Goal: Task Accomplishment & Management: Manage account settings

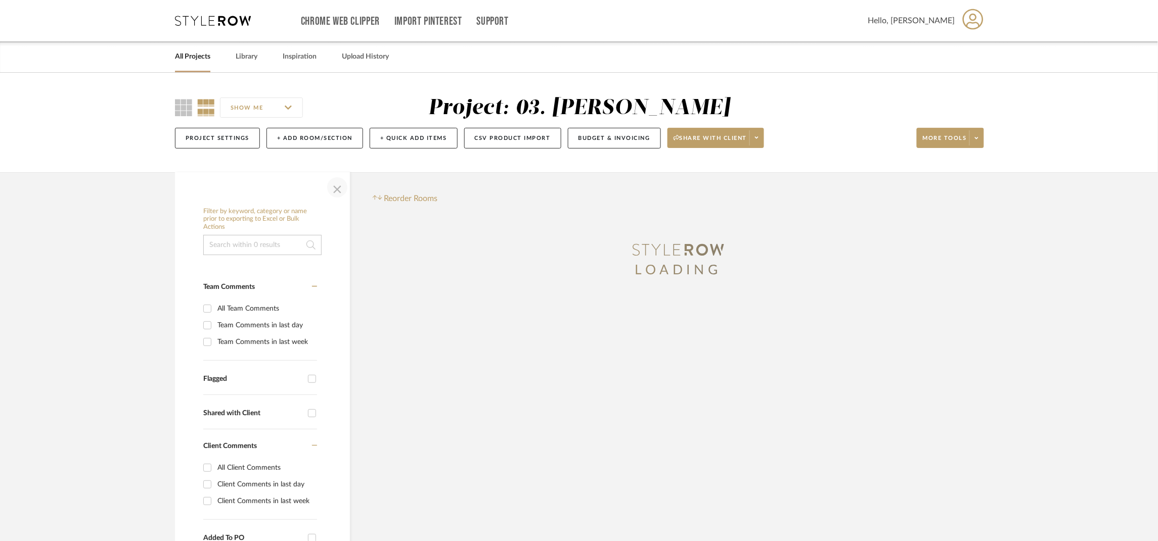
click at [342, 186] on span "button" at bounding box center [337, 187] width 24 height 24
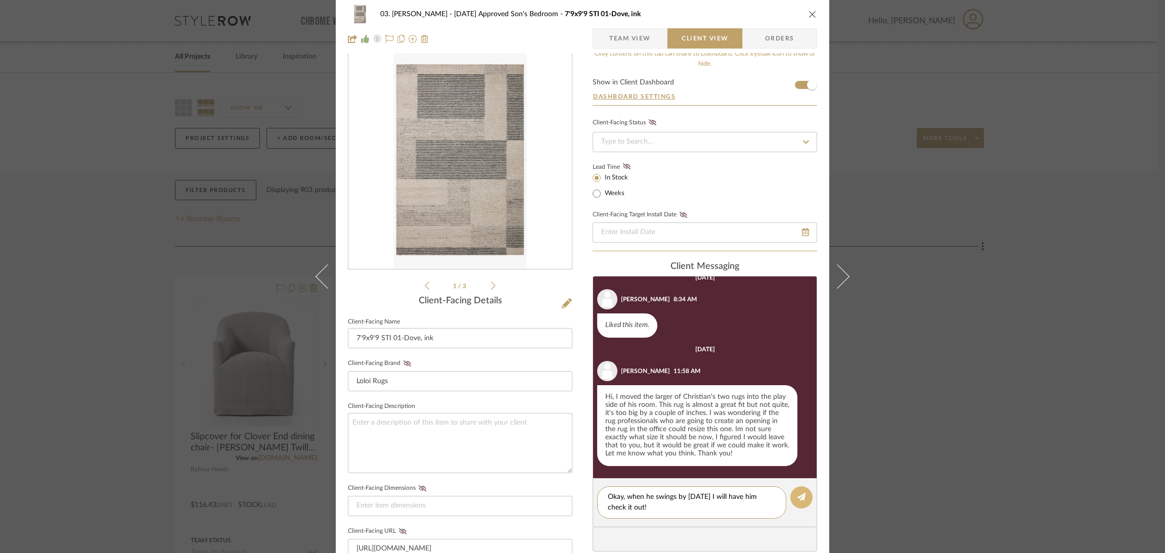
type textarea "Okay, when he swings by today I will have him check it out!"
click at [796, 501] on button at bounding box center [801, 497] width 22 height 22
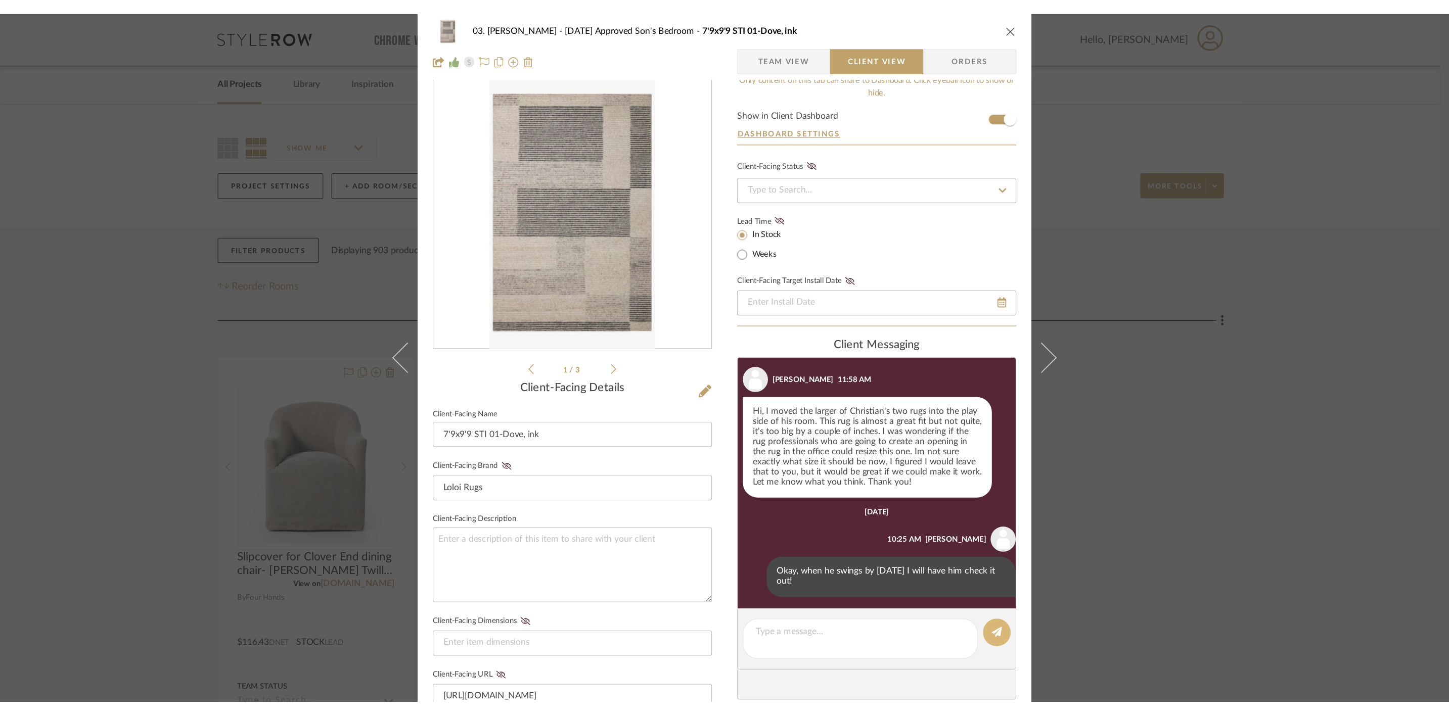
scroll to position [90, 0]
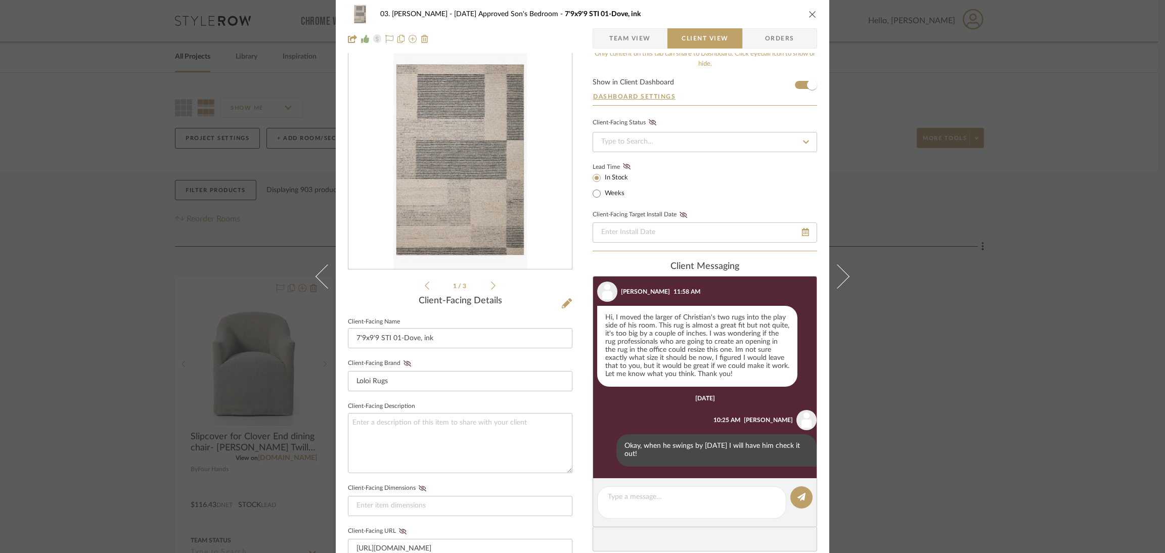
click at [1063, 264] on div "03. Jennifer 07.02.25 Approved Son's Bedroom 7'9x9'9 STI 01-Dove, ink Team View…" at bounding box center [582, 276] width 1165 height 553
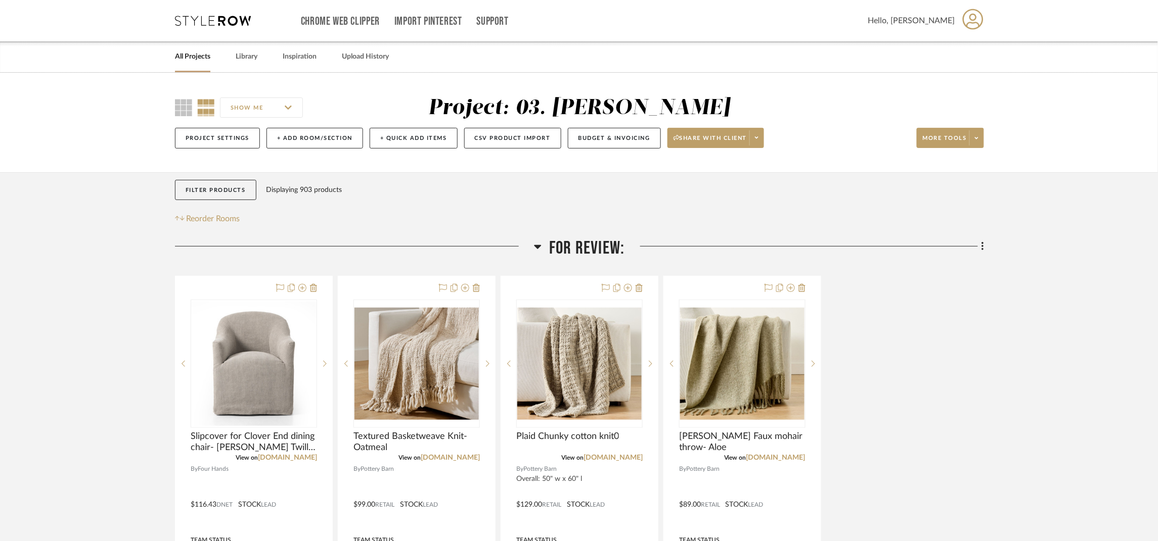
click at [192, 60] on link "All Projects" at bounding box center [192, 57] width 35 height 14
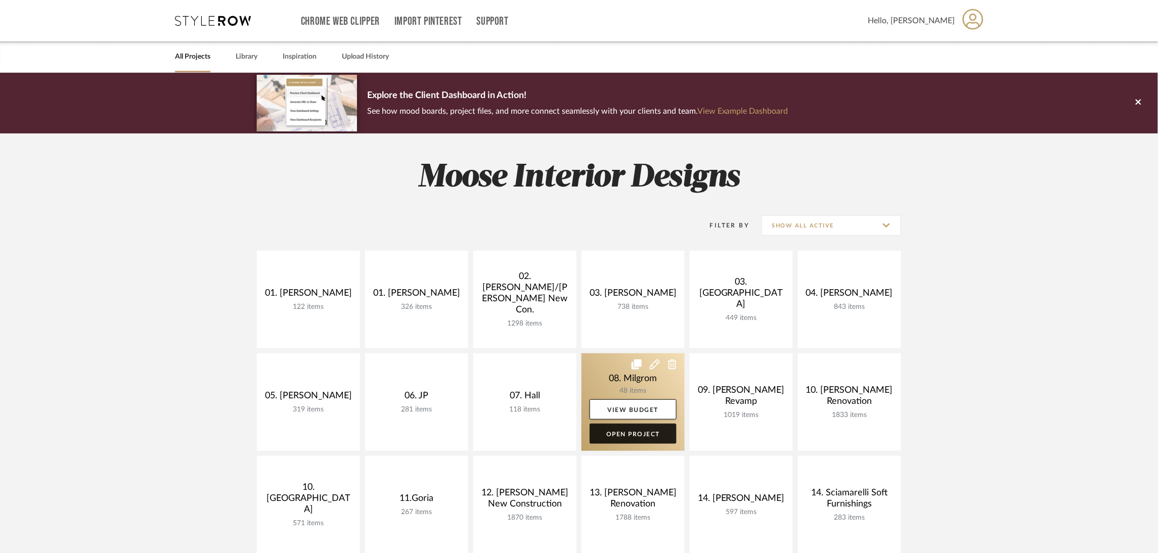
click at [632, 431] on link "Open Project" at bounding box center [632, 434] width 87 height 20
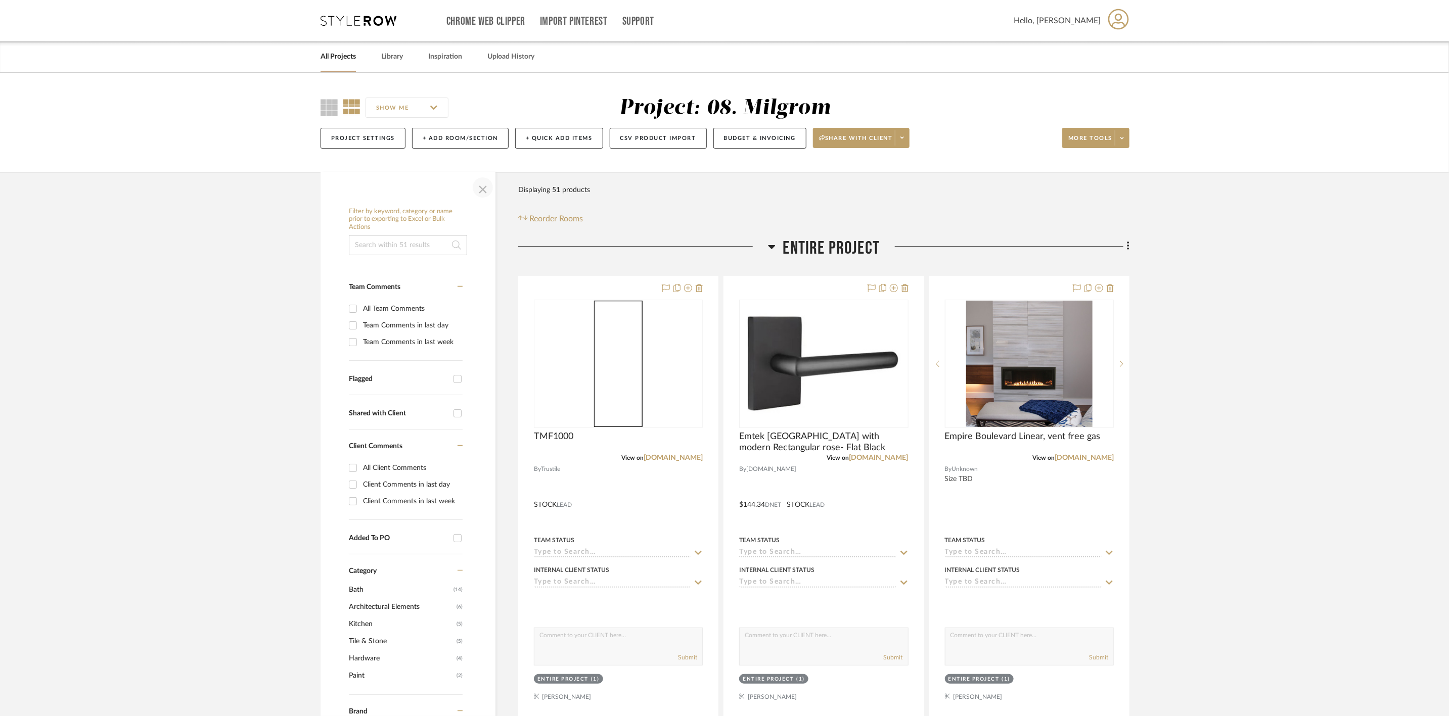
click at [478, 186] on span "button" at bounding box center [483, 187] width 24 height 24
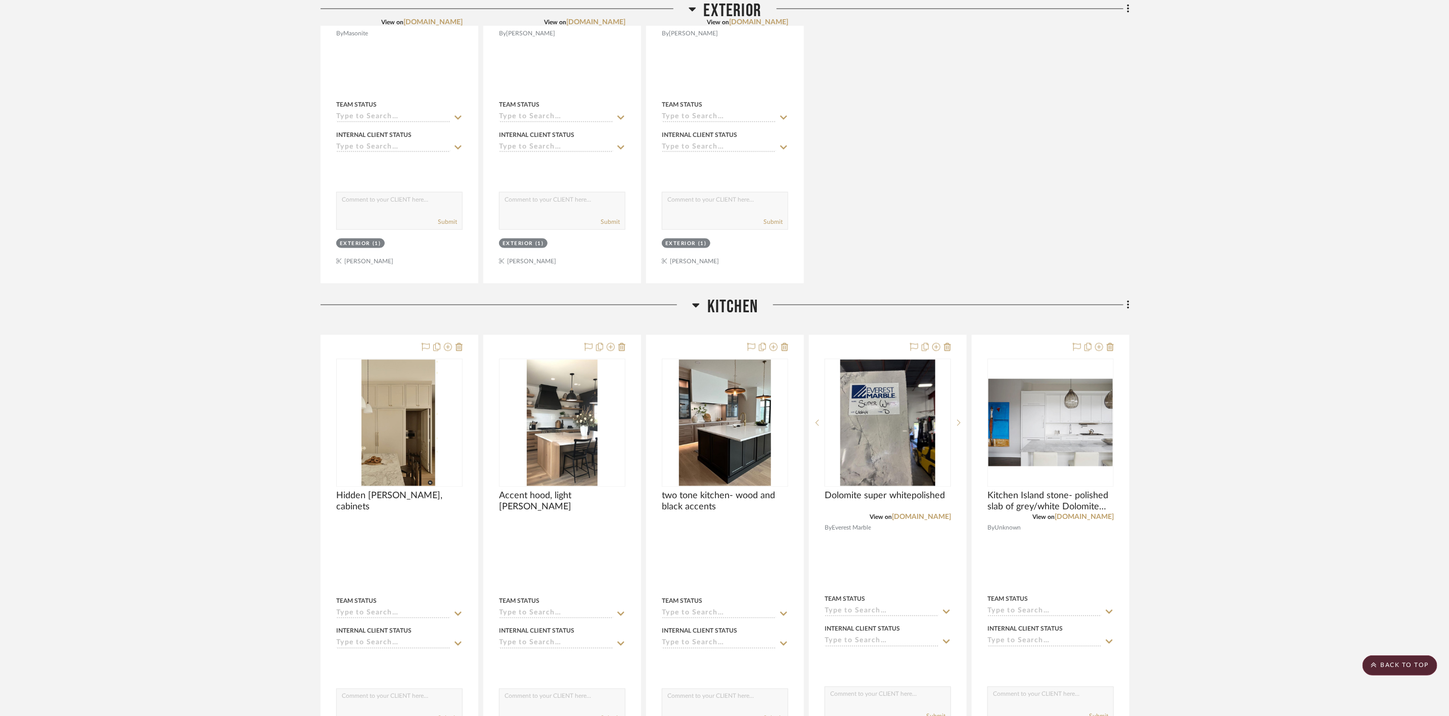
scroll to position [986, 0]
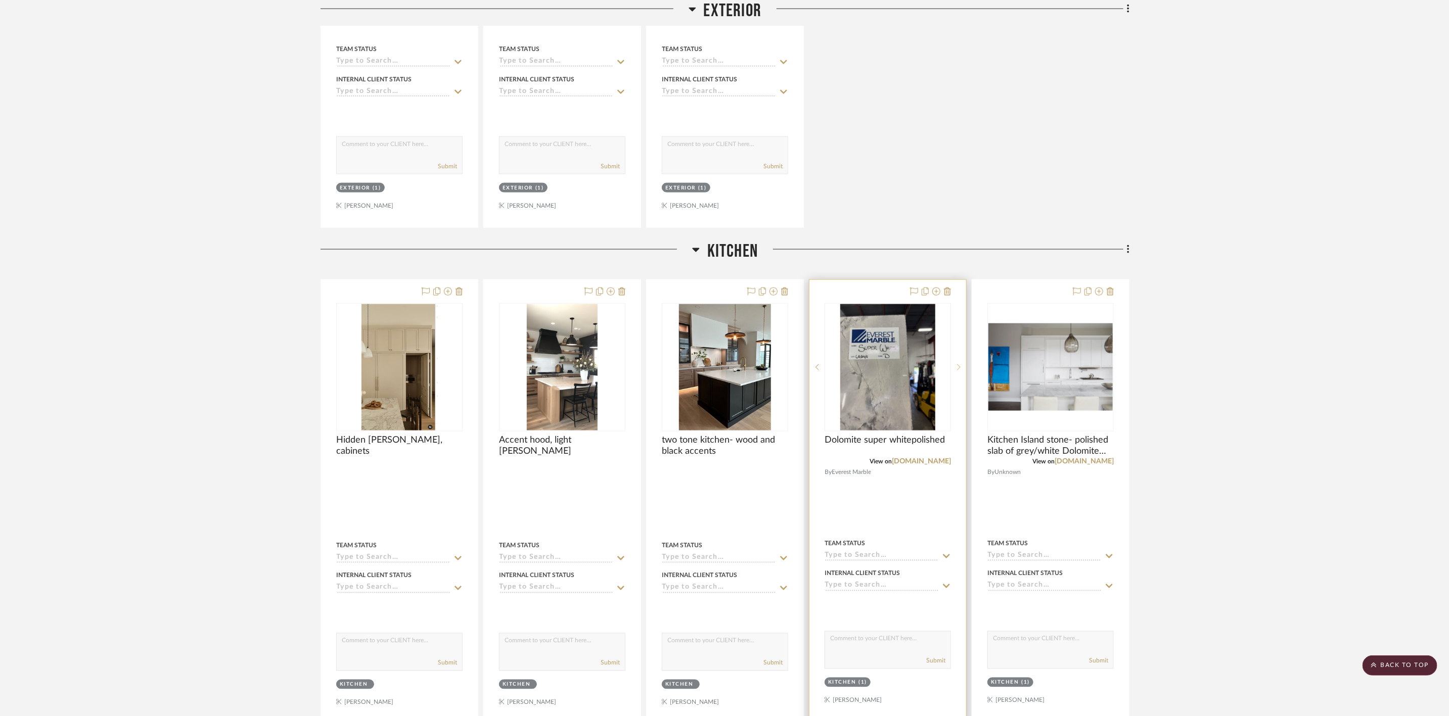
click at [957, 370] on icon at bounding box center [959, 367] width 4 height 6
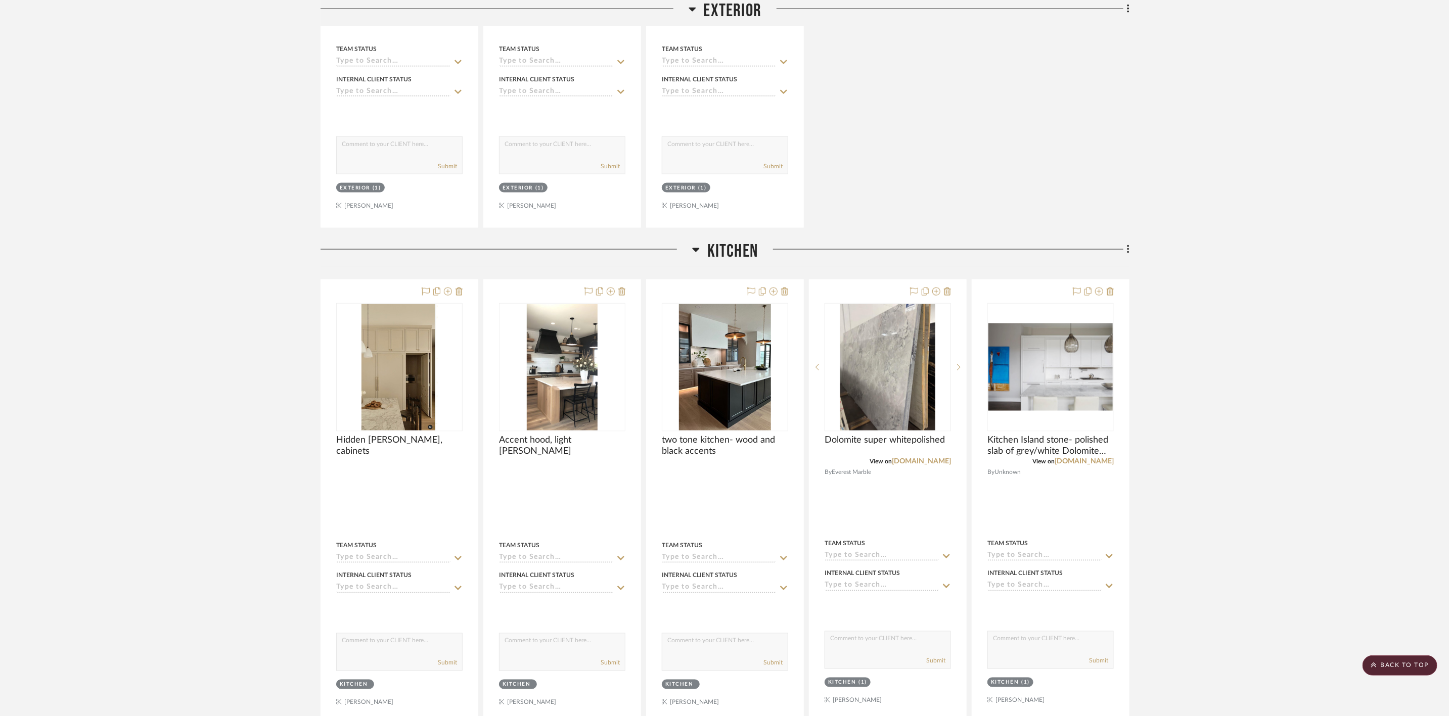
click at [1164, 399] on project-details-page "SHOW ME Project: 08. Milgrom Project Settings + Add Room/Section + Quick Add It…" at bounding box center [724, 691] width 1449 height 3208
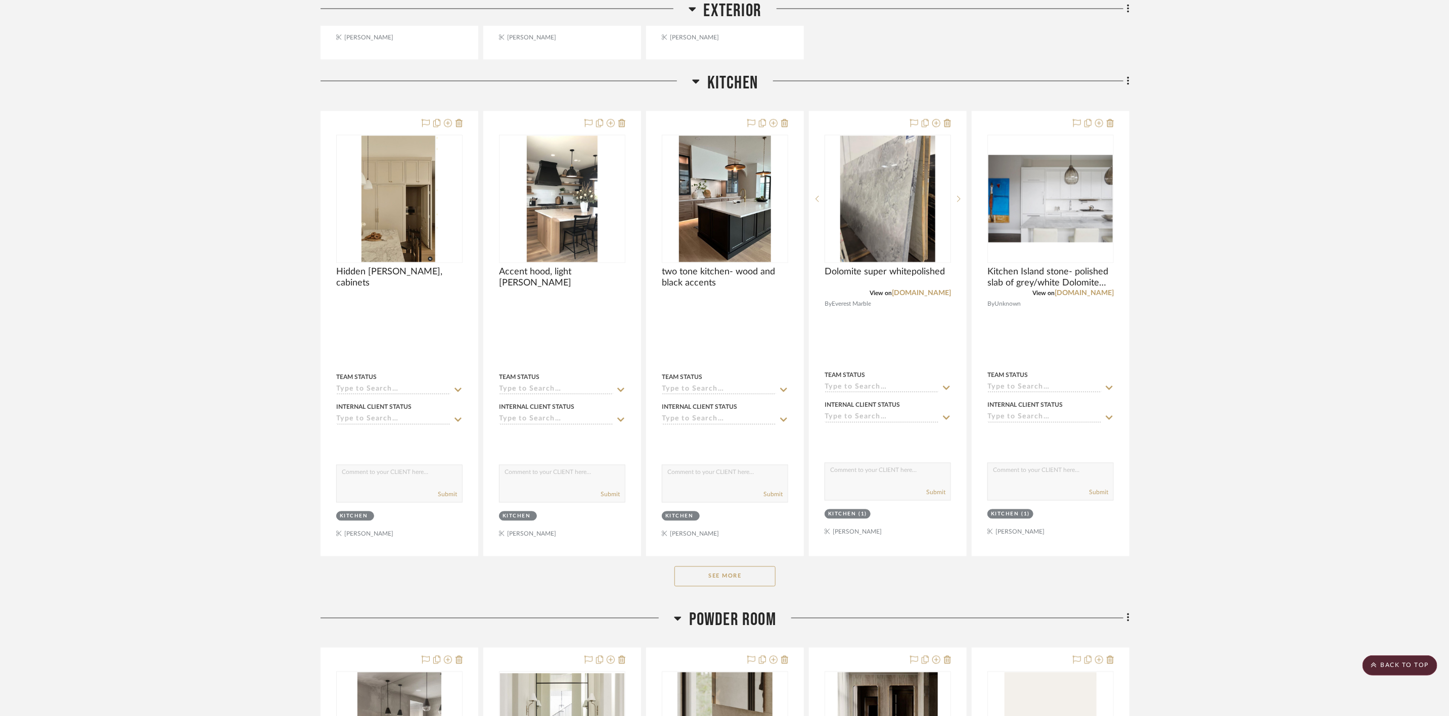
scroll to position [1213, 0]
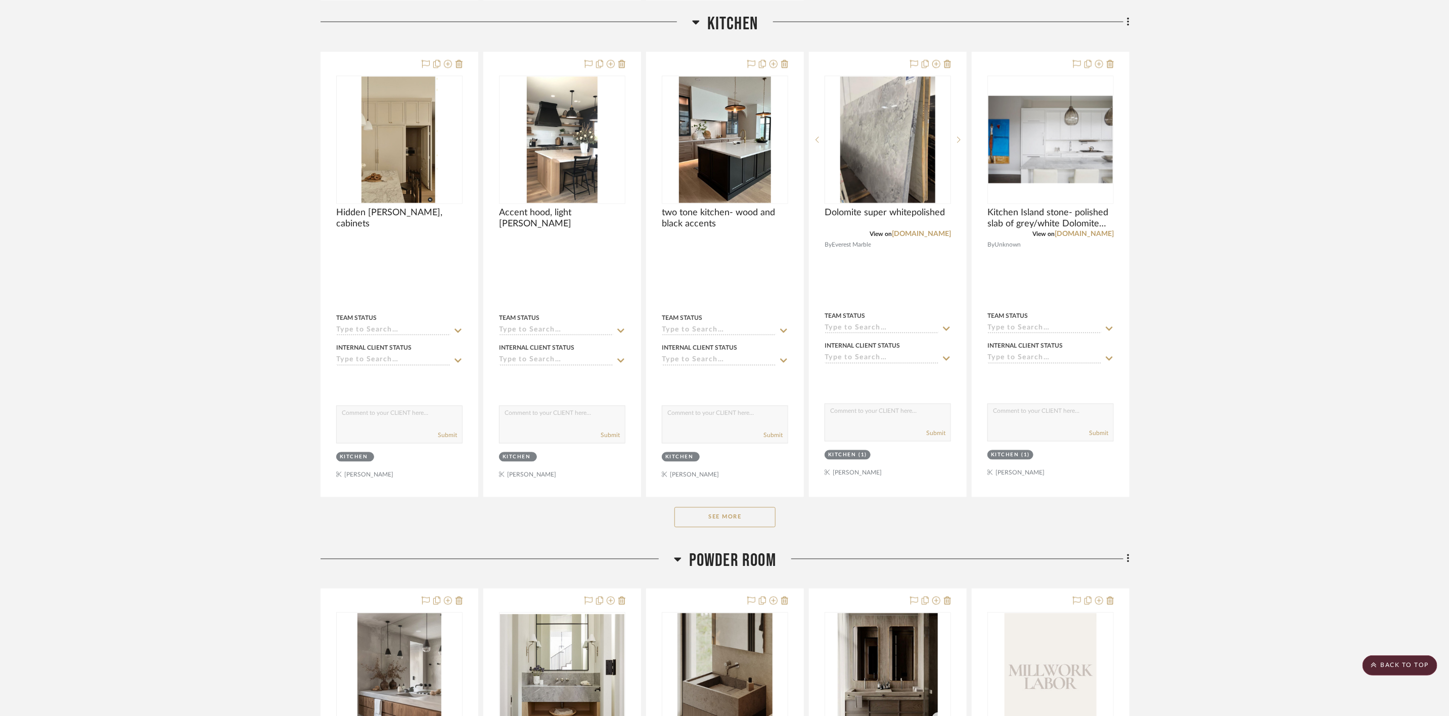
click at [752, 523] on button "See More" at bounding box center [724, 518] width 101 height 20
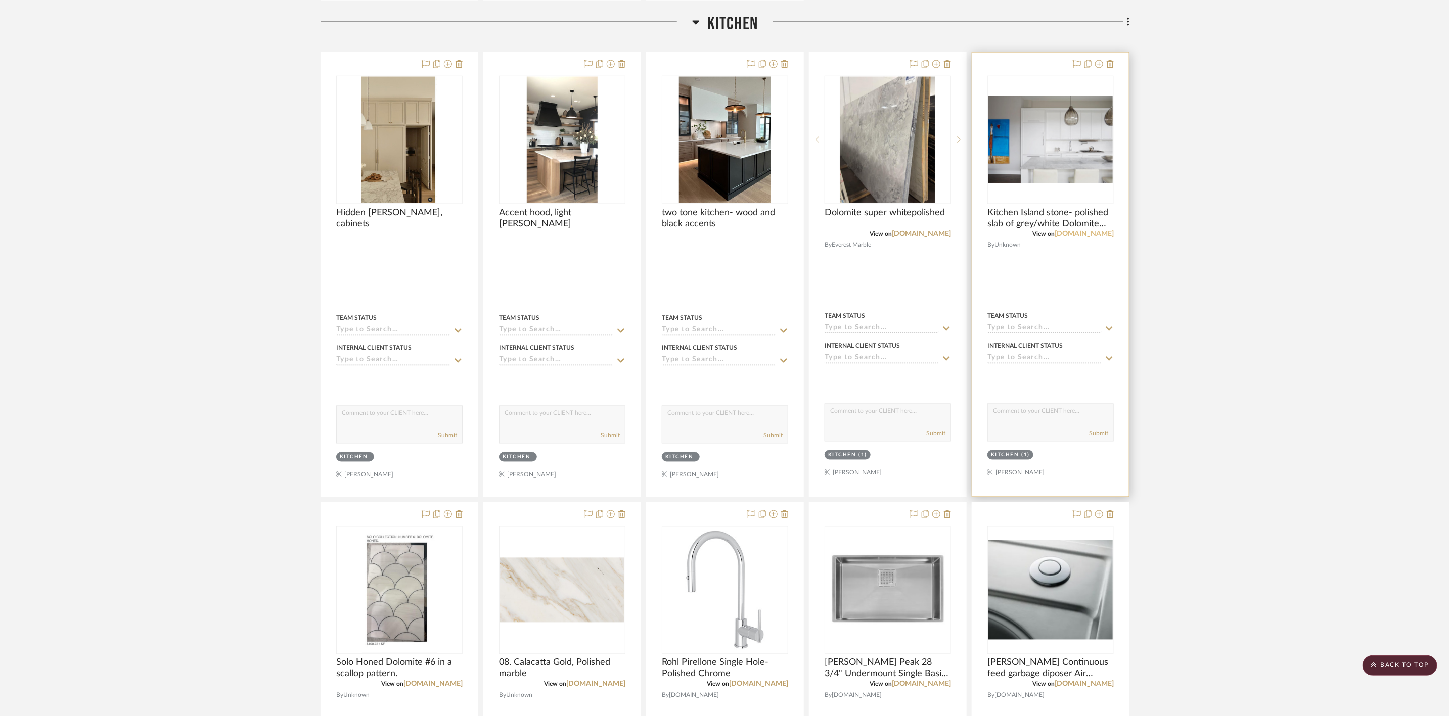
click at [1081, 237] on link "mail.google.com" at bounding box center [1084, 234] width 59 height 7
click at [1053, 151] on img "0" at bounding box center [1050, 139] width 124 height 87
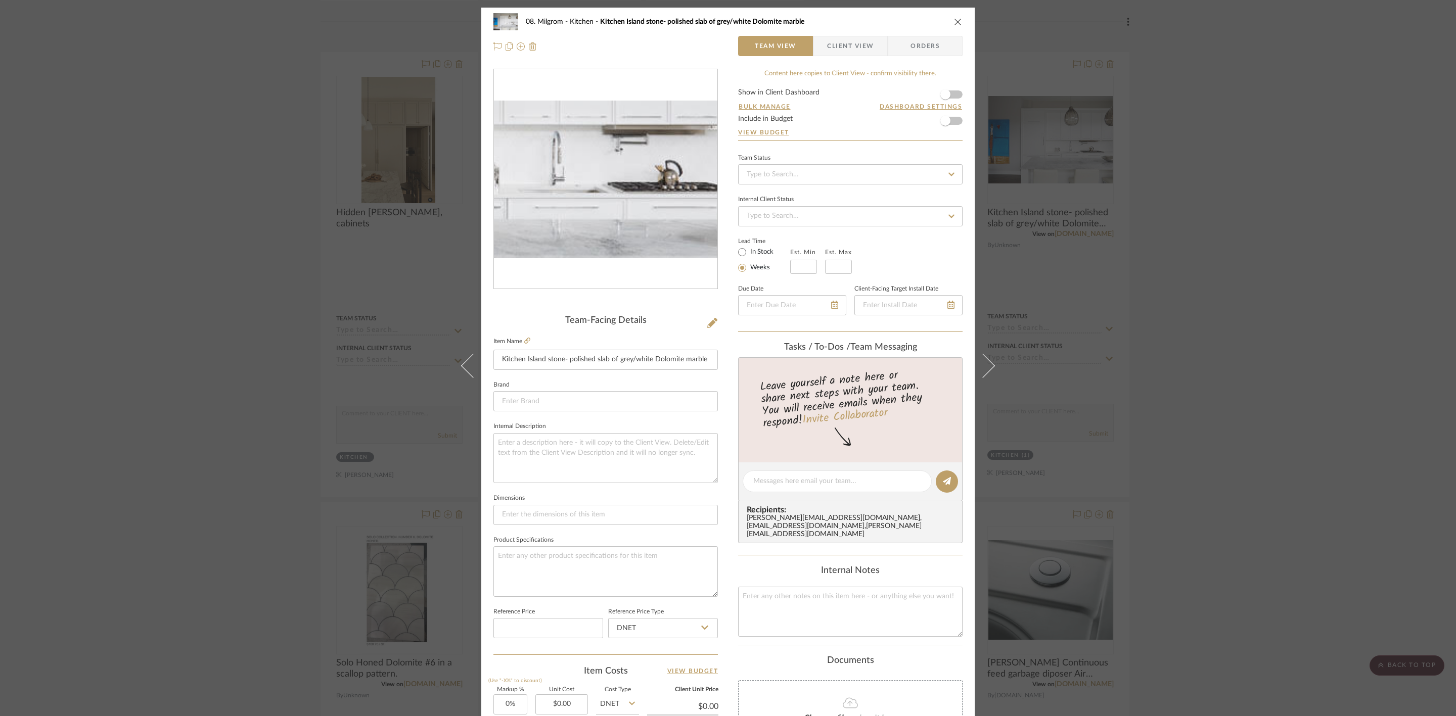
click at [654, 199] on img "0" at bounding box center [605, 179] width 223 height 157
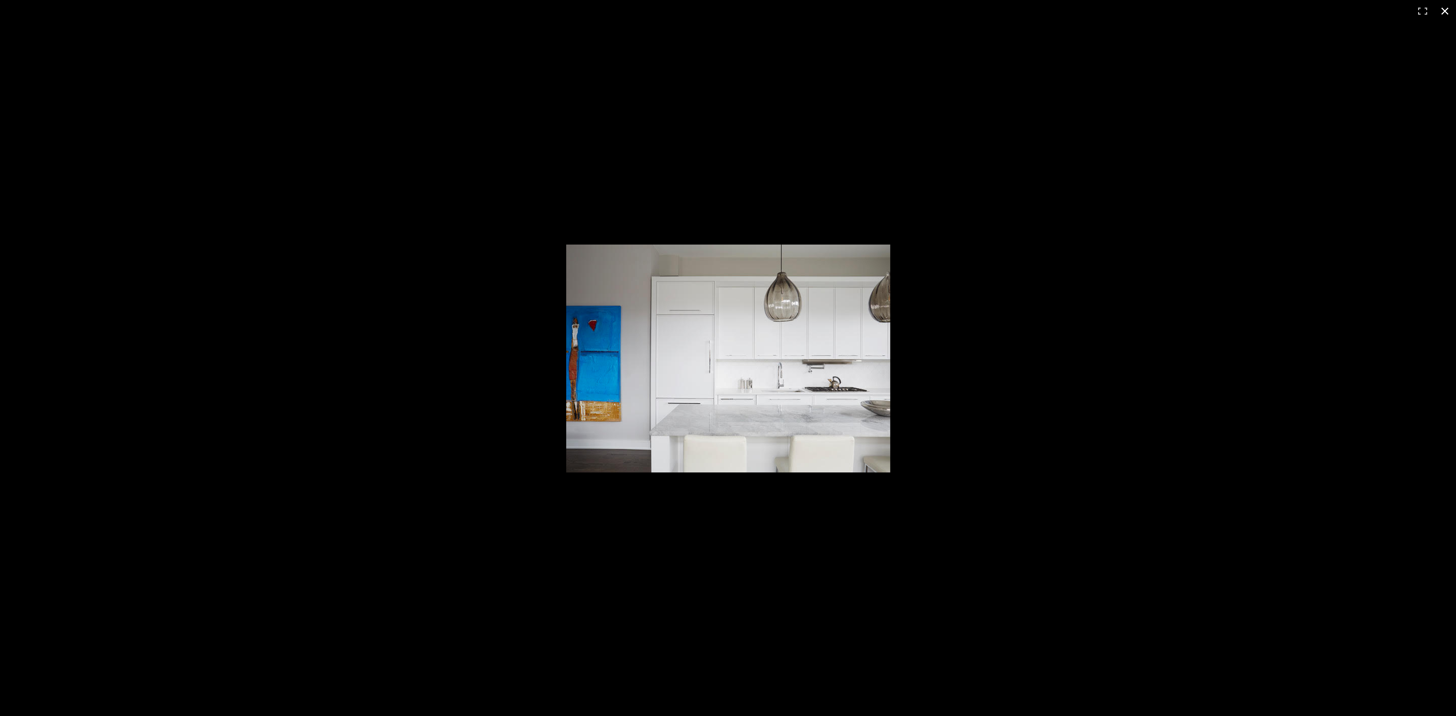
click at [1105, 167] on div at bounding box center [728, 358] width 1456 height 716
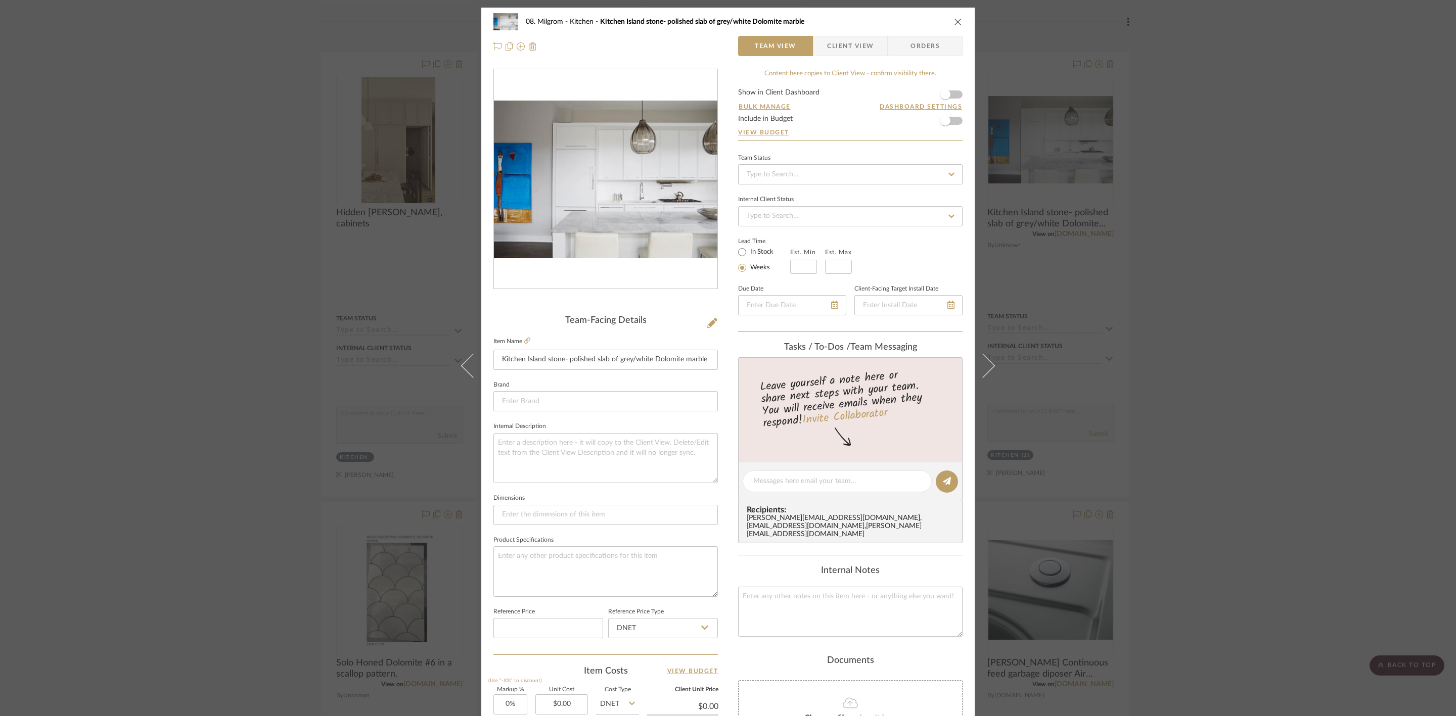
click at [1164, 208] on div "08. Milgrom Kitchen Kitchen Island stone- polished slab of grey/white Dolomite …" at bounding box center [728, 358] width 1456 height 716
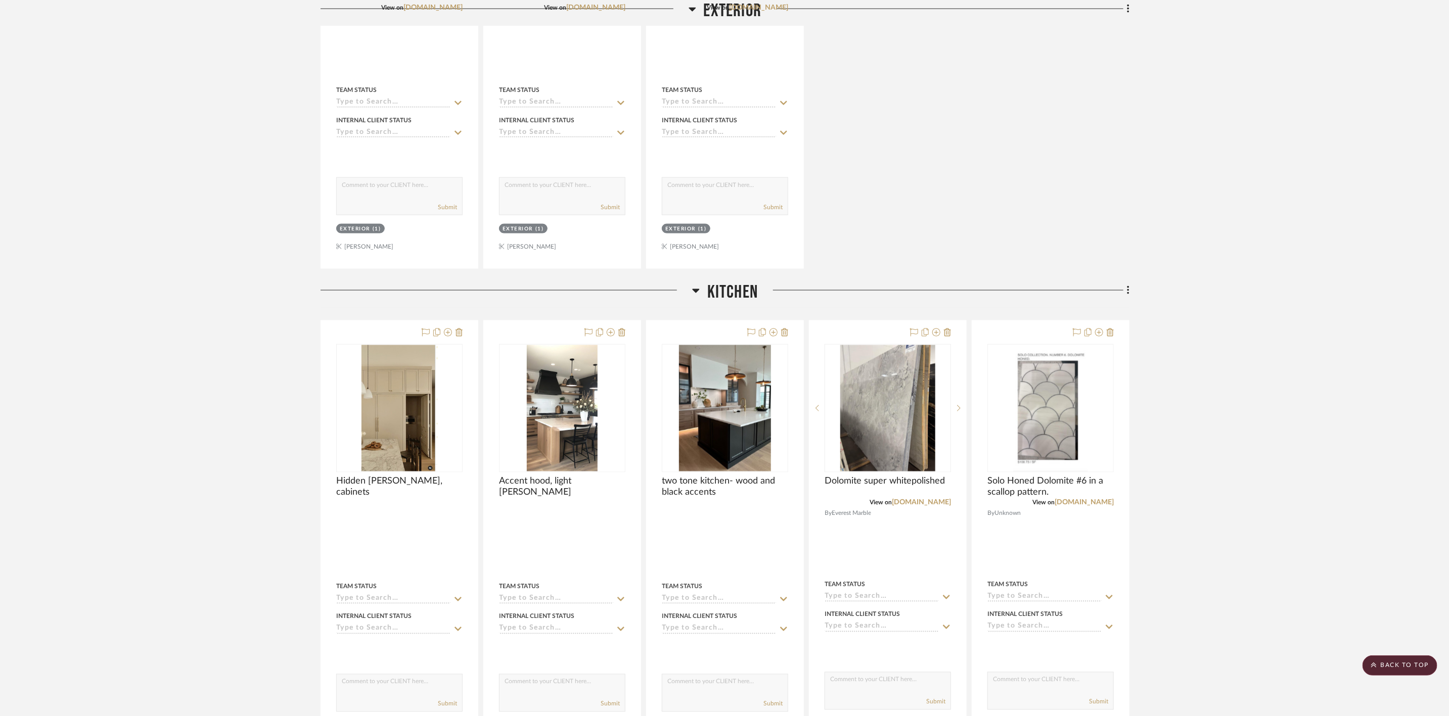
scroll to position [947, 0]
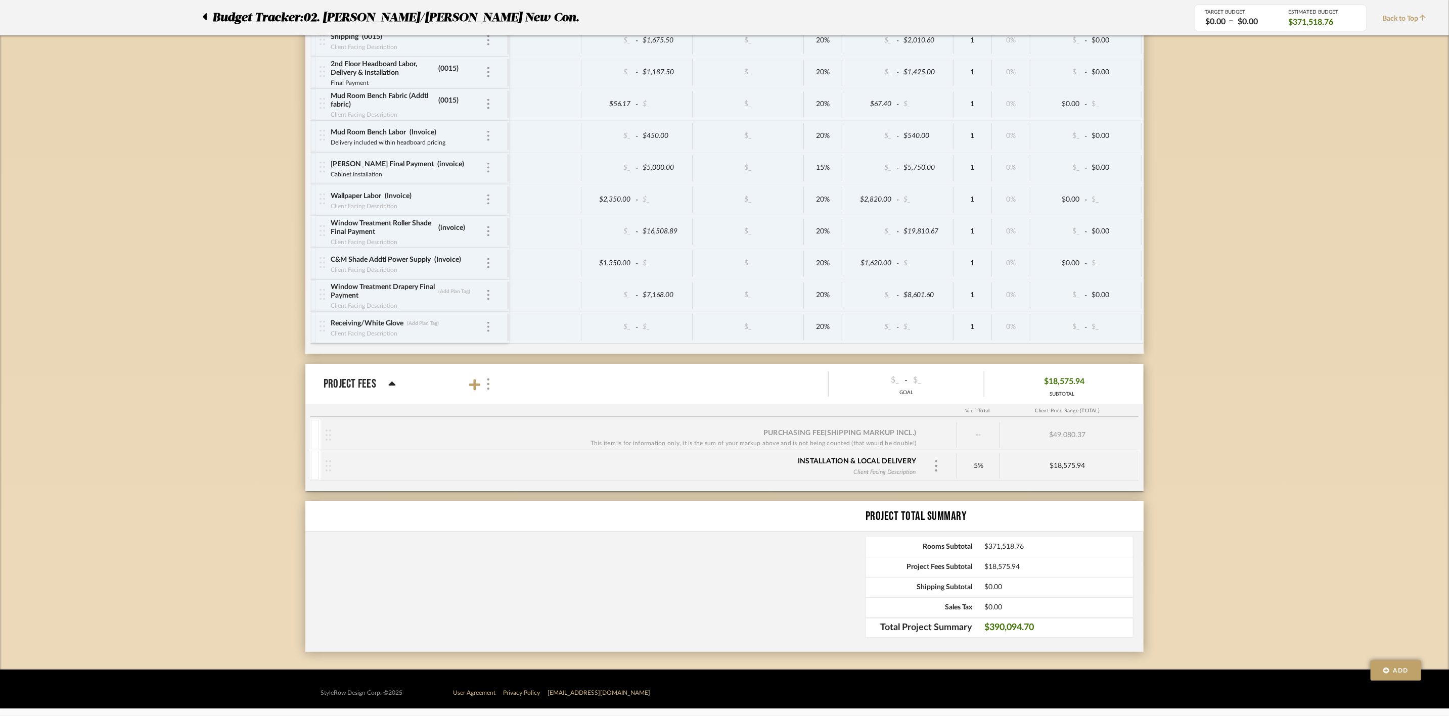
scroll to position [2786, 0]
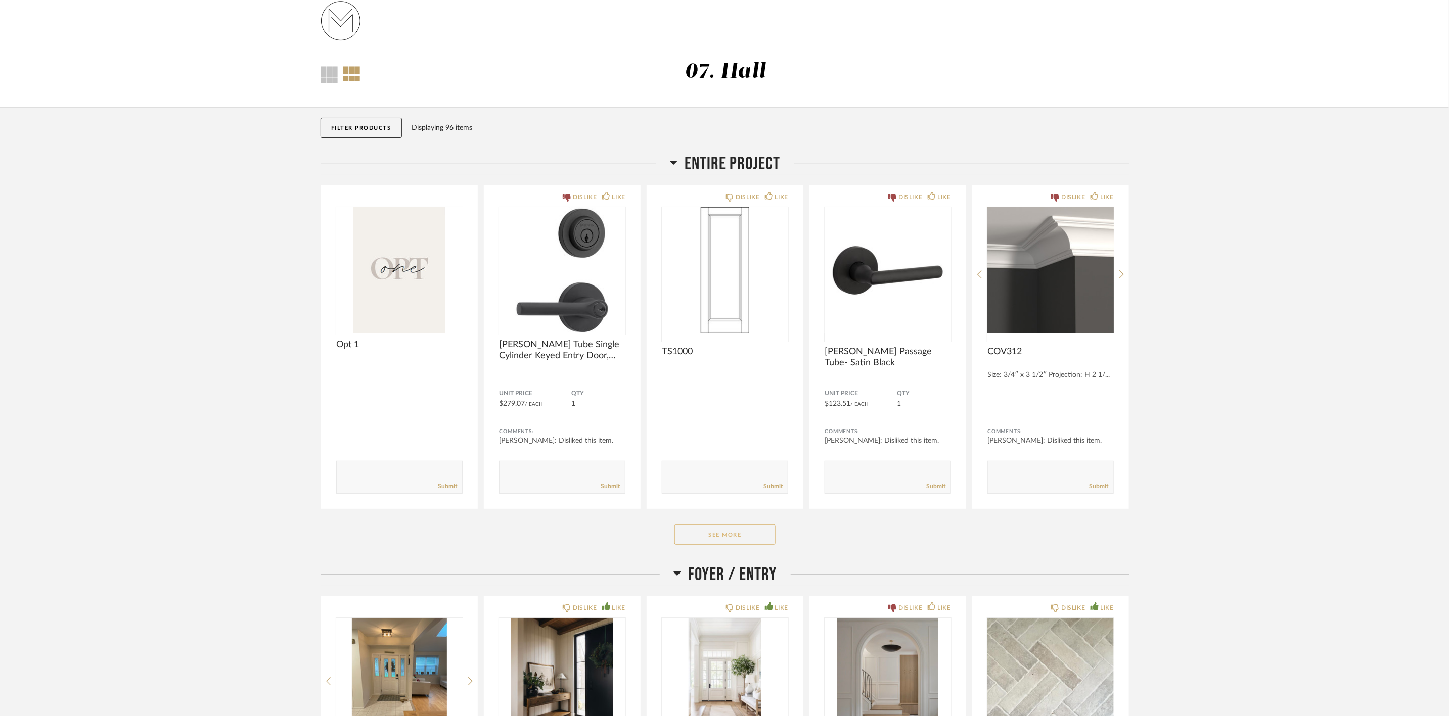
click at [702, 529] on button "See More" at bounding box center [724, 535] width 101 height 20
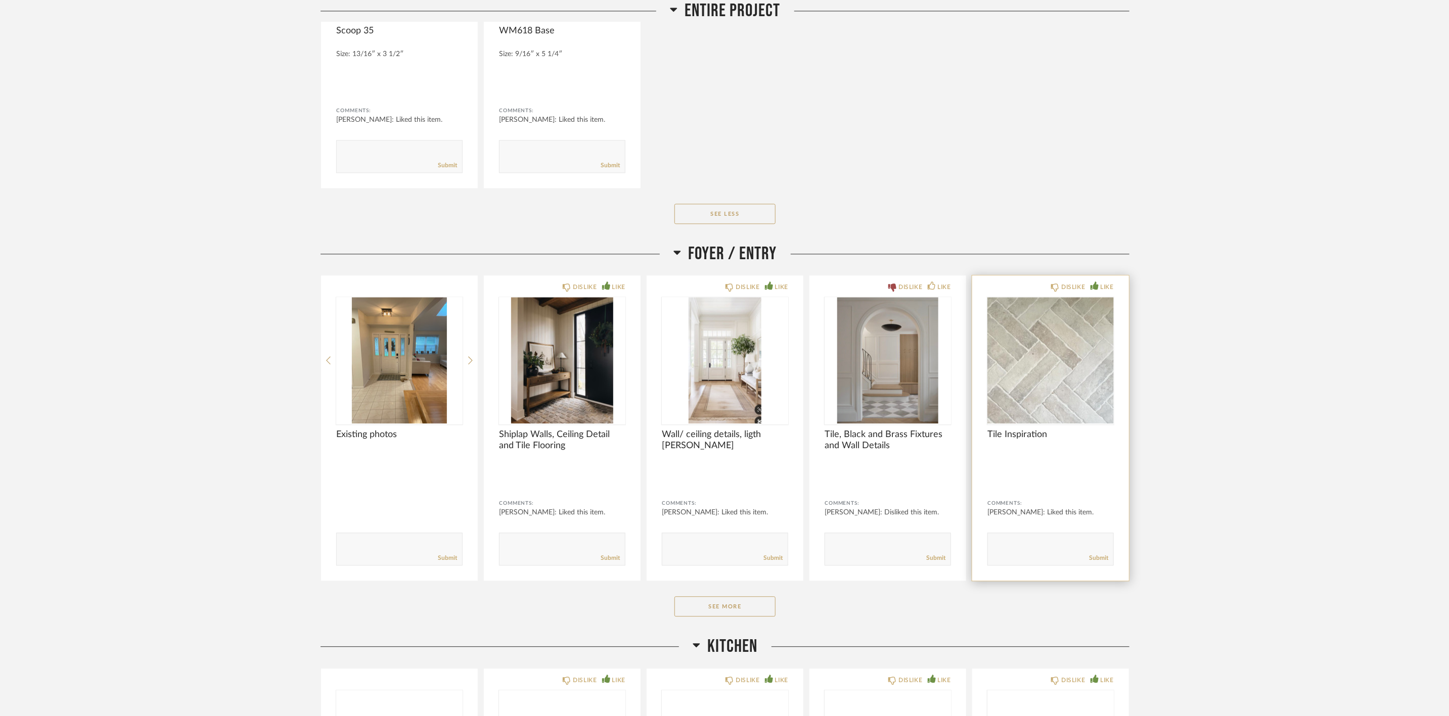
scroll to position [1668, 0]
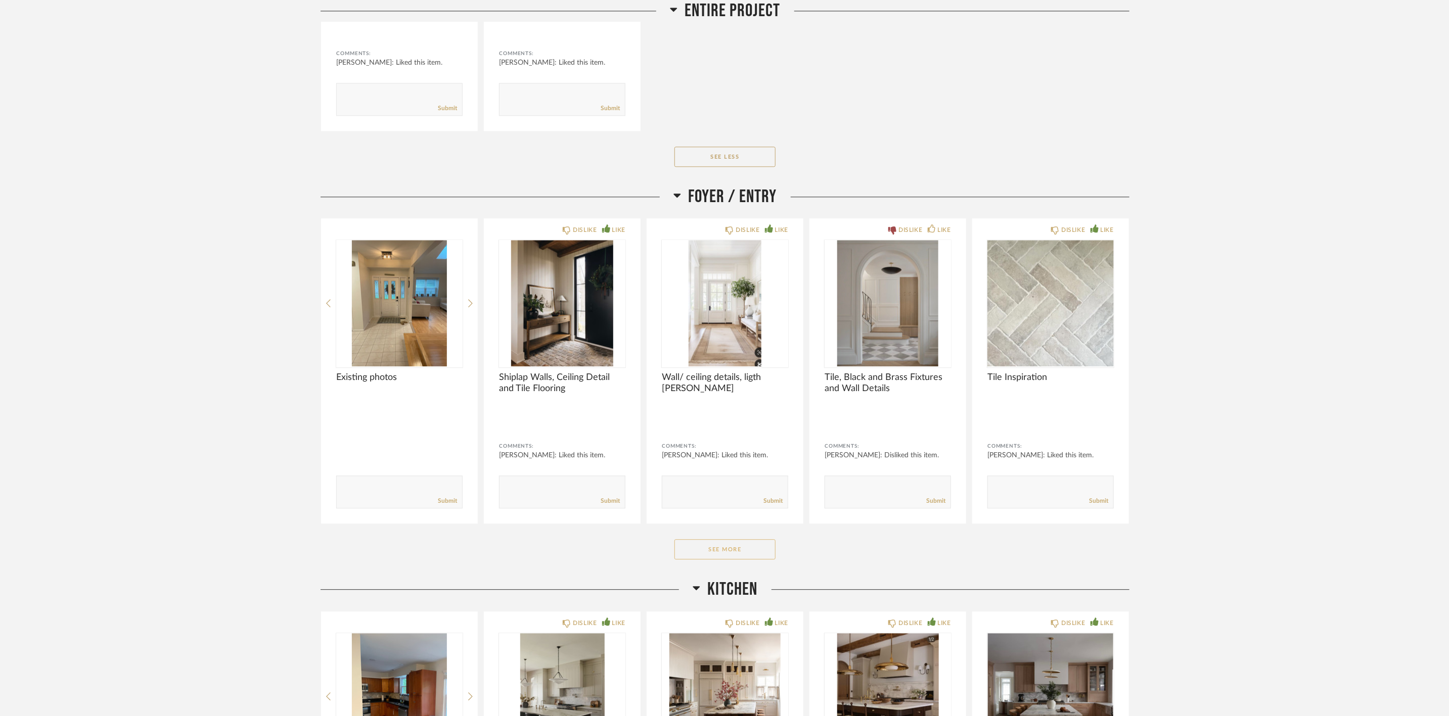
click at [754, 554] on button "See More" at bounding box center [724, 549] width 101 height 20
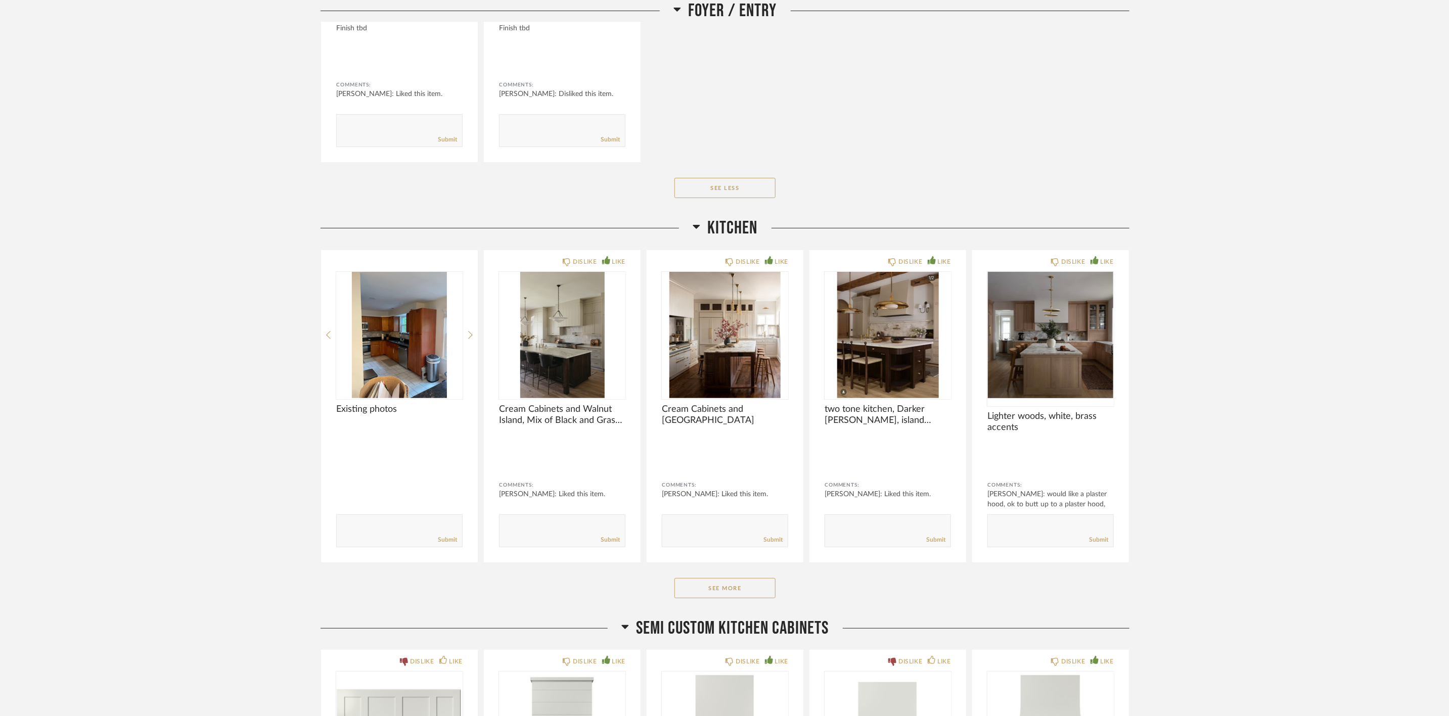
scroll to position [3109, 0]
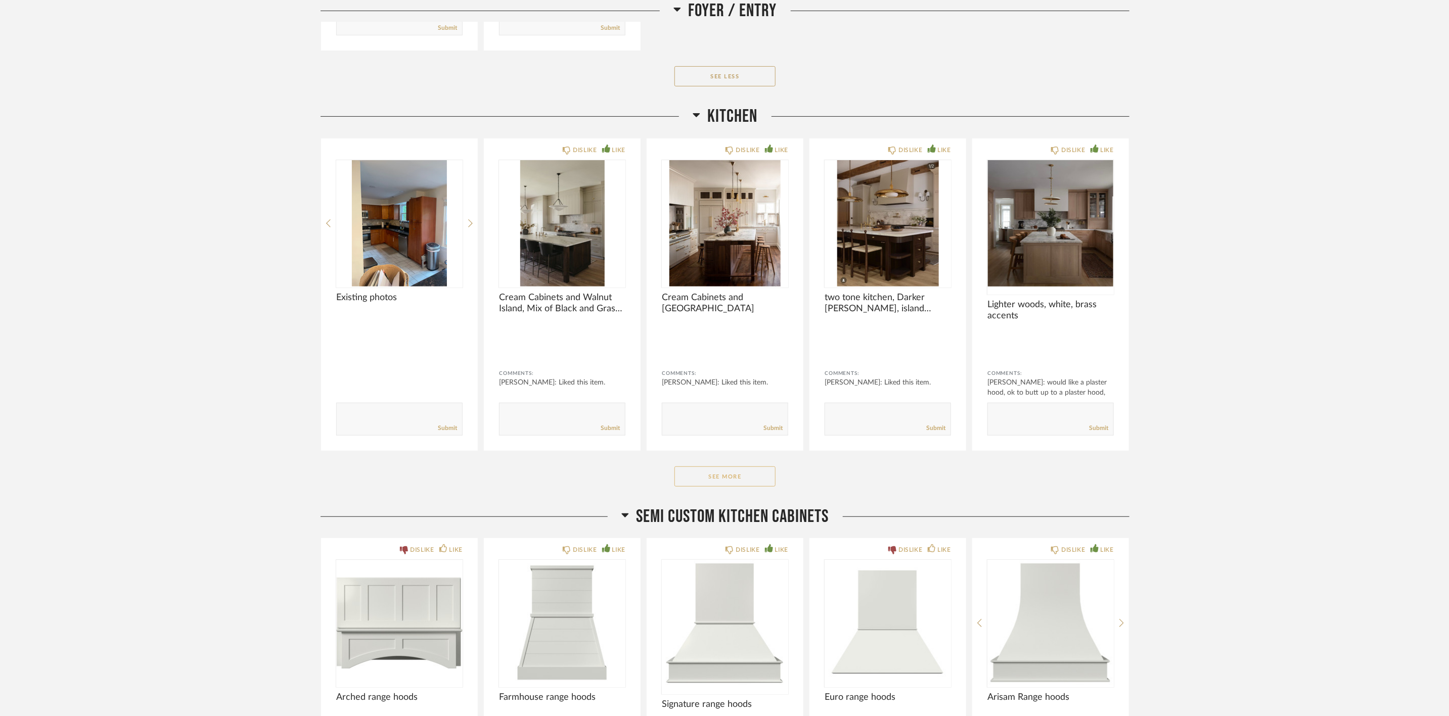
click at [728, 486] on button "See More" at bounding box center [724, 477] width 101 height 20
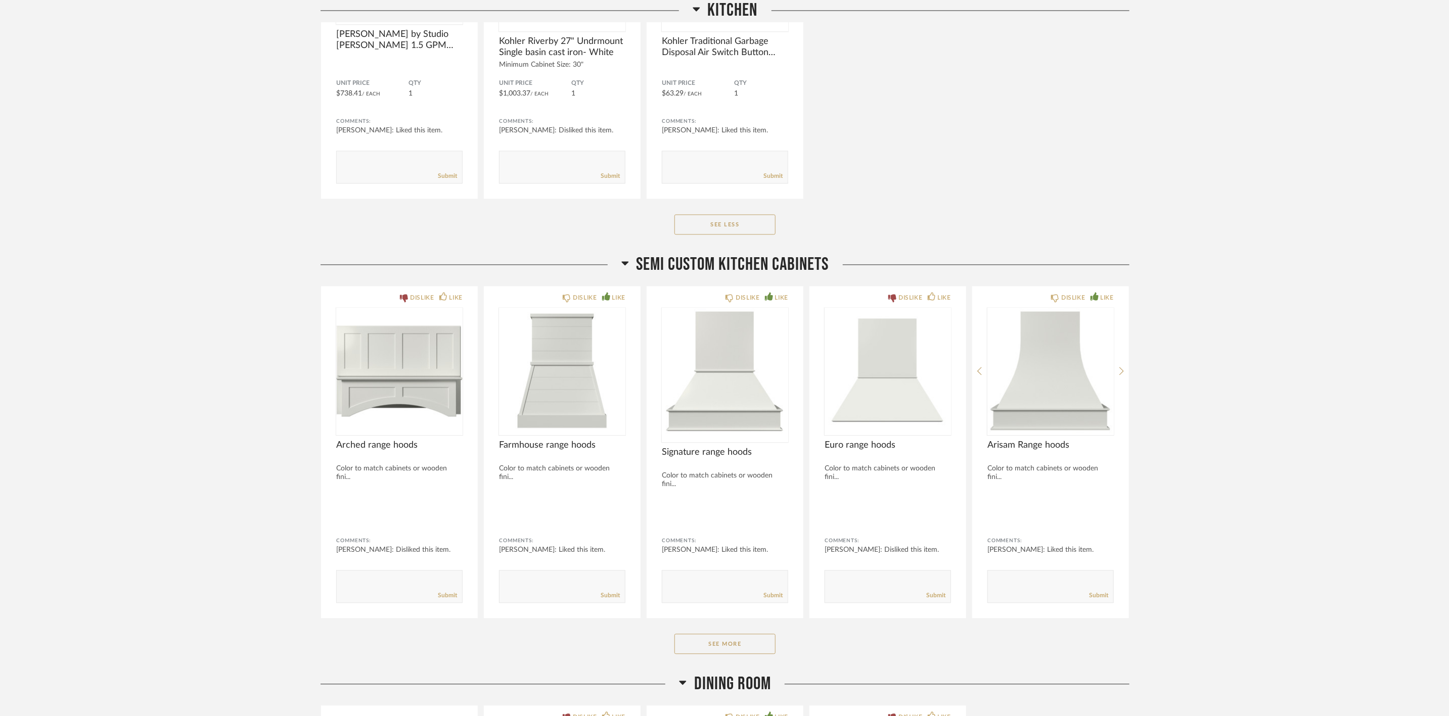
scroll to position [4474, 0]
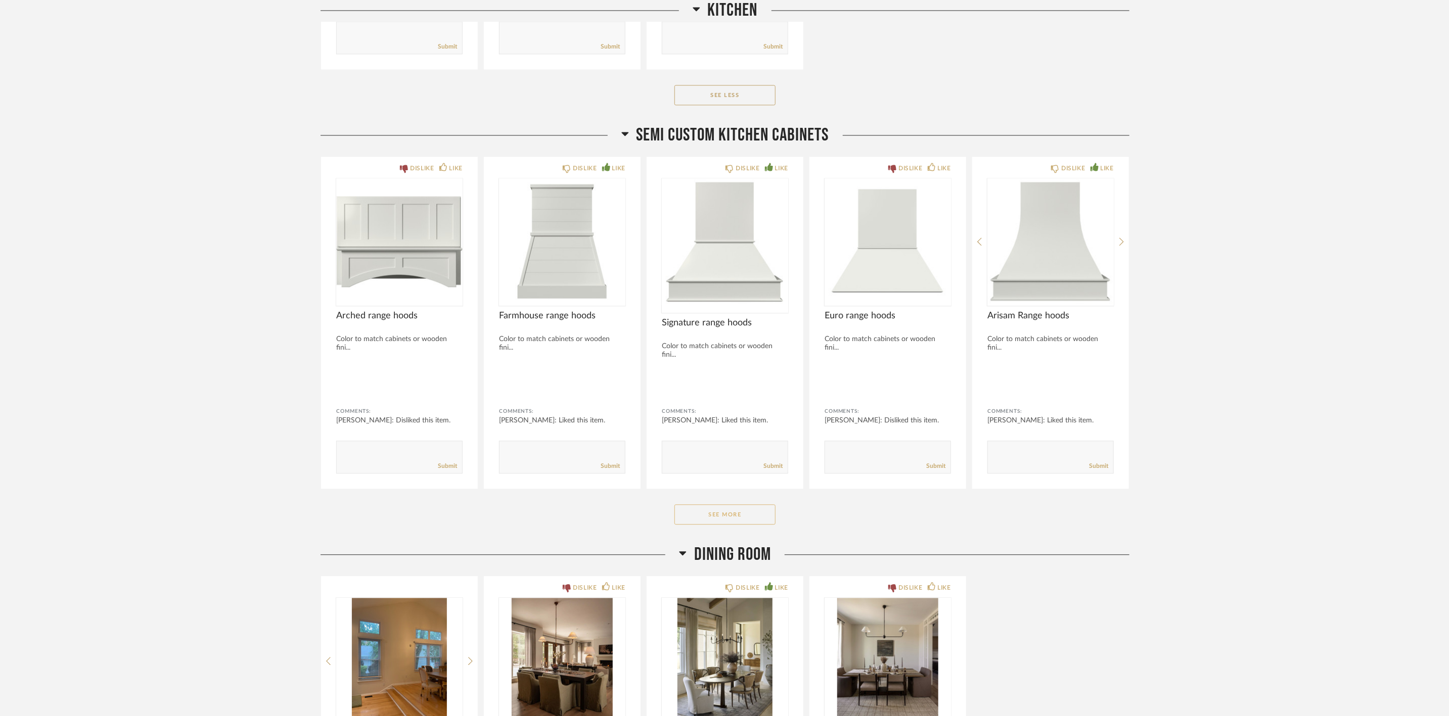
click at [745, 518] on button "See More" at bounding box center [724, 515] width 101 height 20
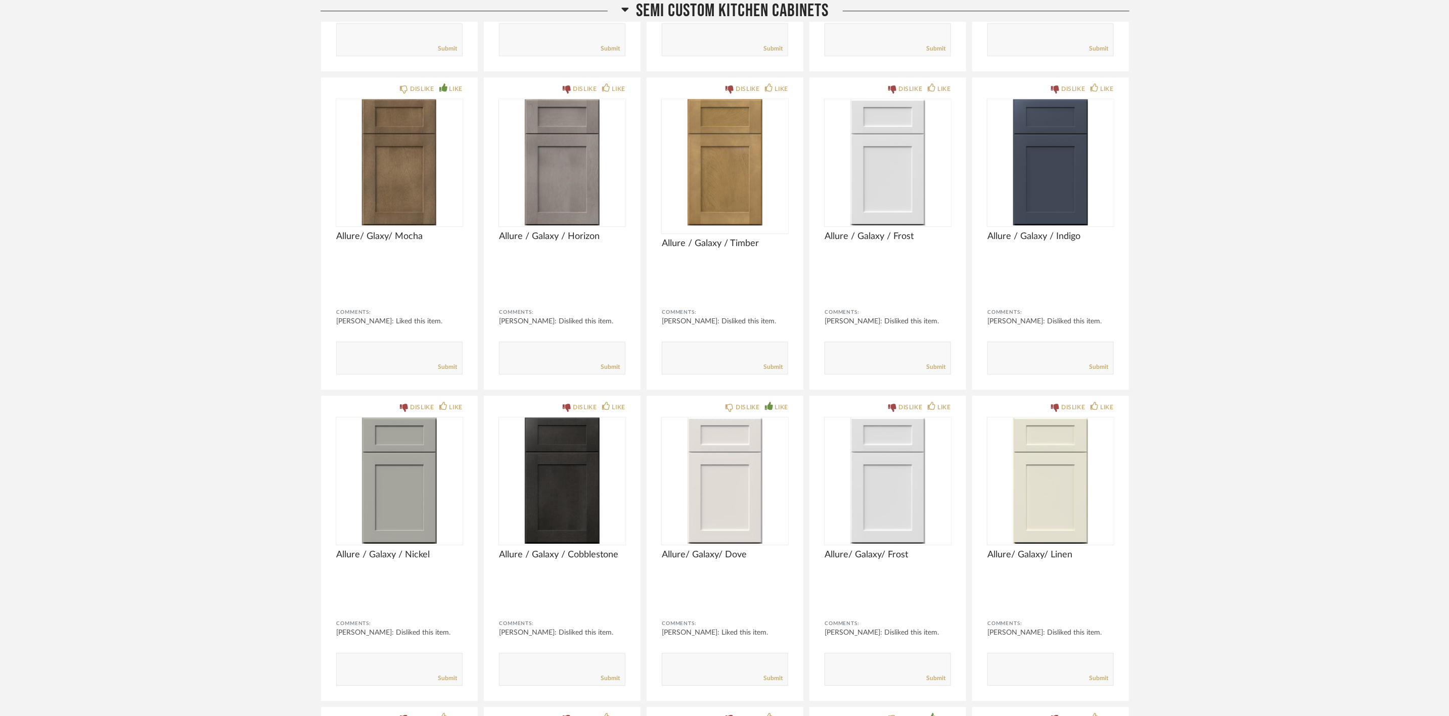
scroll to position [4929, 0]
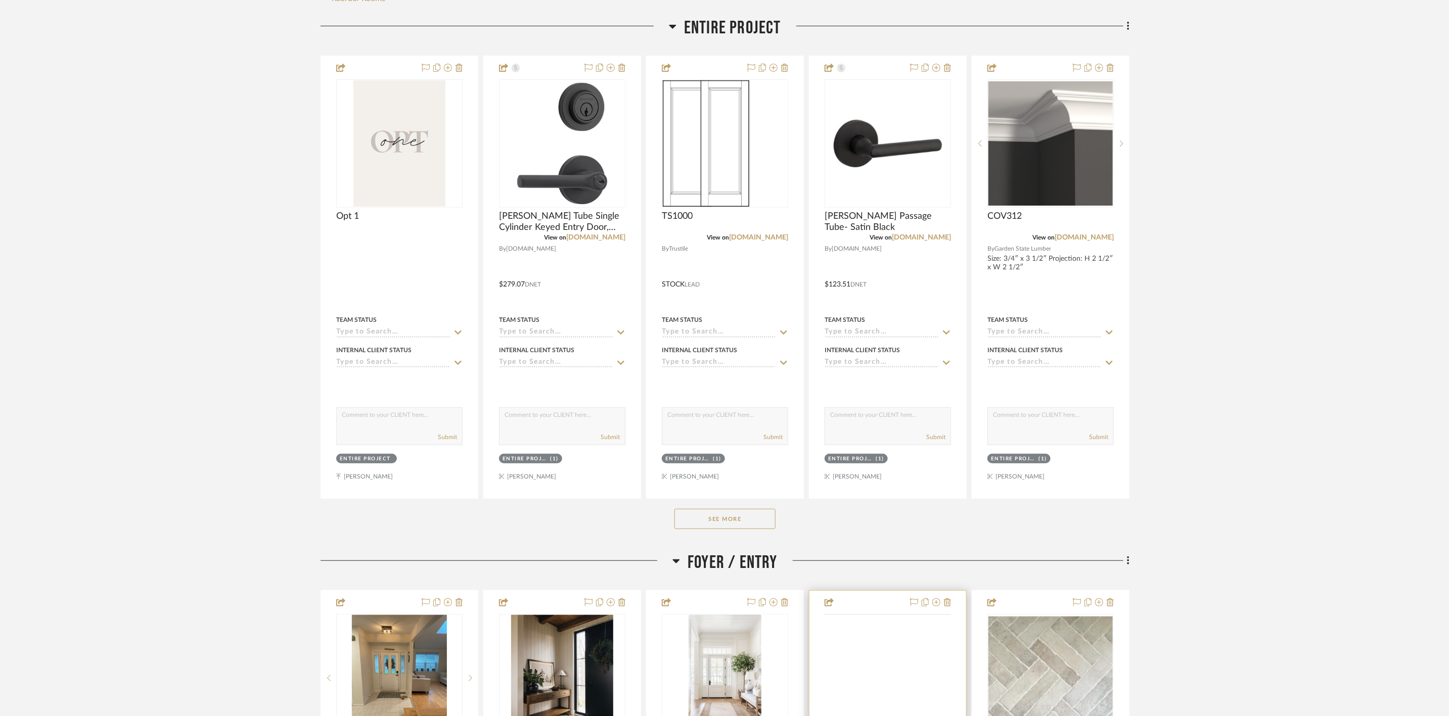
scroll to position [531, 0]
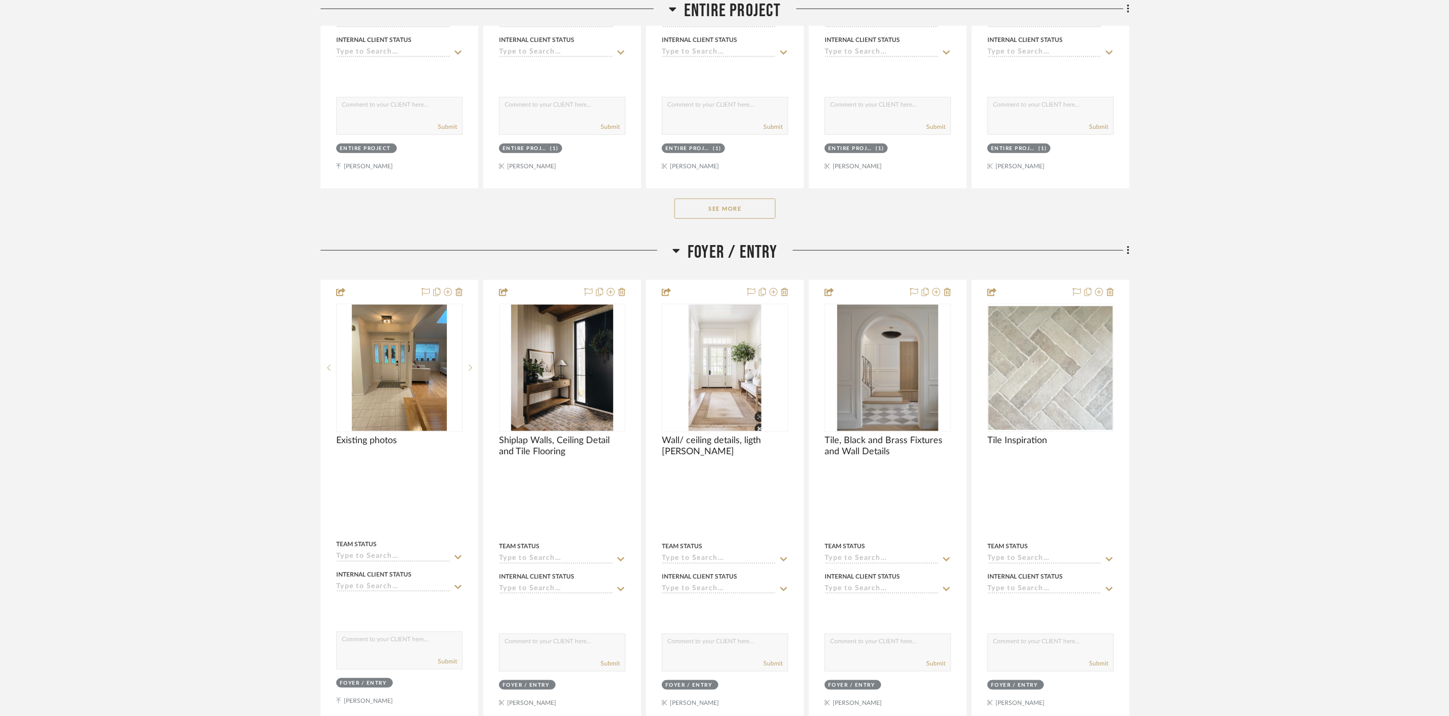
click at [745, 202] on button "See More" at bounding box center [724, 209] width 101 height 20
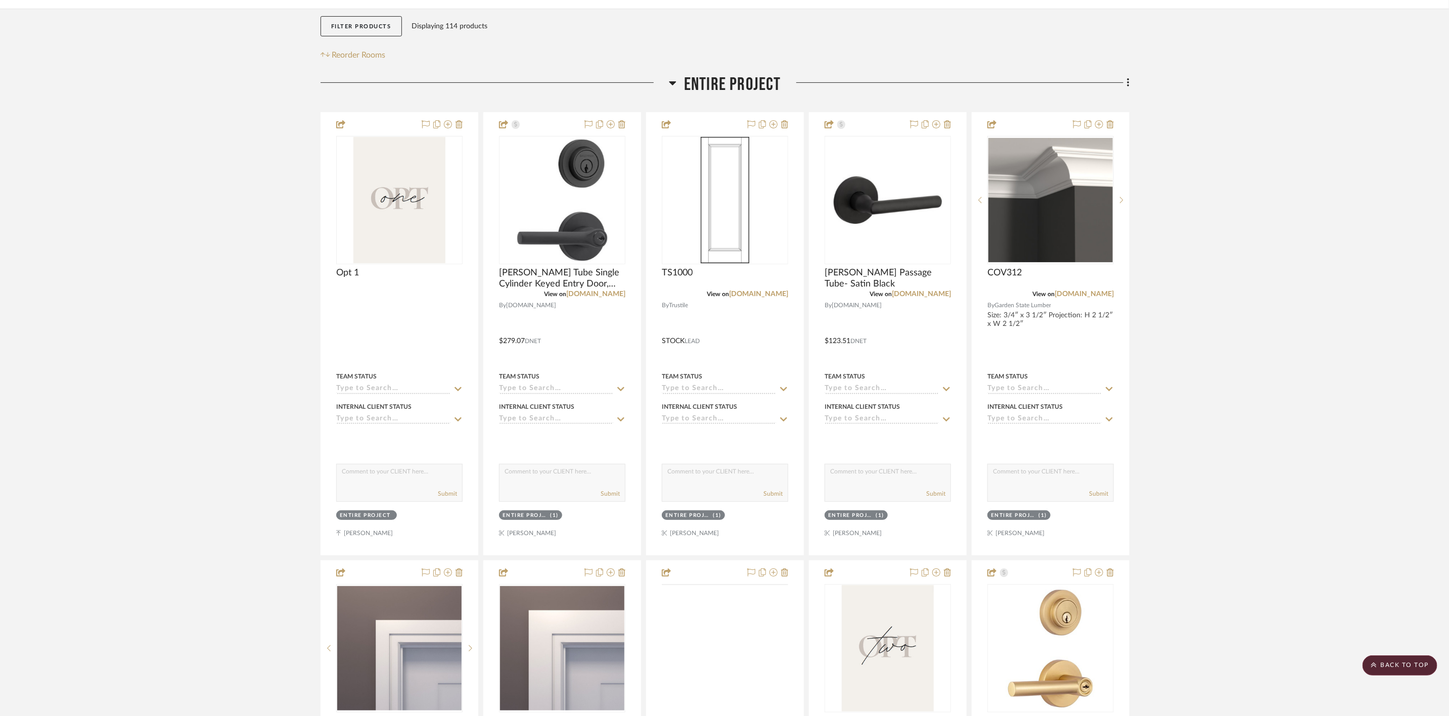
scroll to position [152, 0]
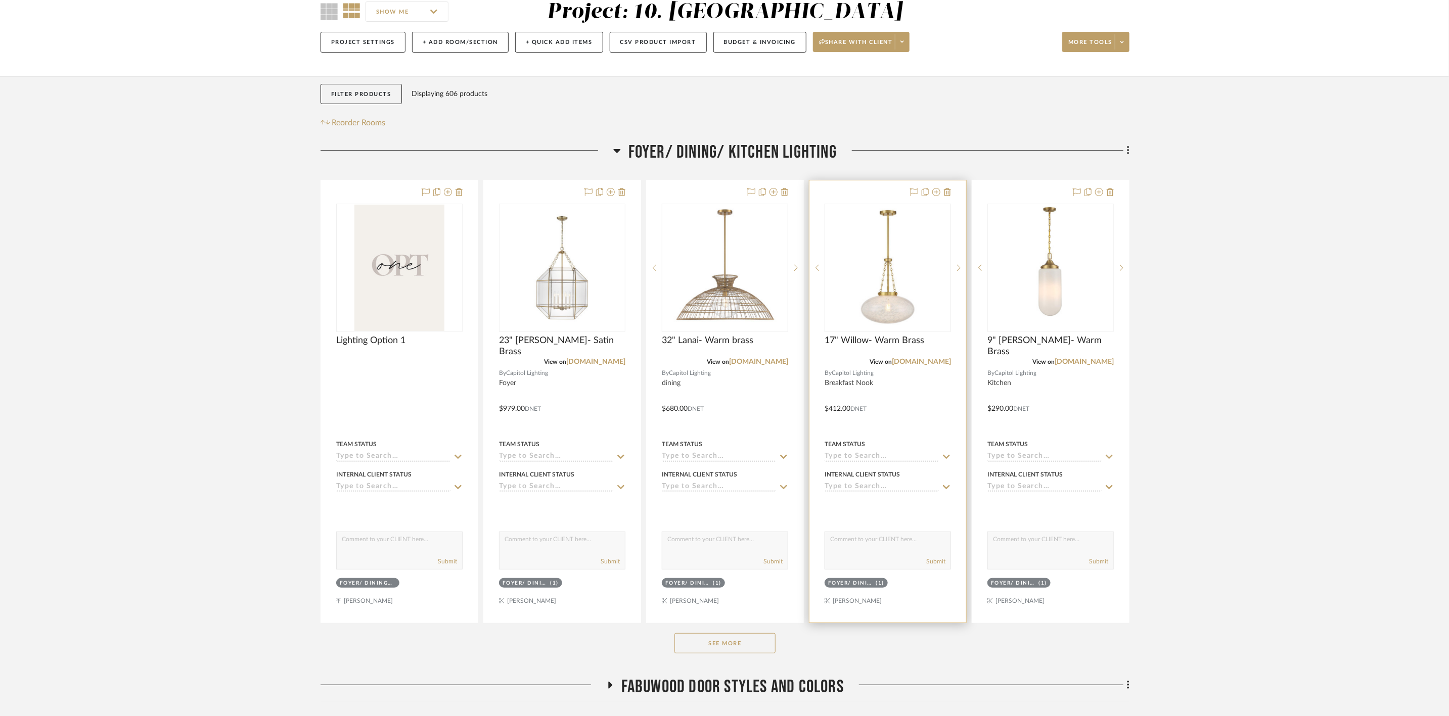
scroll to position [152, 0]
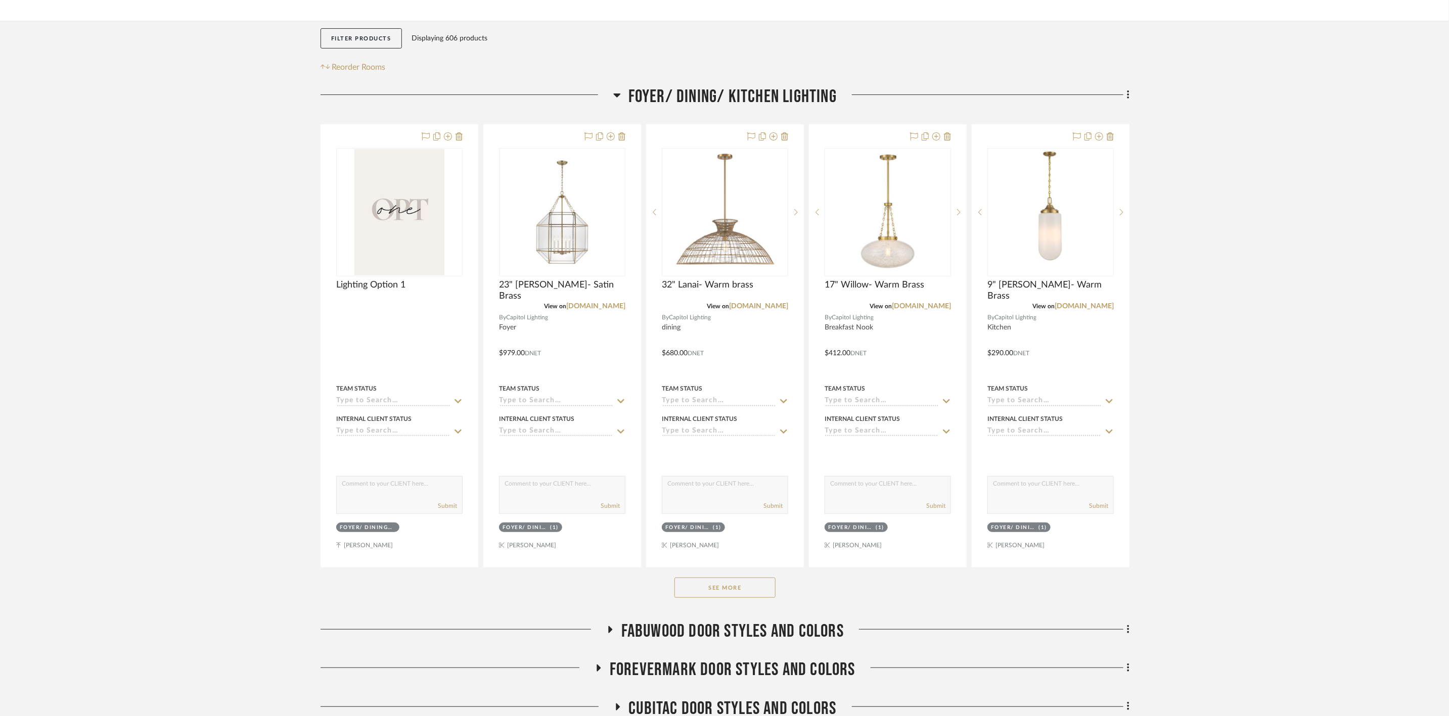
click at [761, 553] on button "See More" at bounding box center [724, 588] width 101 height 20
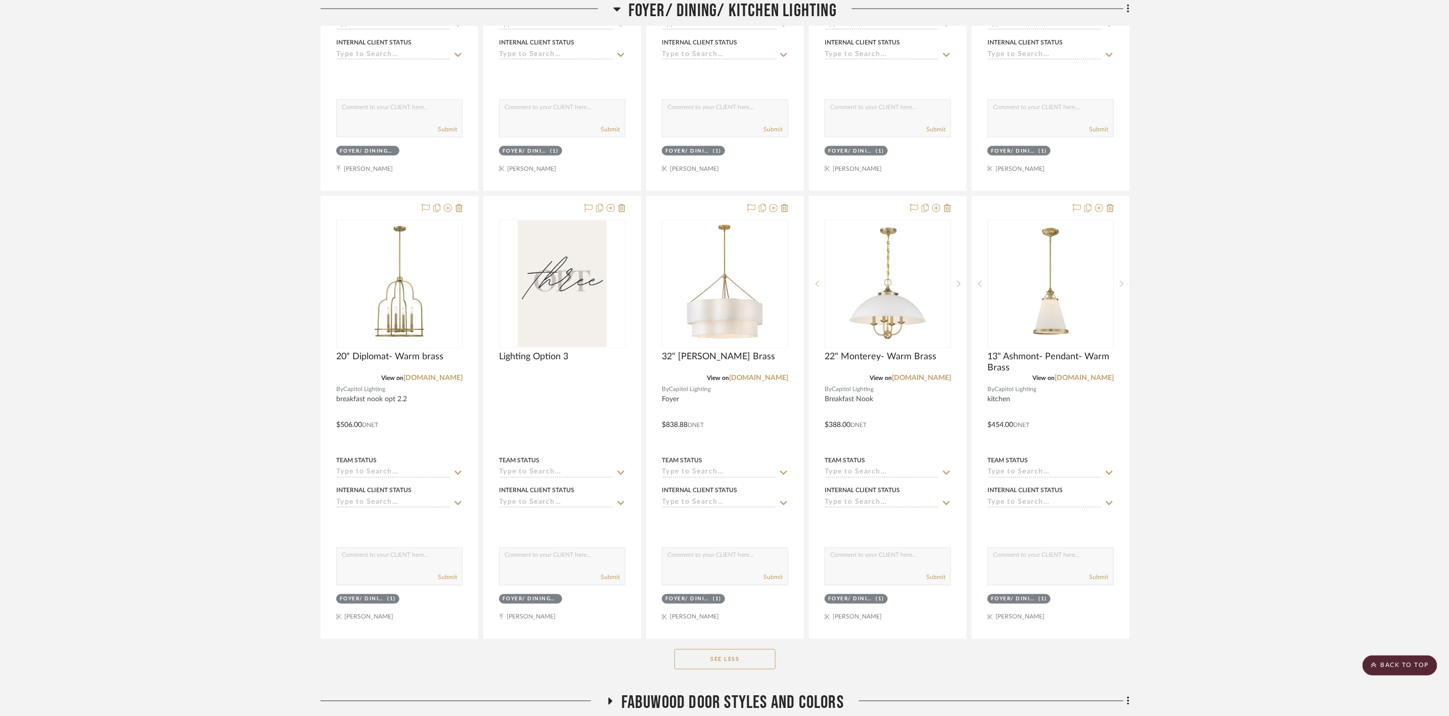
scroll to position [986, 0]
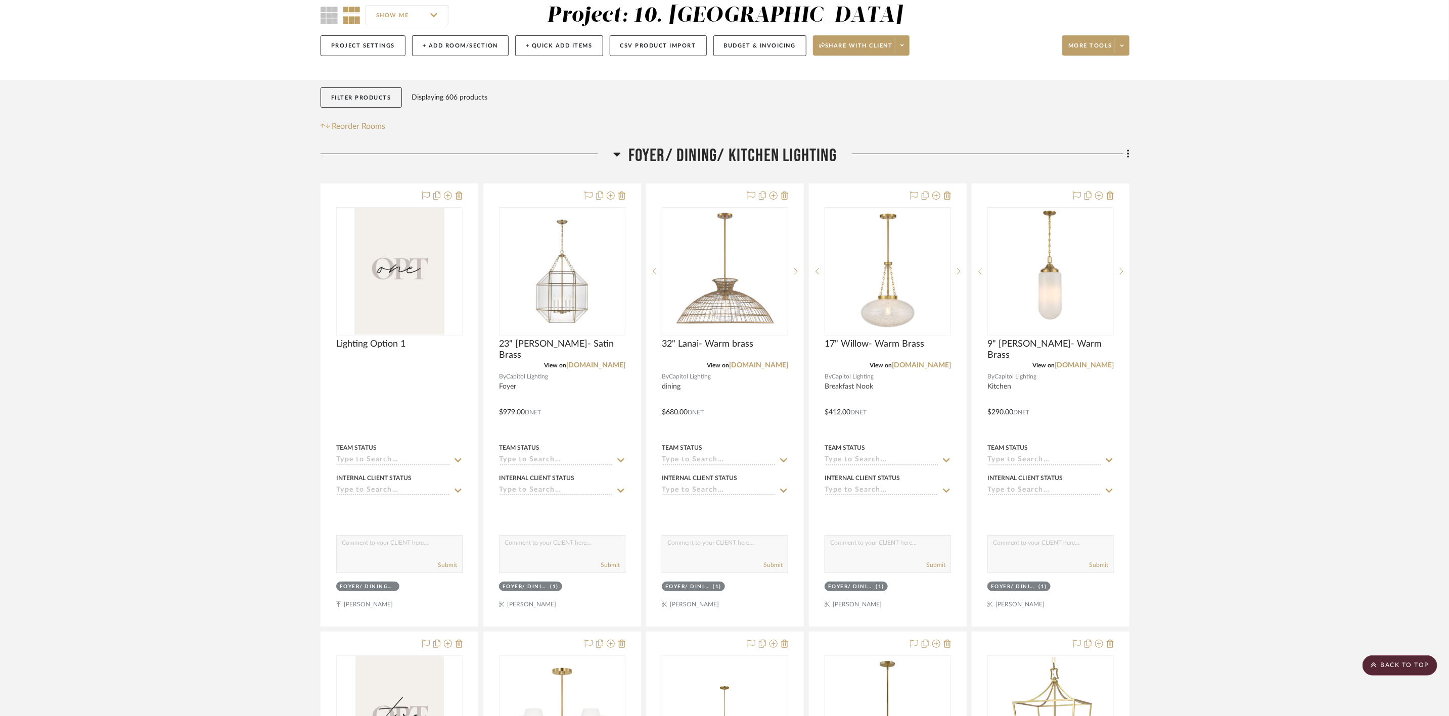
scroll to position [0, 0]
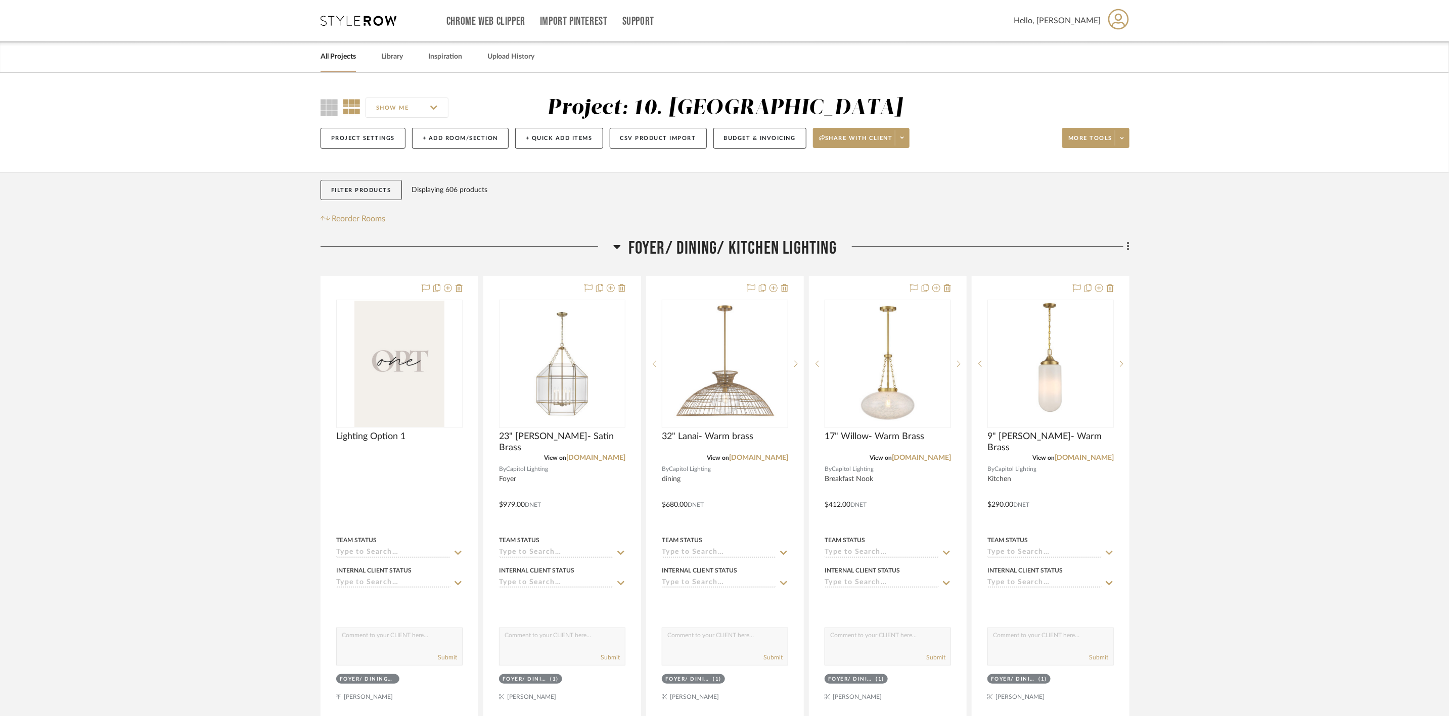
click at [748, 251] on span "Foyer/ Dining/ Kitchen Lighting" at bounding box center [732, 249] width 208 height 22
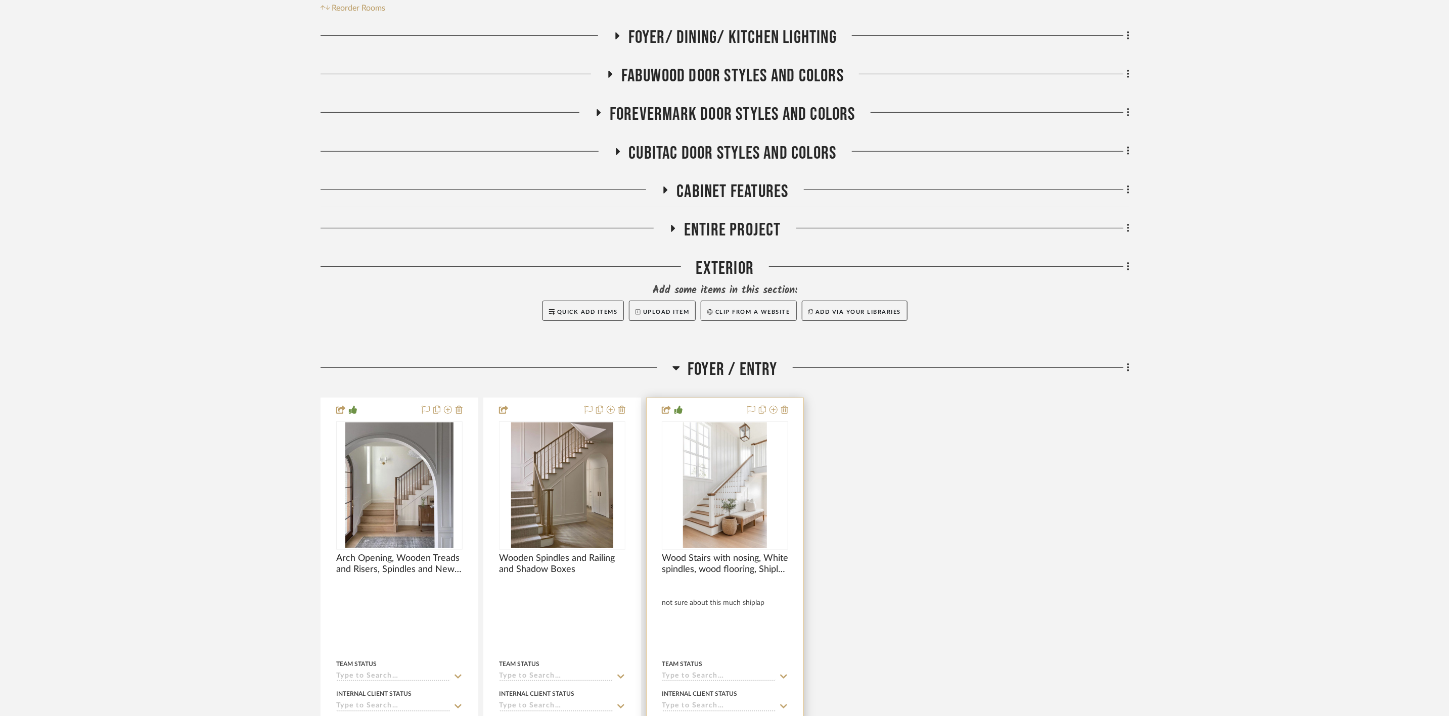
scroll to position [227, 0]
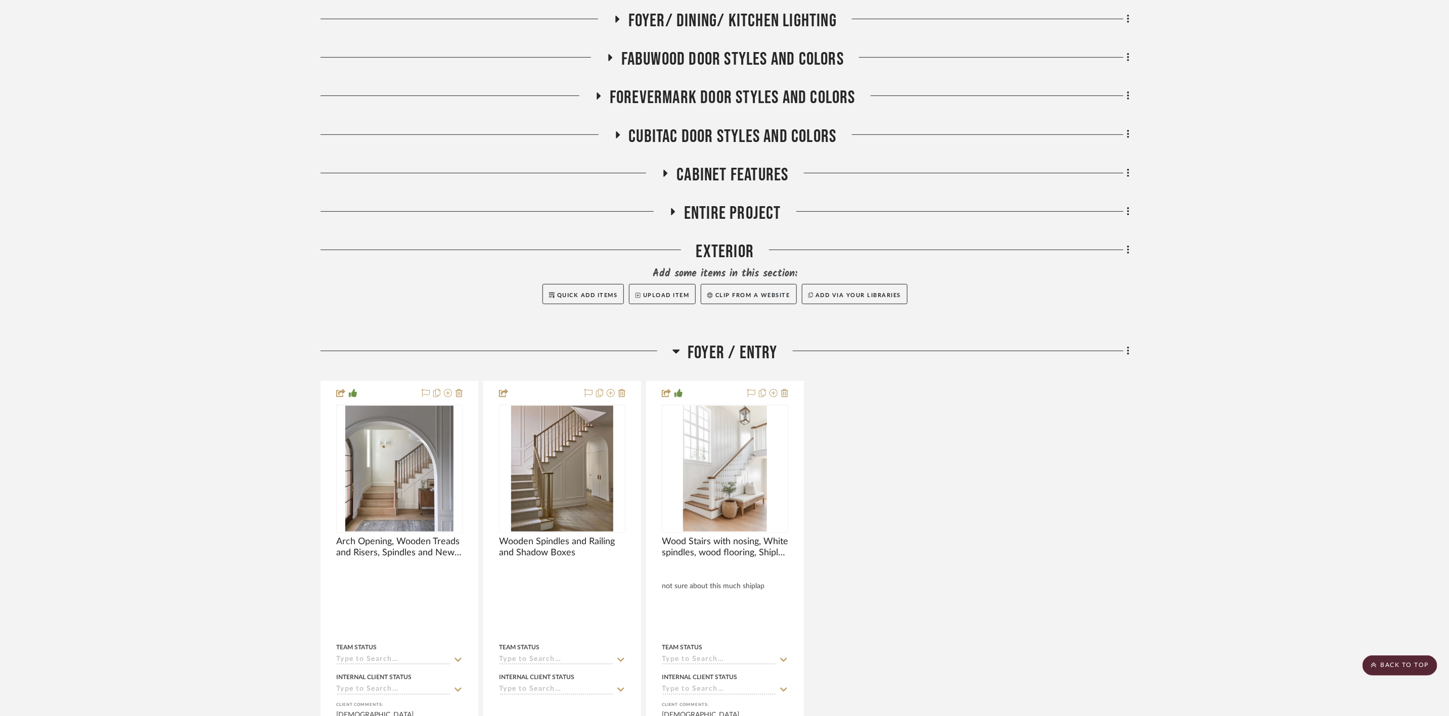
click at [763, 359] on span "Foyer / Entry" at bounding box center [733, 353] width 90 height 22
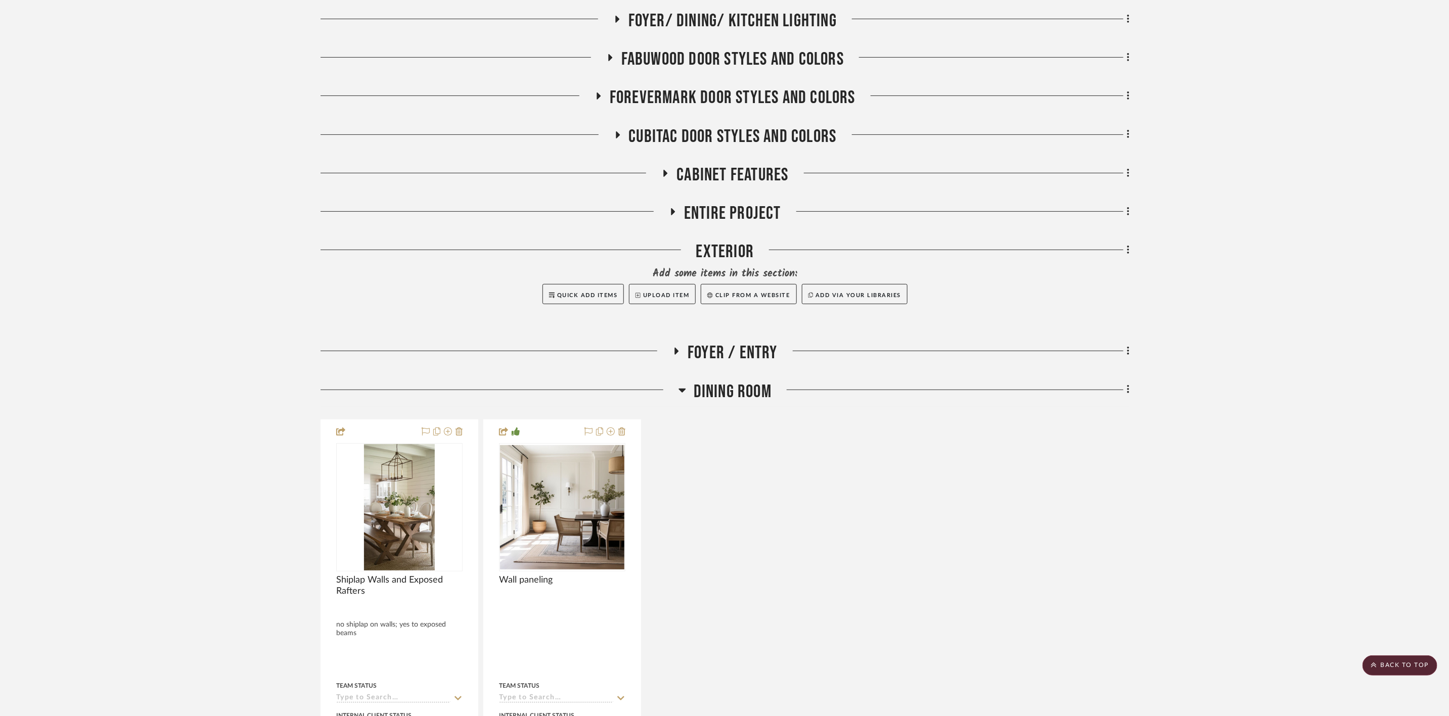
click at [714, 383] on span "Dining Room" at bounding box center [733, 392] width 78 height 22
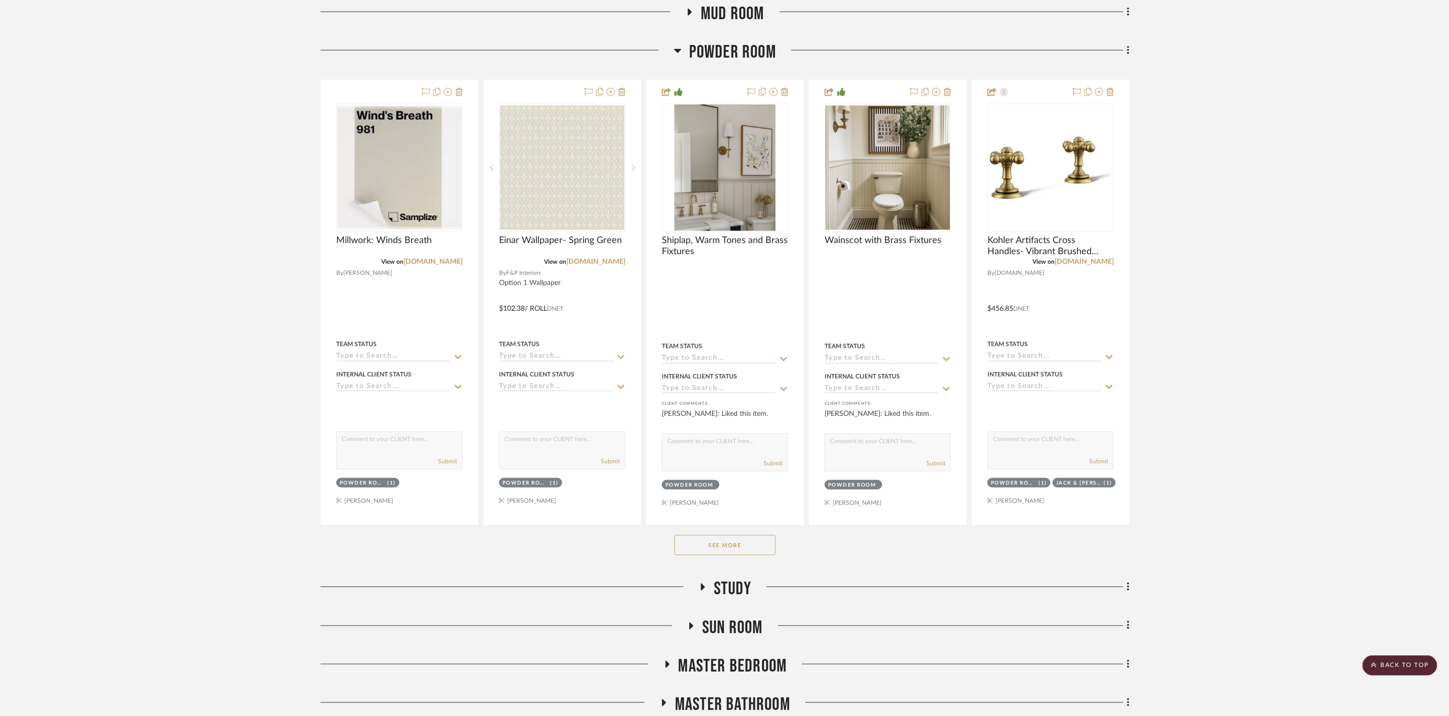
scroll to position [758, 0]
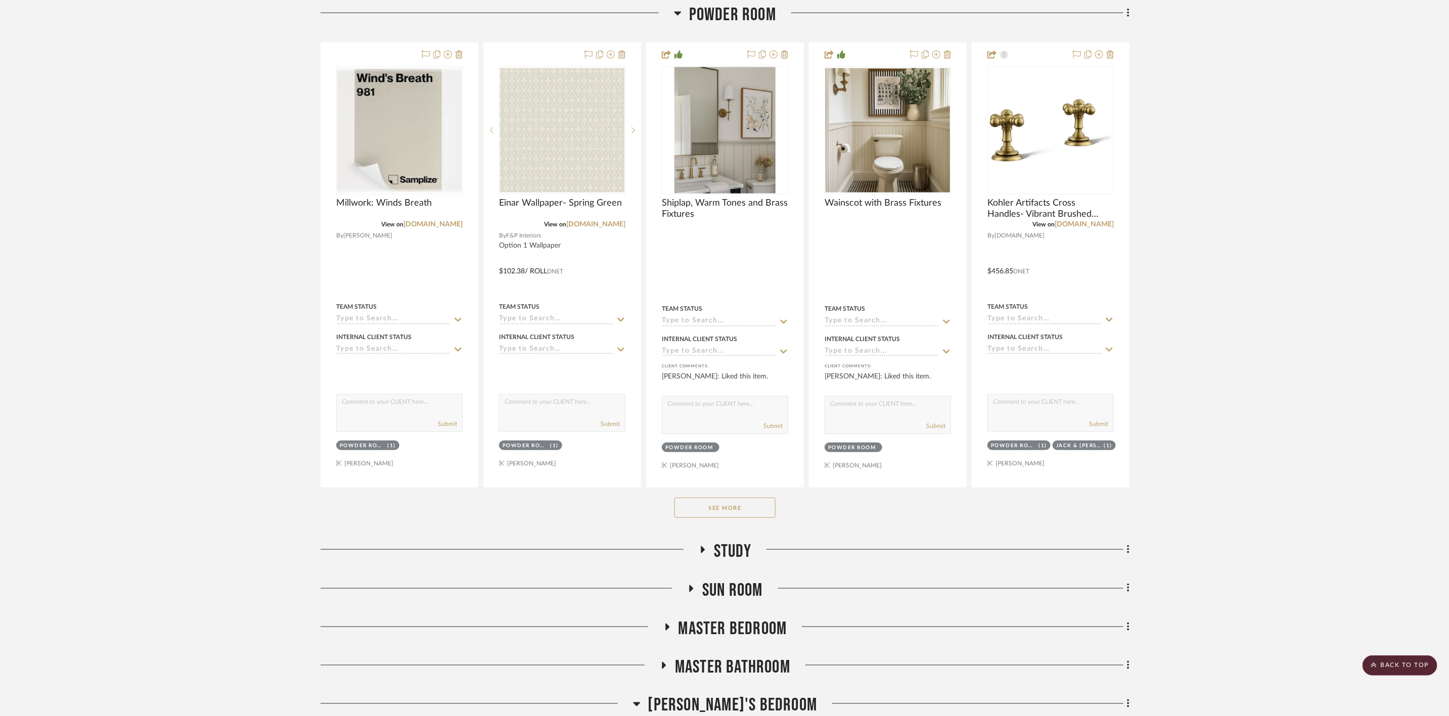
click at [762, 500] on button "See More" at bounding box center [724, 508] width 101 height 20
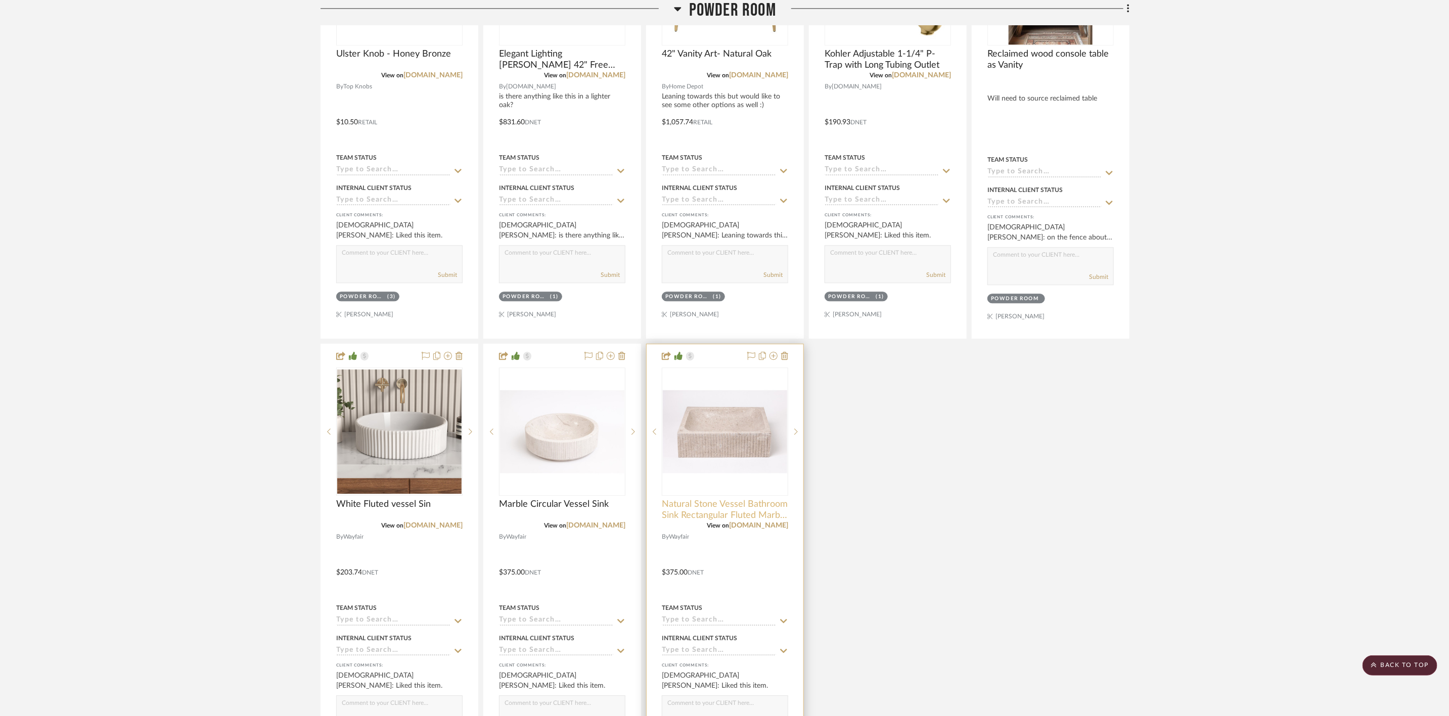
scroll to position [1896, 0]
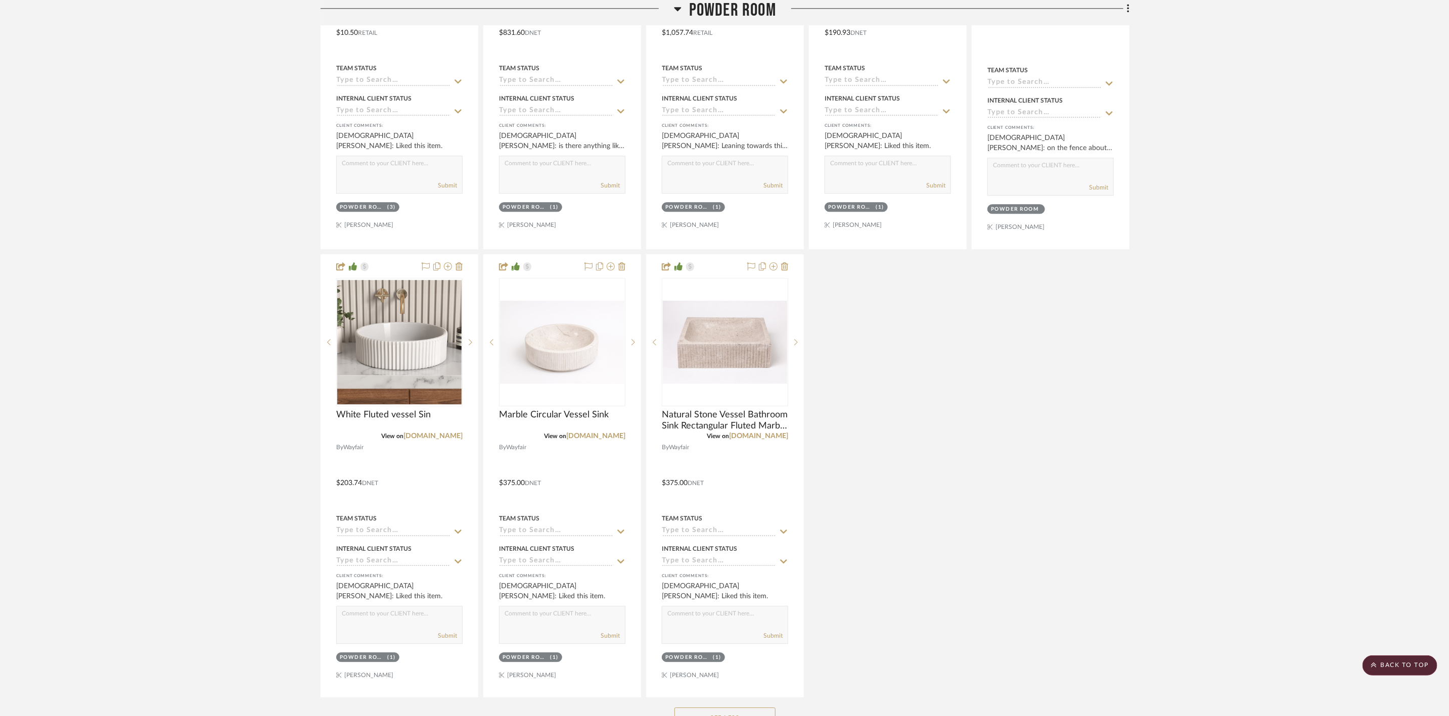
drag, startPoint x: 168, startPoint y: 289, endPoint x: 177, endPoint y: 289, distance: 9.1
click at [168, 289] on project-details-page "SHOW ME Project: 10. Vignola Project Settings + Add Room/Section + Quick Add It…" at bounding box center [724, 608] width 1449 height 4863
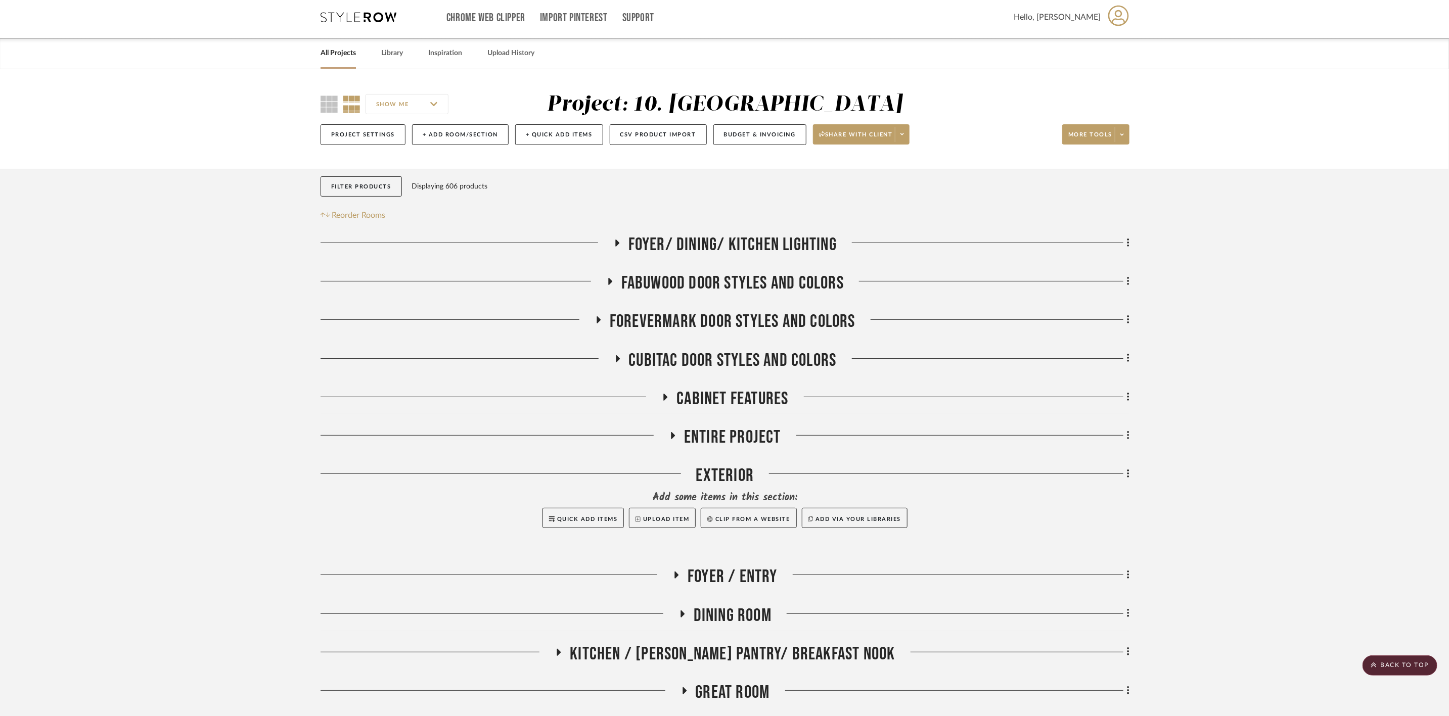
scroll to position [0, 0]
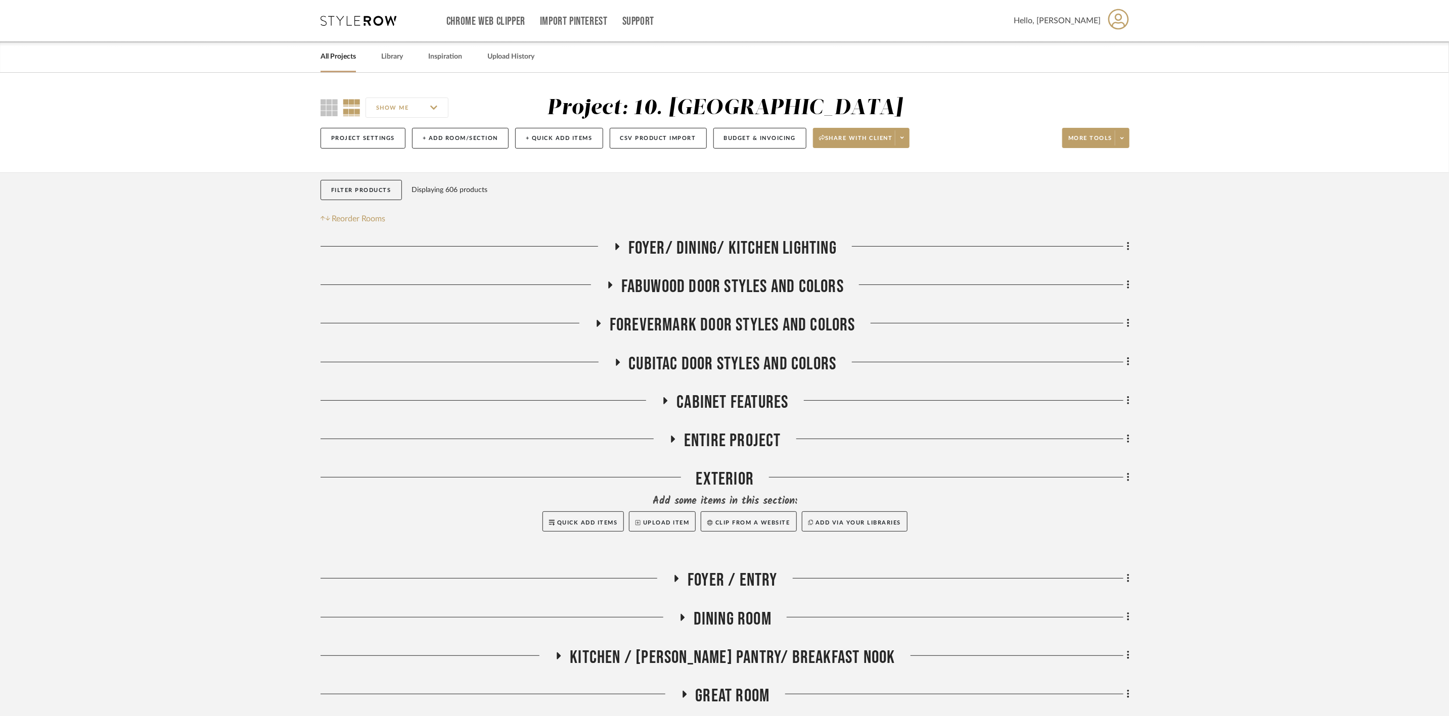
click at [799, 245] on span "Foyer/ Dining/ Kitchen Lighting" at bounding box center [732, 249] width 208 height 22
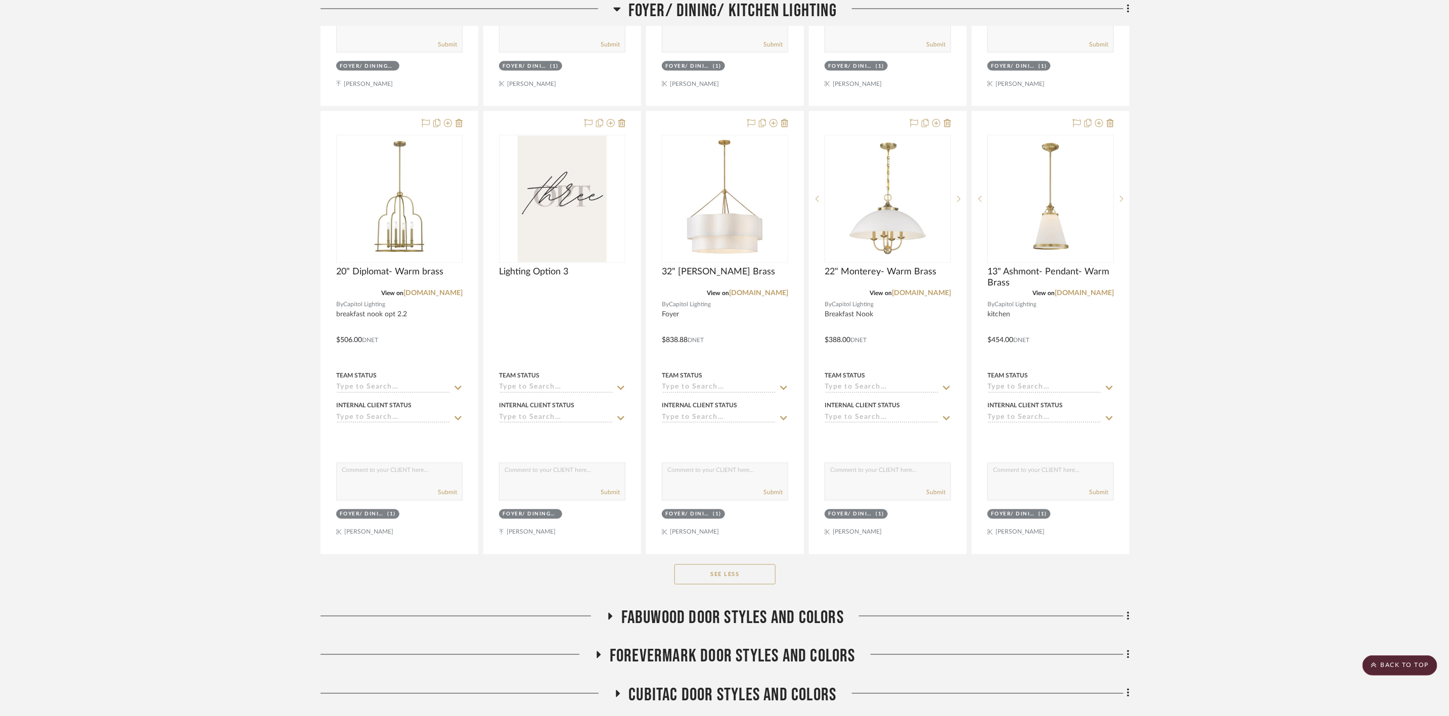
scroll to position [1137, 0]
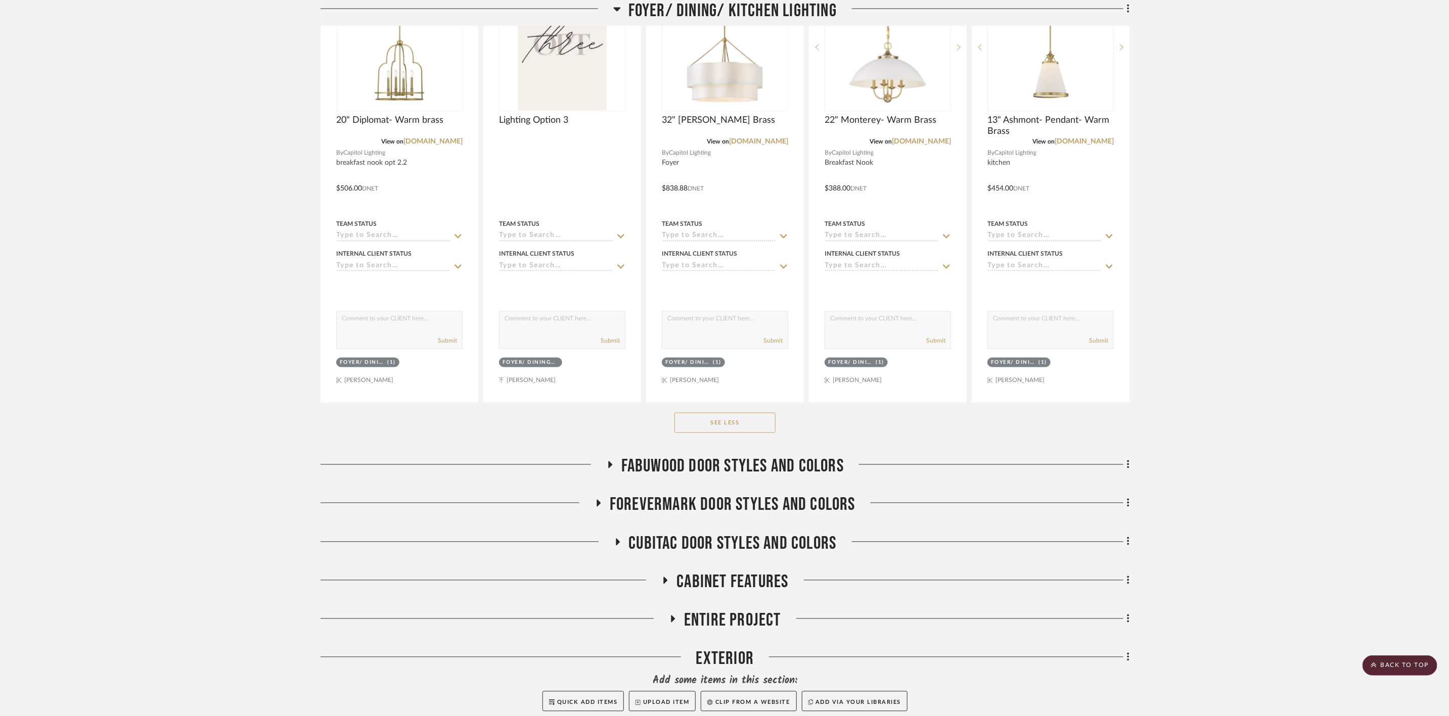
scroll to position [1365, 0]
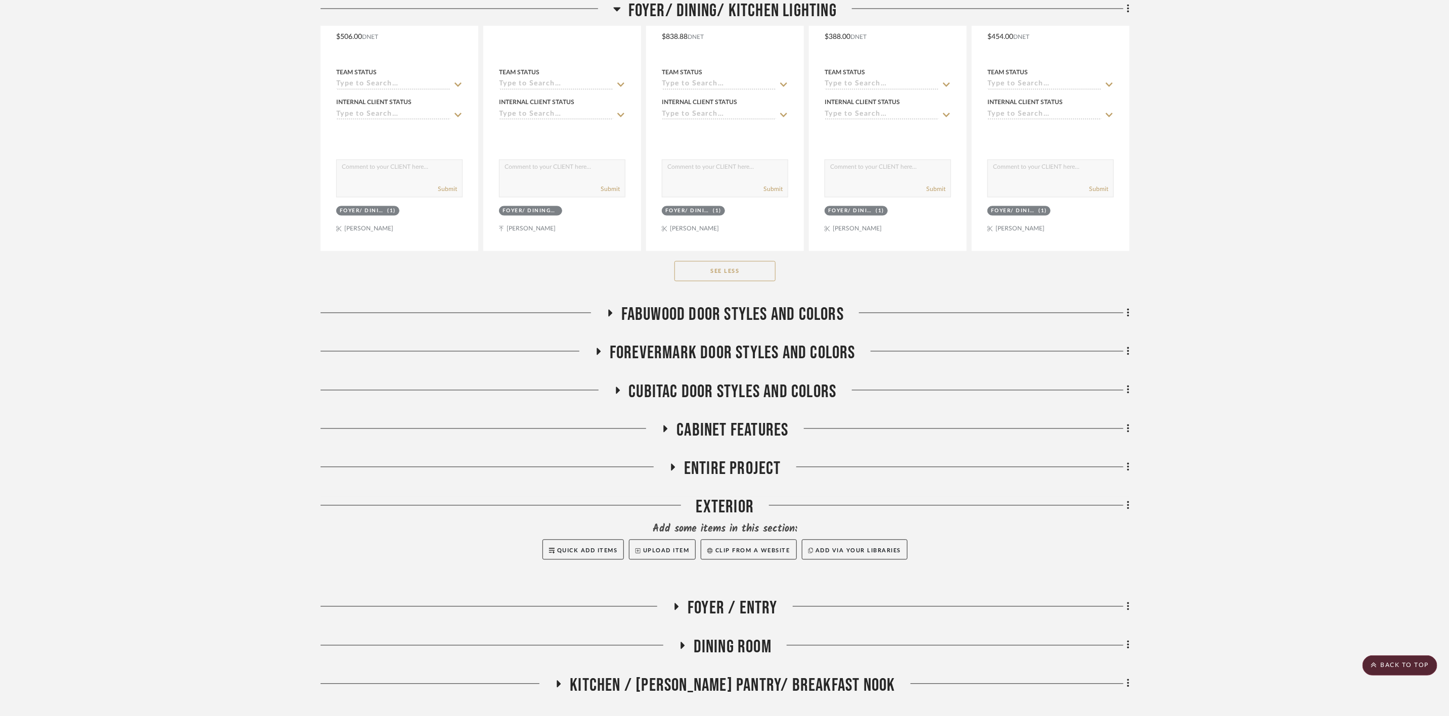
click at [769, 553] on span "Foyer / Entry" at bounding box center [733, 609] width 90 height 22
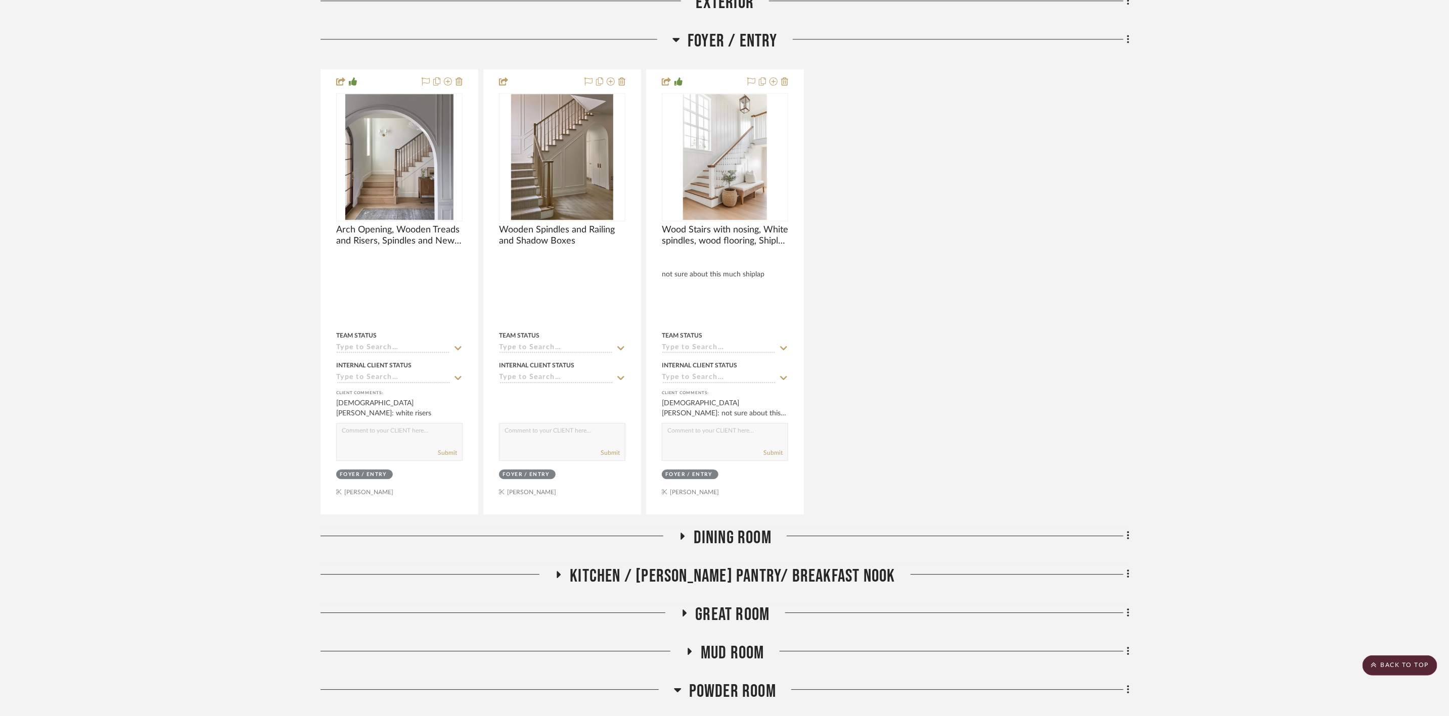
scroll to position [1896, 0]
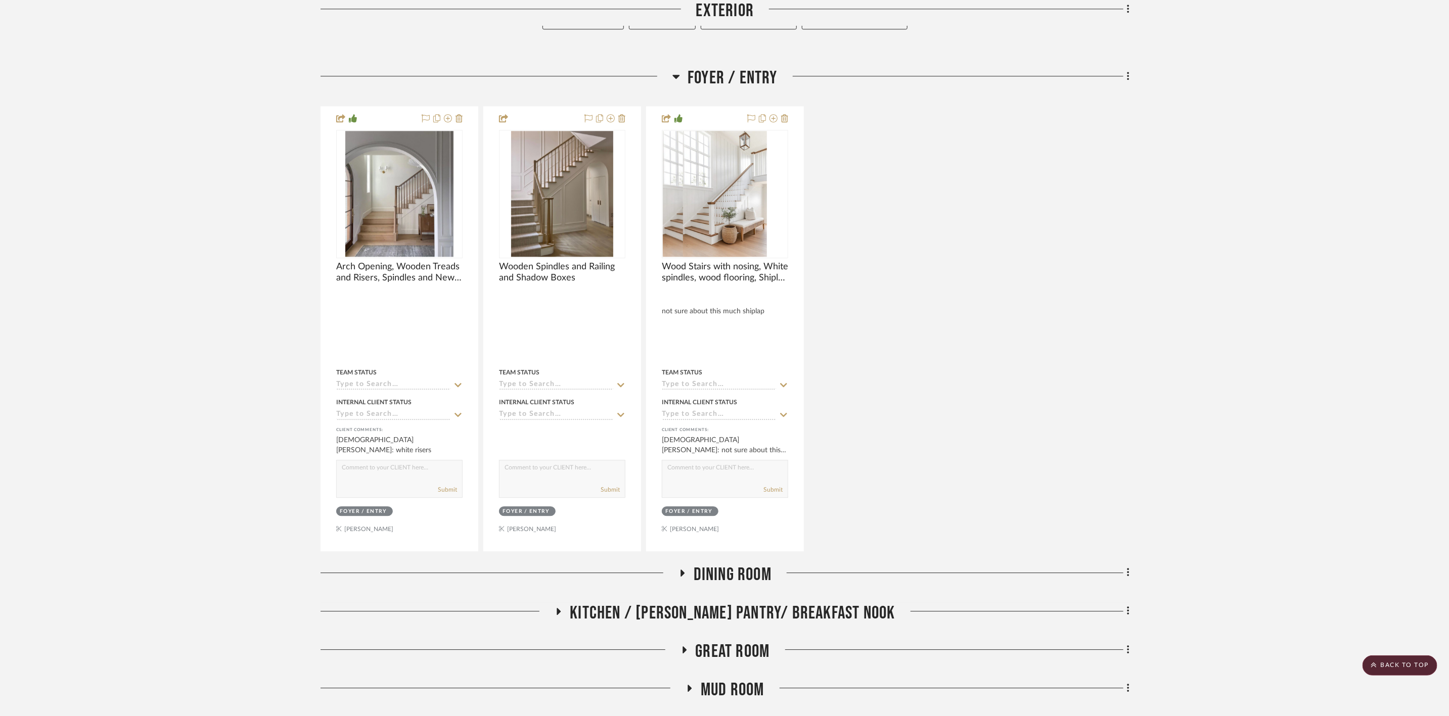
click at [758, 553] on span "Kitchen / Butler's Pantry/ Breakfast Nook" at bounding box center [732, 614] width 325 height 22
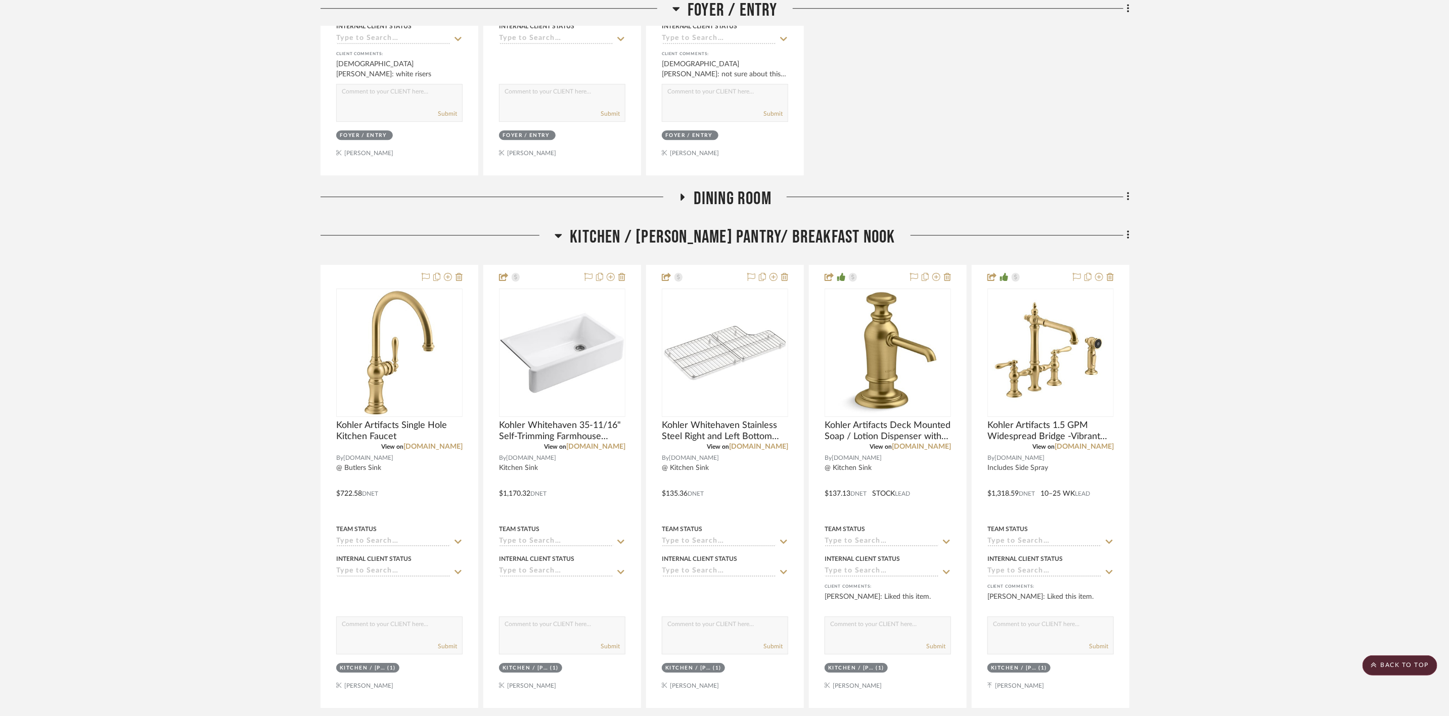
scroll to position [2351, 0]
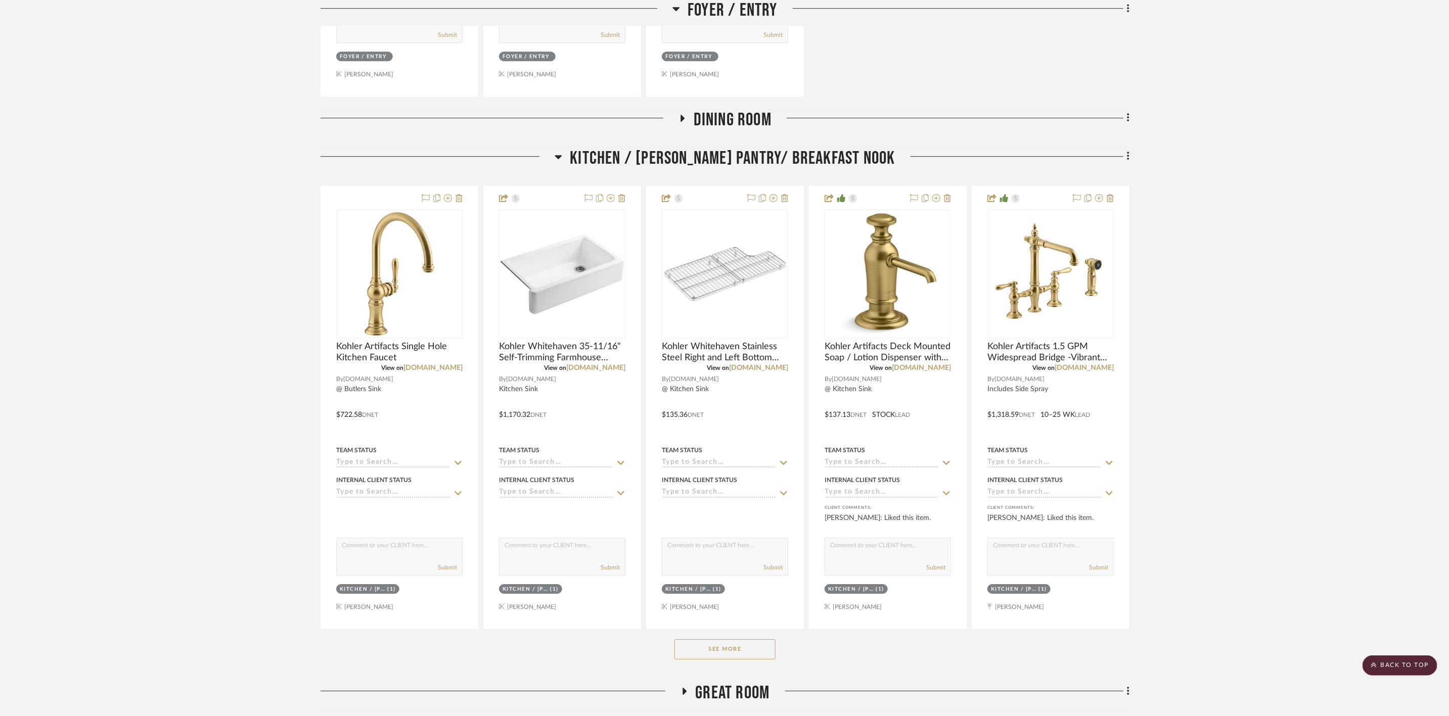
click at [696, 553] on button "See More" at bounding box center [724, 650] width 101 height 20
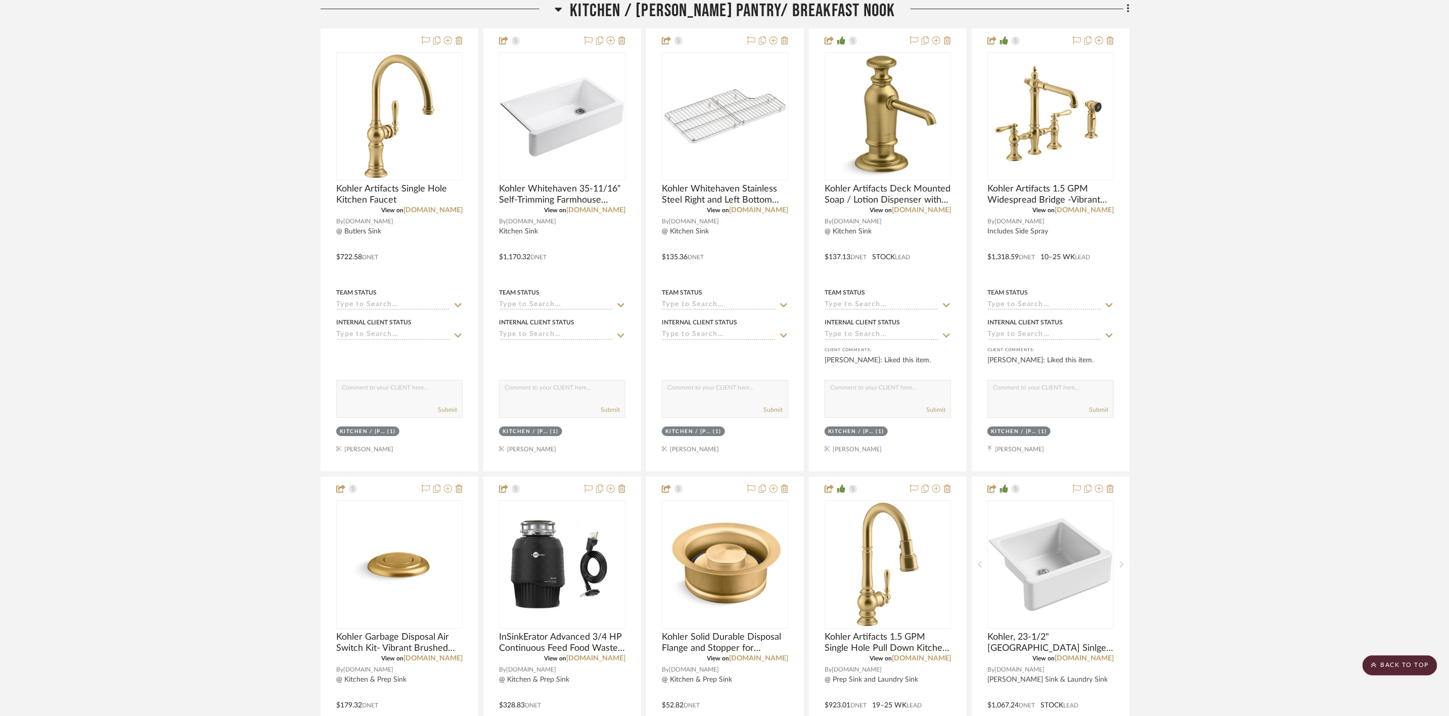
scroll to position [2502, 0]
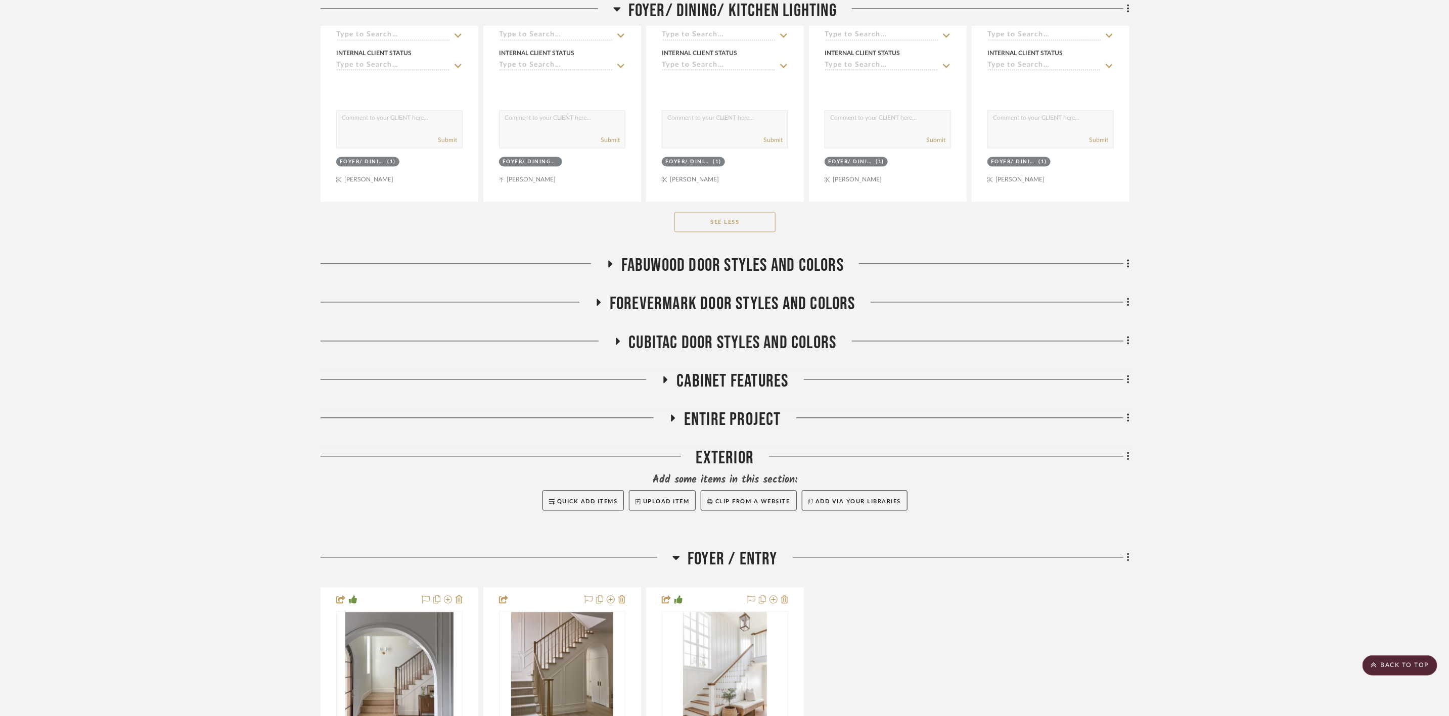
scroll to position [1441, 0]
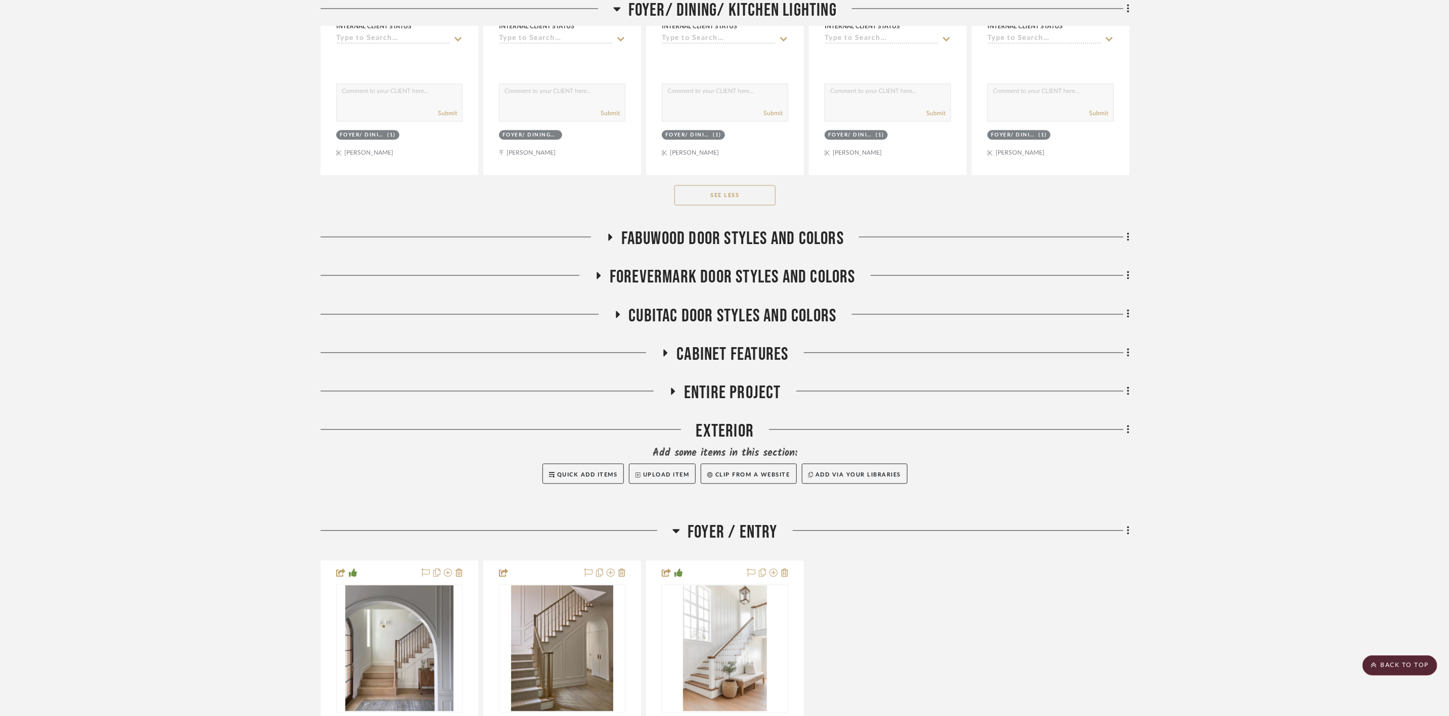
click at [711, 238] on span "FABUWOOD DOOR STYLES AND COLORS" at bounding box center [732, 240] width 222 height 22
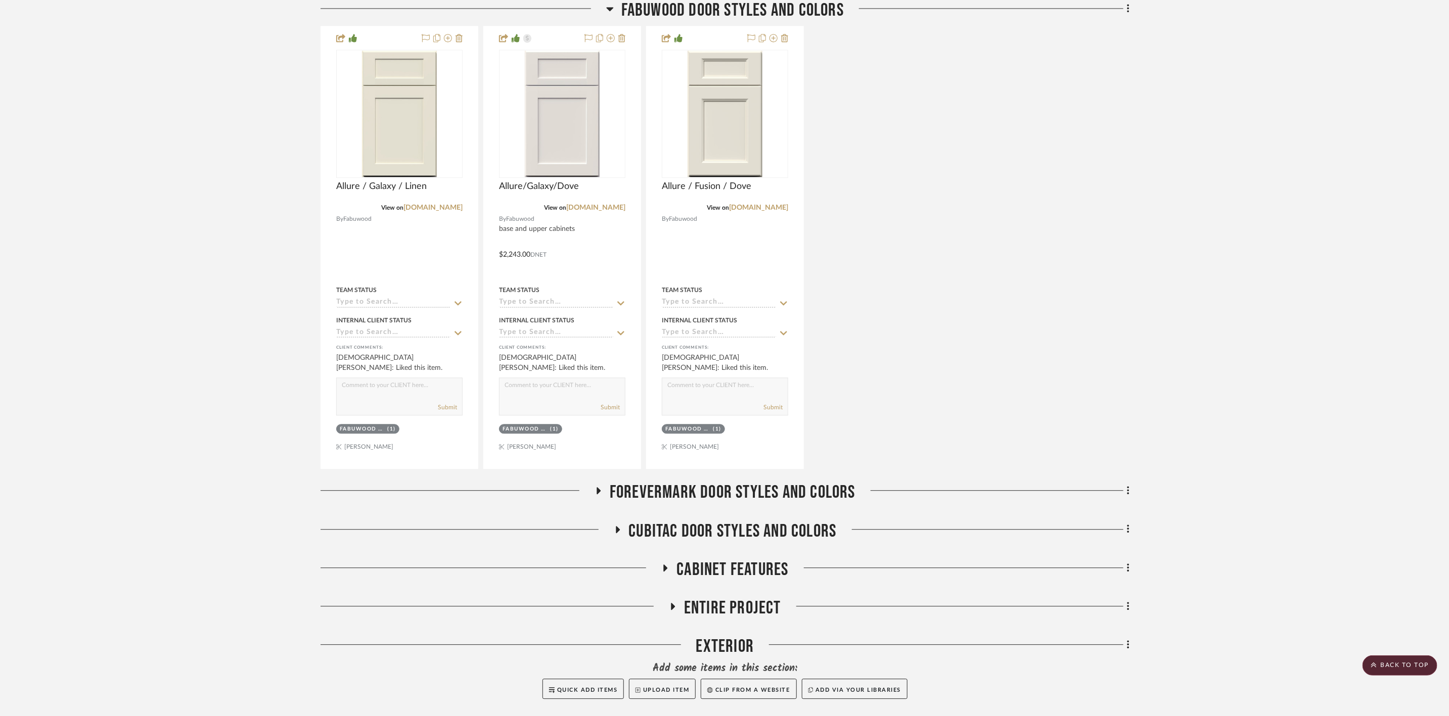
scroll to position [1820, 0]
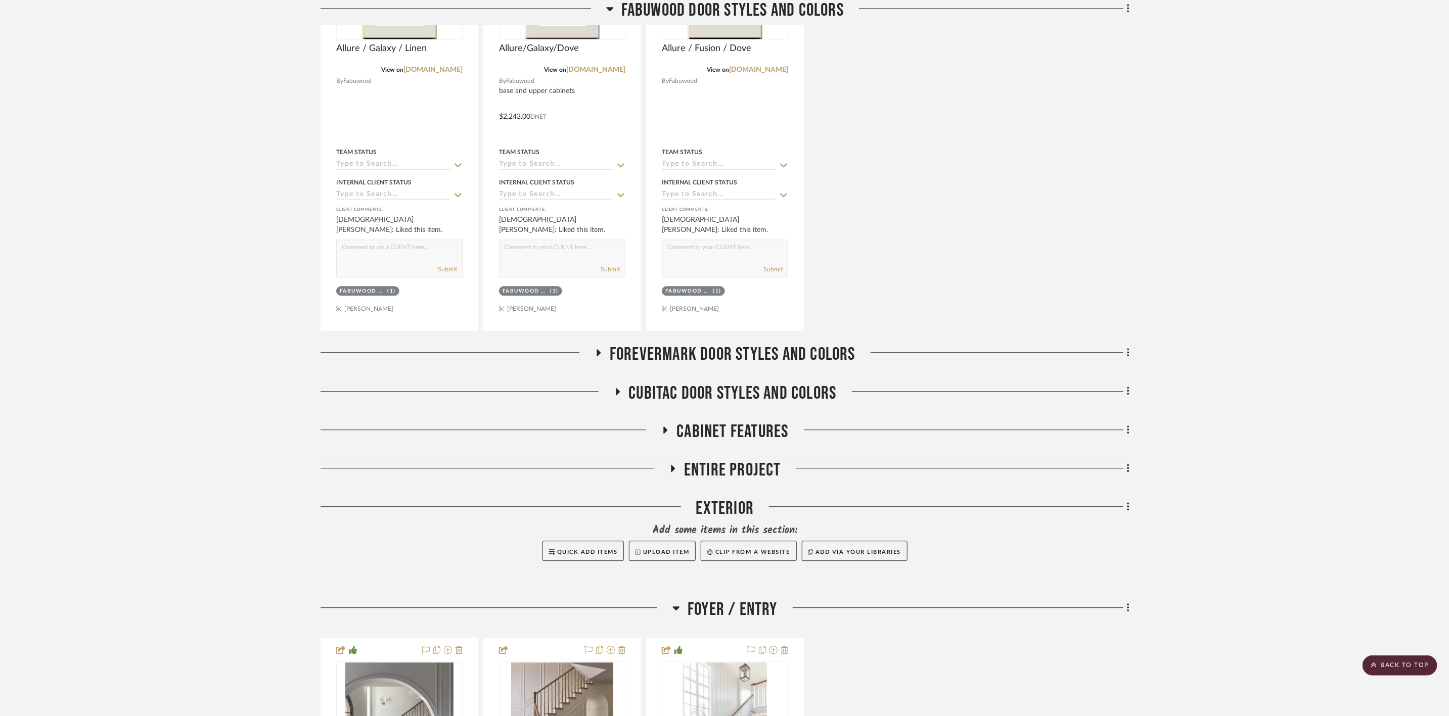
click at [762, 355] on span "FOREVERMARK DOOR STYLES AND COLORS" at bounding box center [733, 355] width 246 height 22
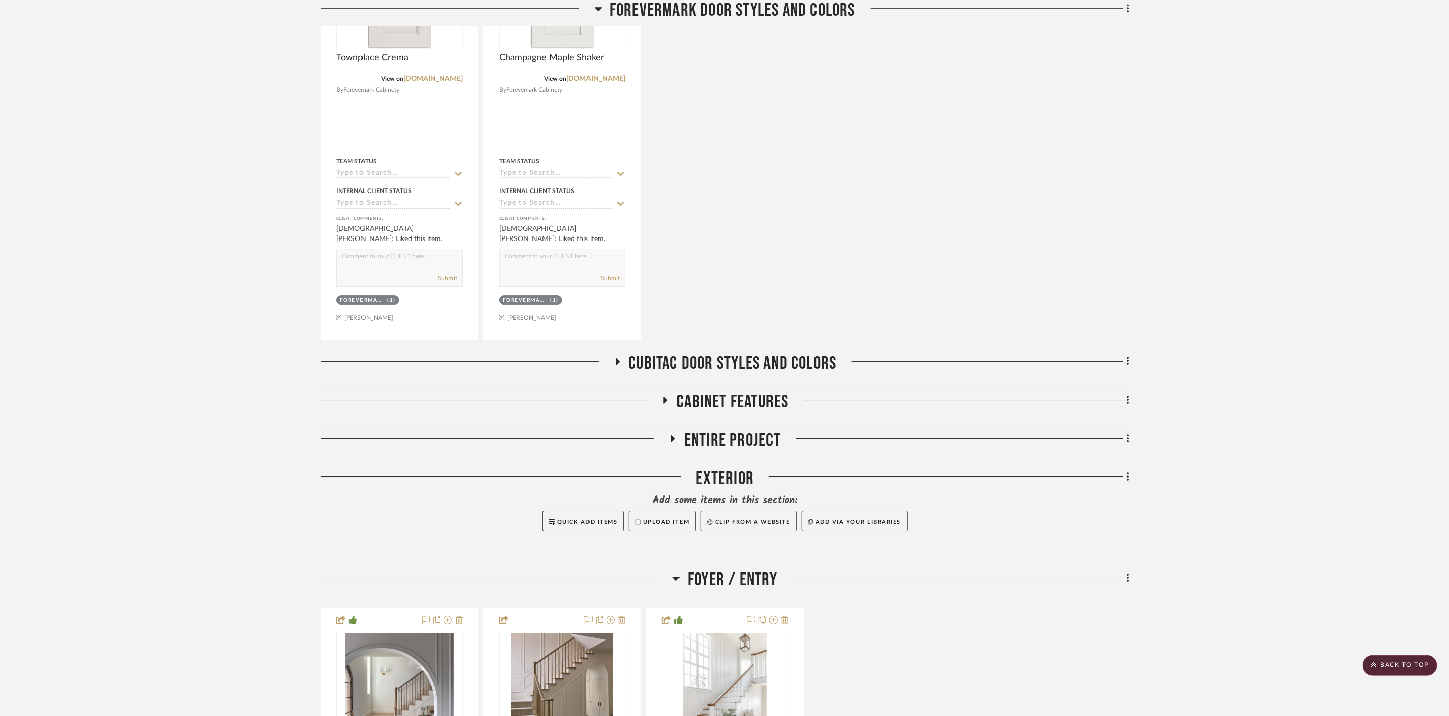
scroll to position [2351, 0]
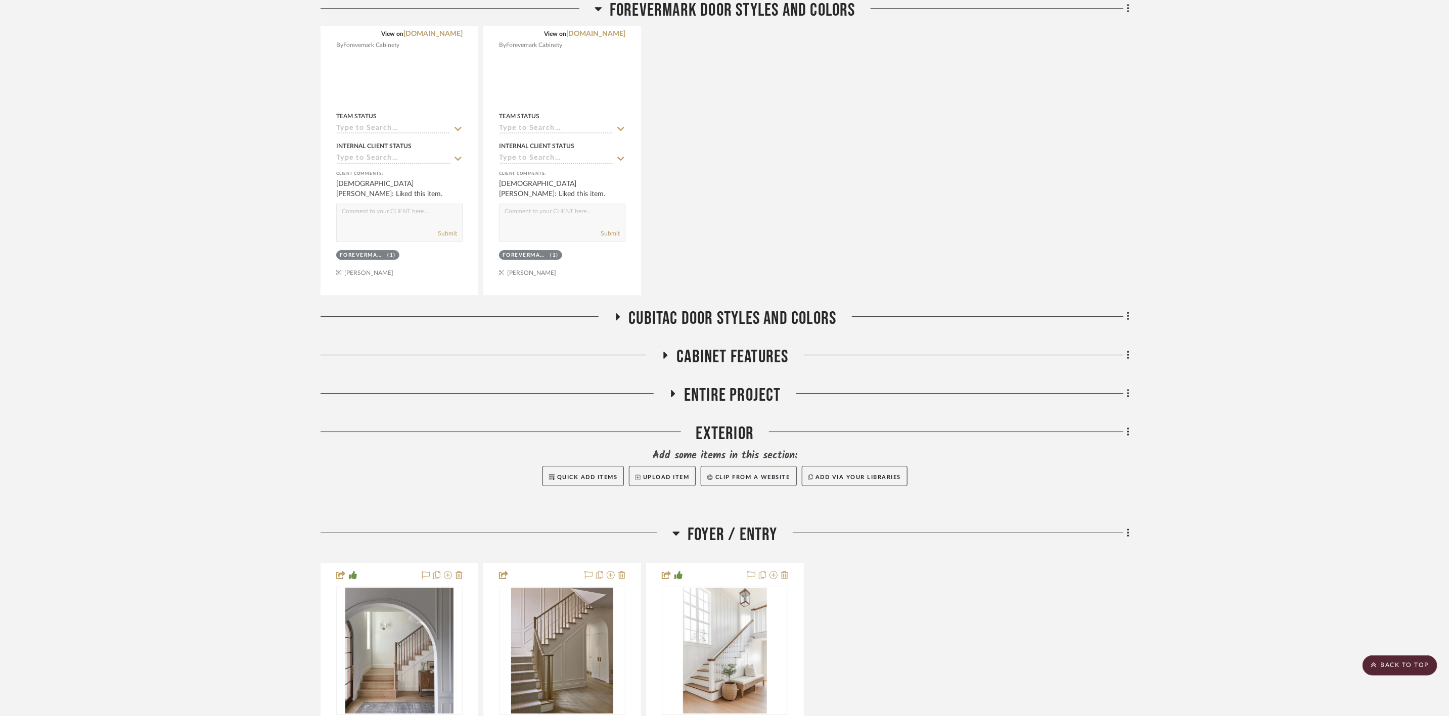
click at [739, 317] on span "CUBITAC DOOR STYLES AND COLORS" at bounding box center [733, 319] width 208 height 22
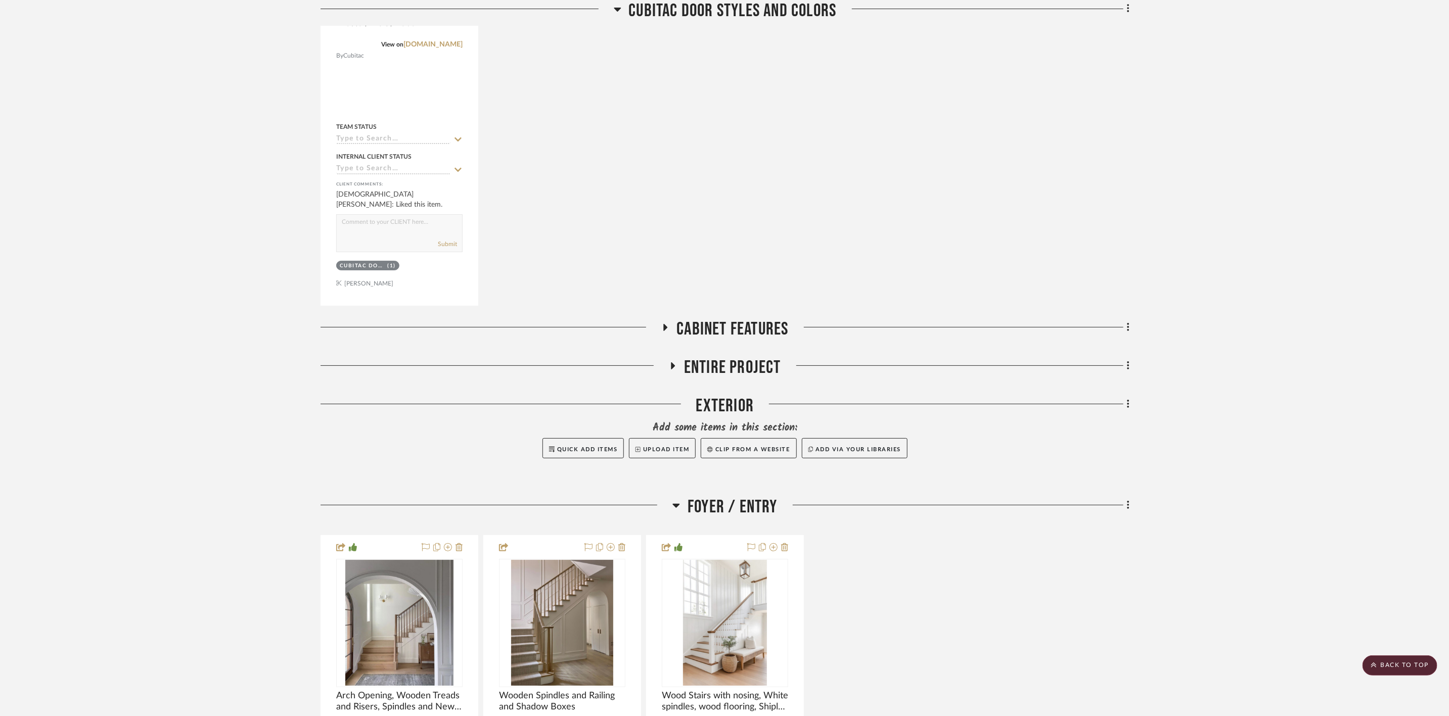
scroll to position [2957, 0]
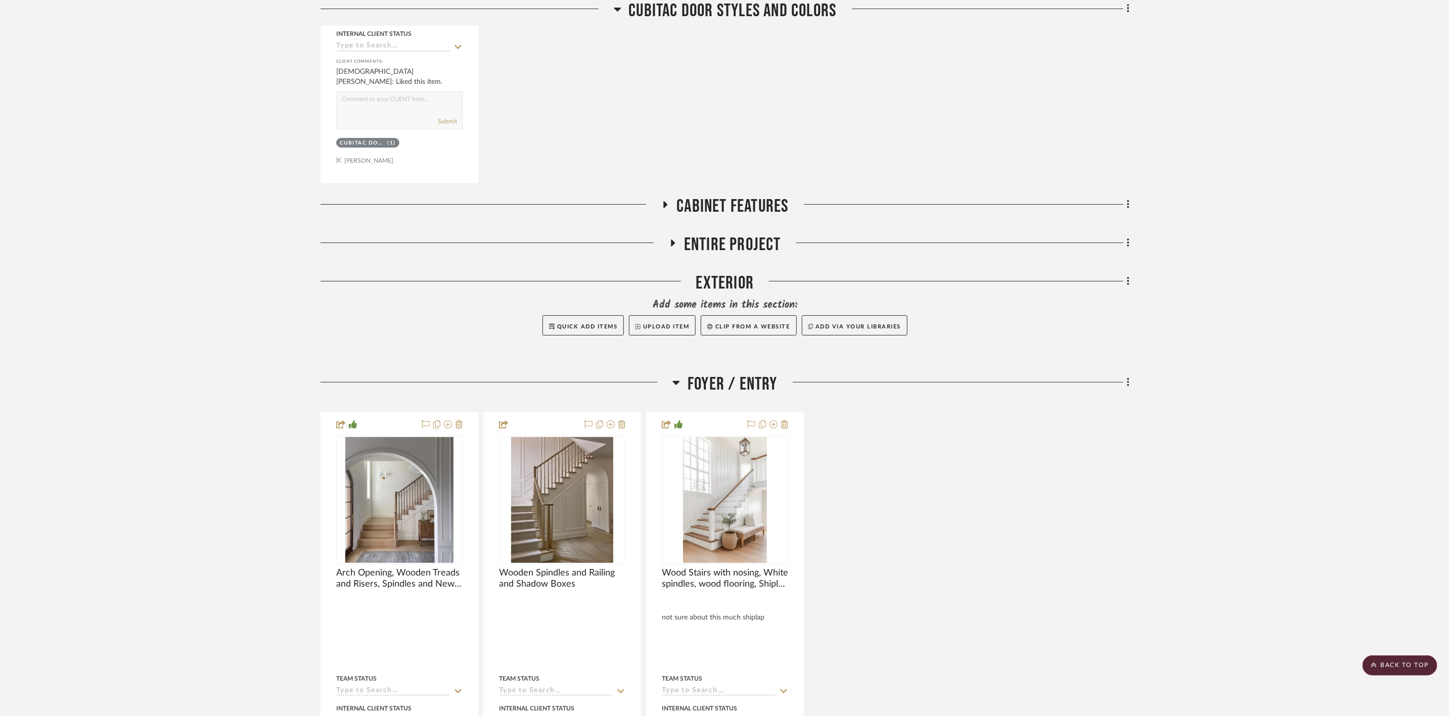
click at [745, 212] on span "Cabinet Features" at bounding box center [732, 207] width 112 height 22
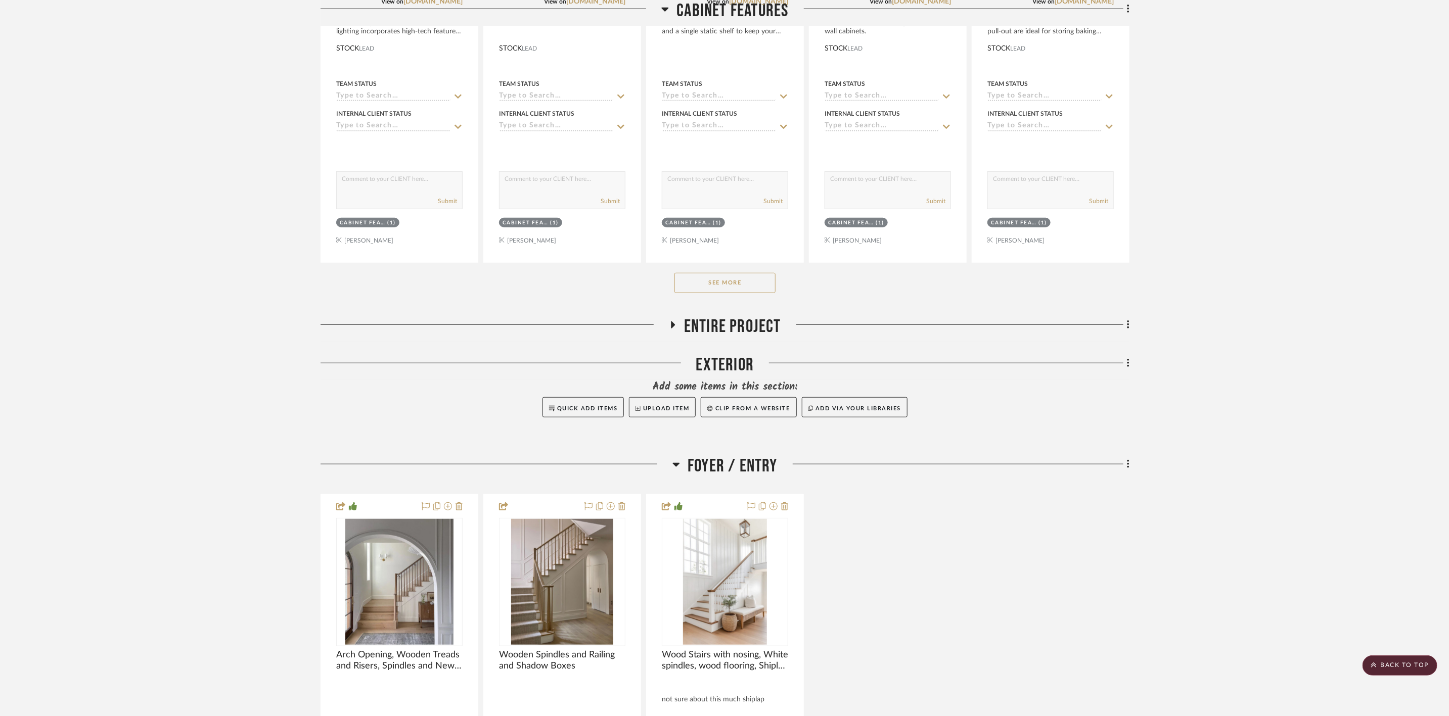
scroll to position [3564, 0]
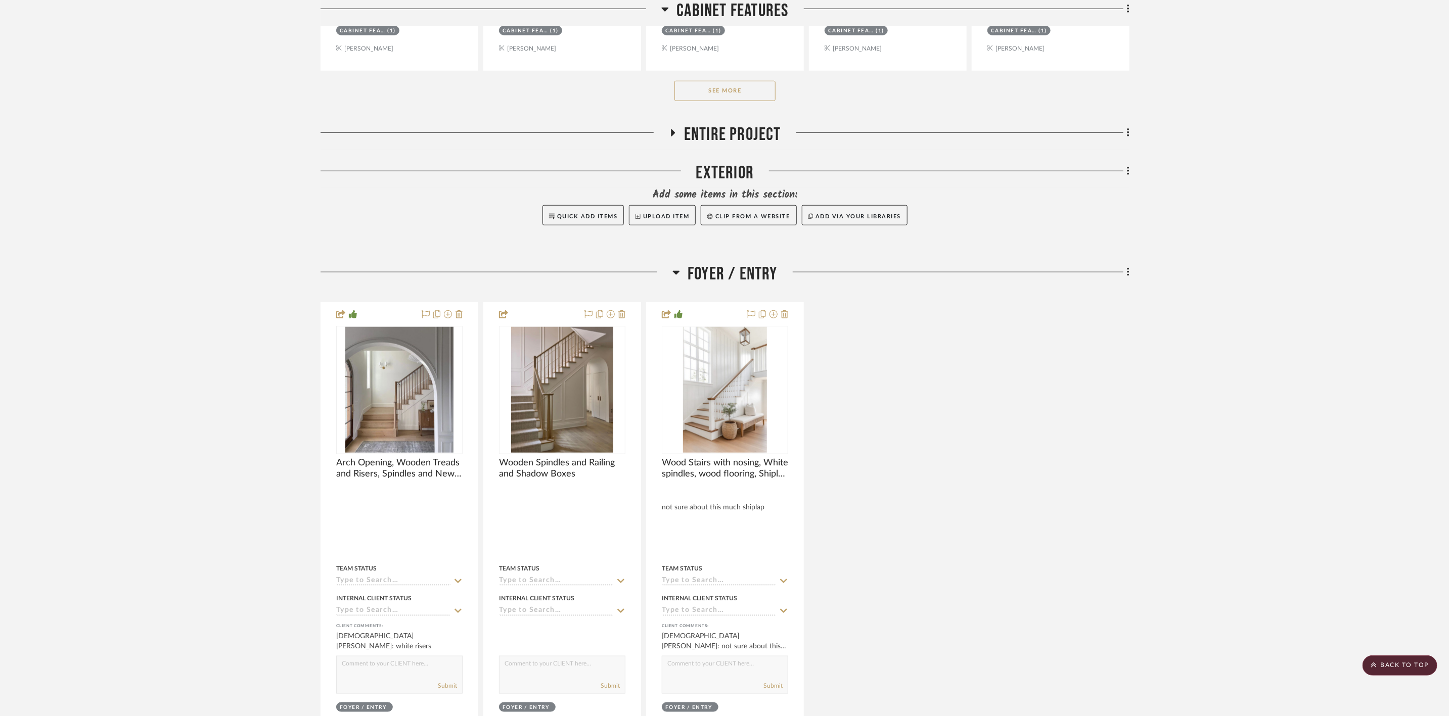
click at [742, 145] on span "Entire Project" at bounding box center [732, 135] width 97 height 22
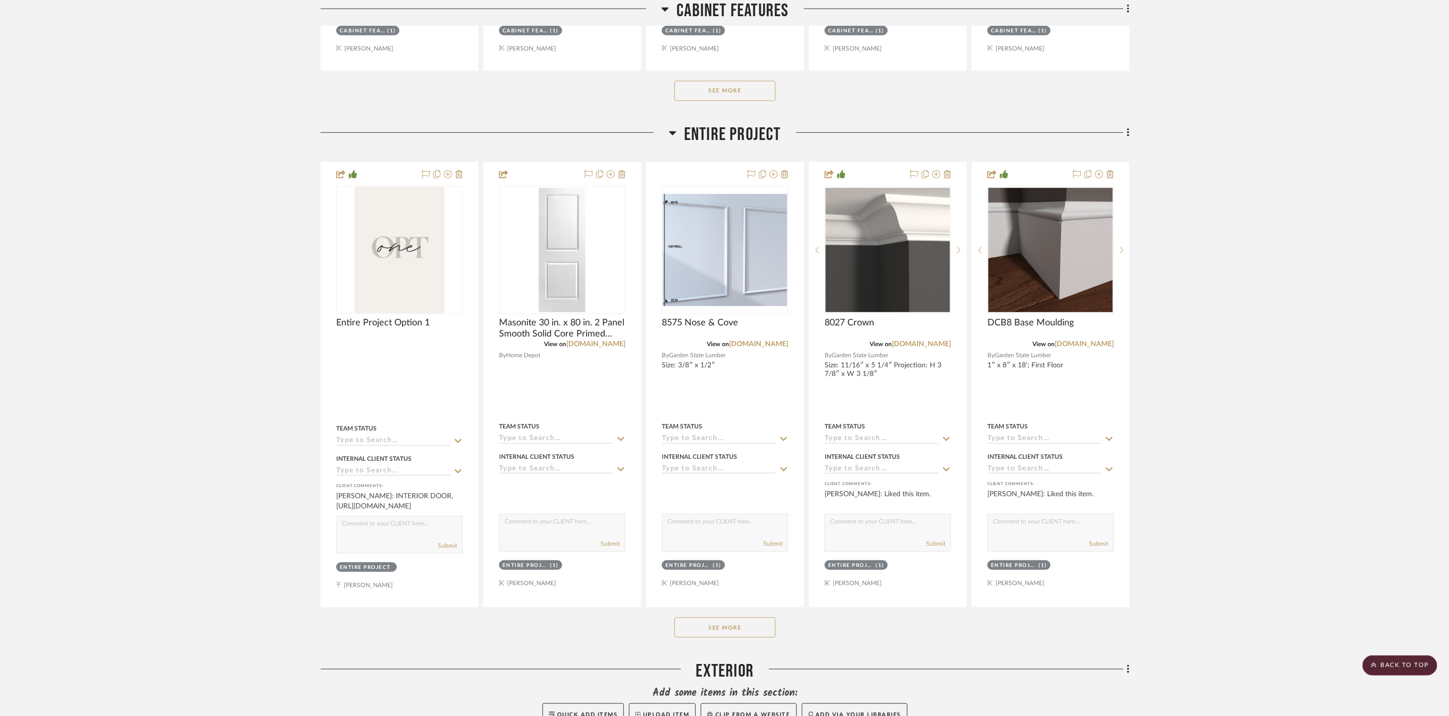
click at [754, 553] on button "See More" at bounding box center [724, 628] width 101 height 20
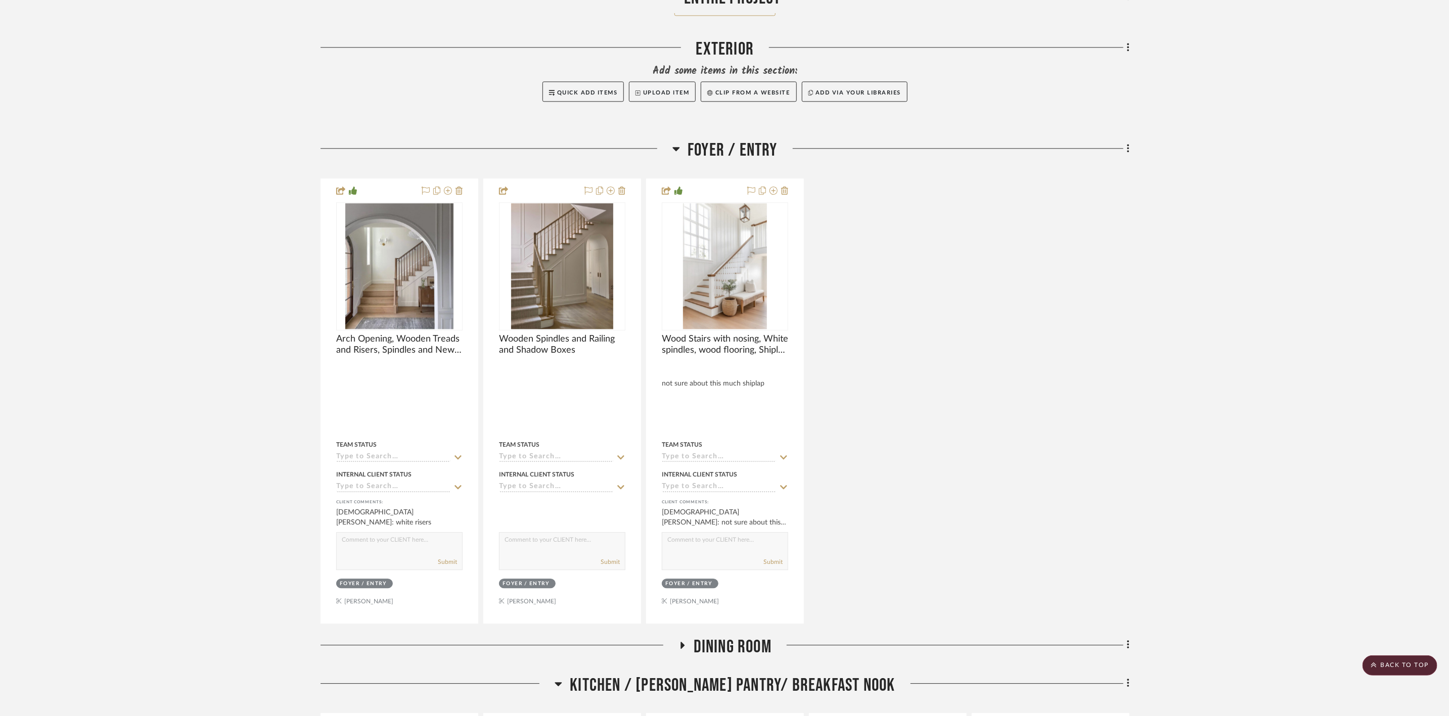
scroll to position [4550, 0]
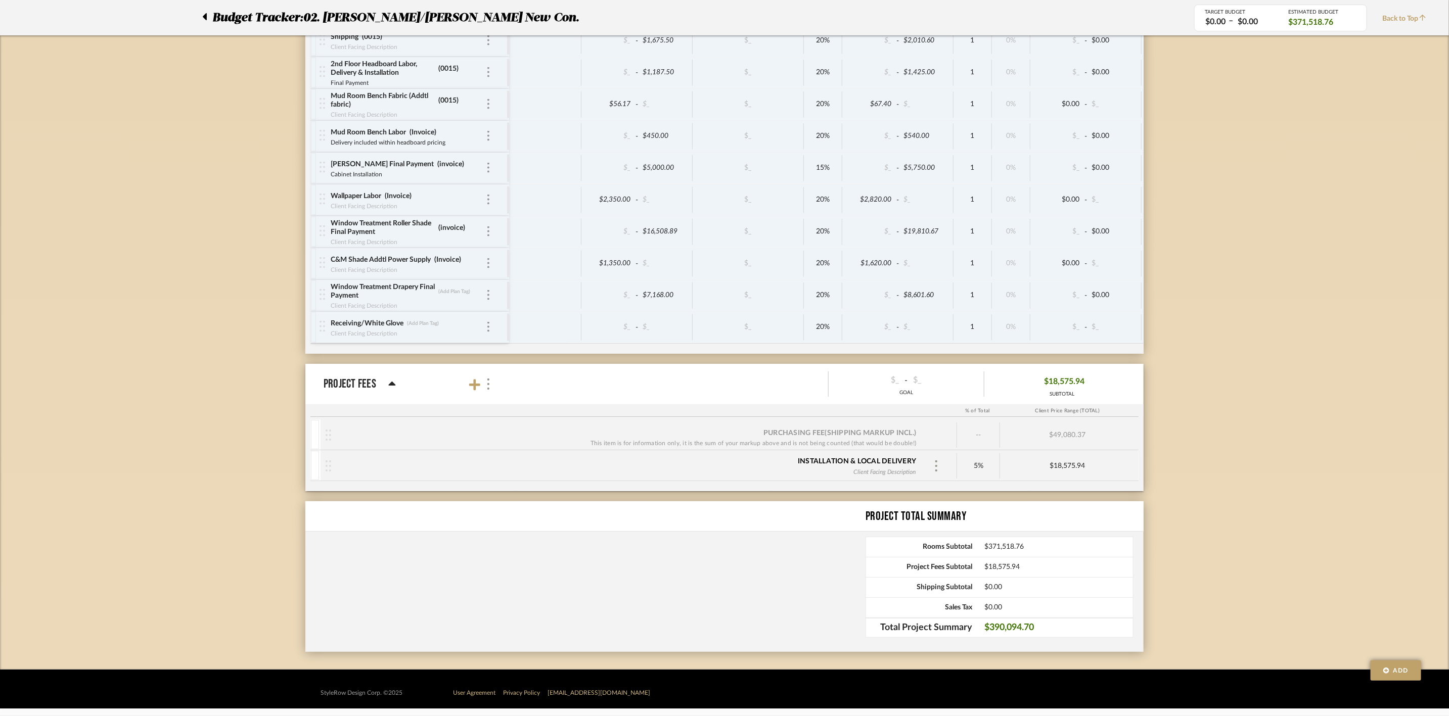
scroll to position [2786, 0]
click at [434, 127] on input "Invoice" at bounding box center [426, 132] width 35 height 10
type input "0015"
click at [437, 162] on input "invoice" at bounding box center [454, 164] width 35 height 10
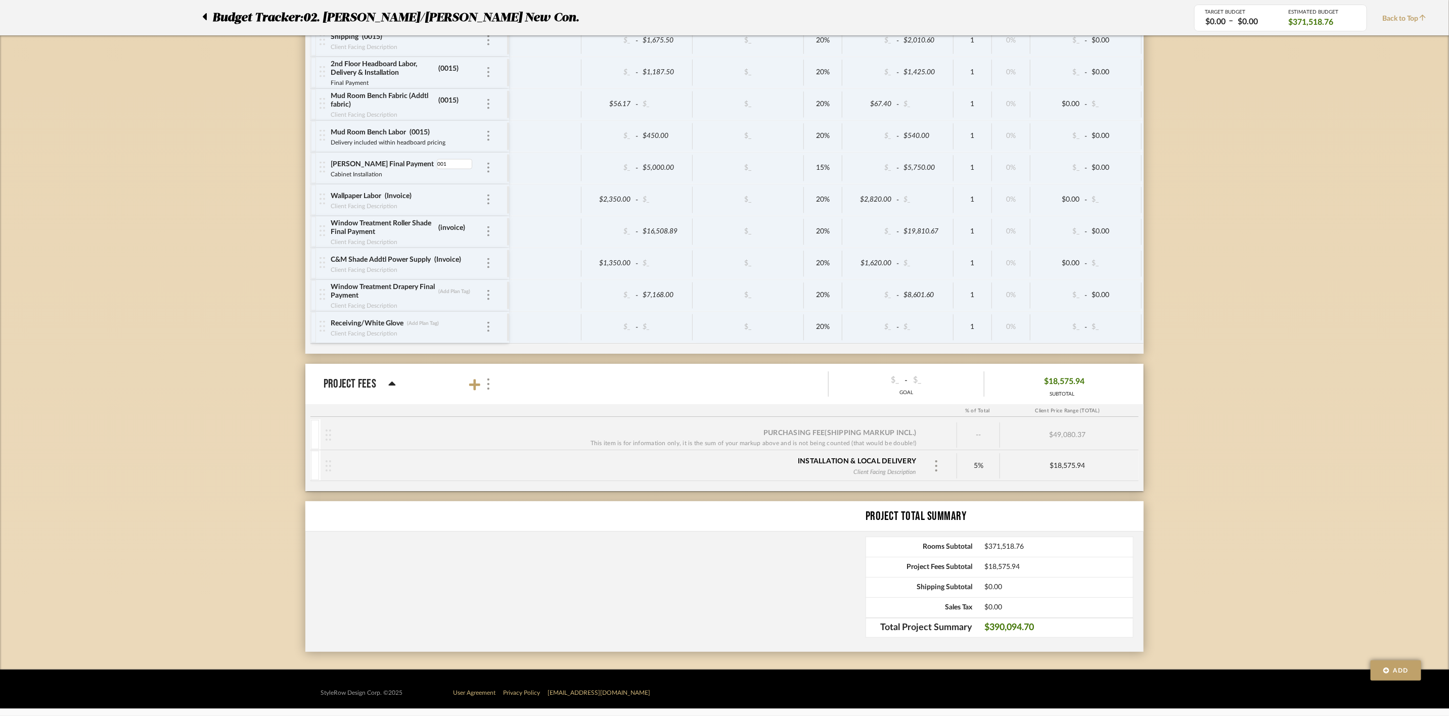
type input "0015"
click at [489, 199] on img at bounding box center [488, 200] width 2 height 10
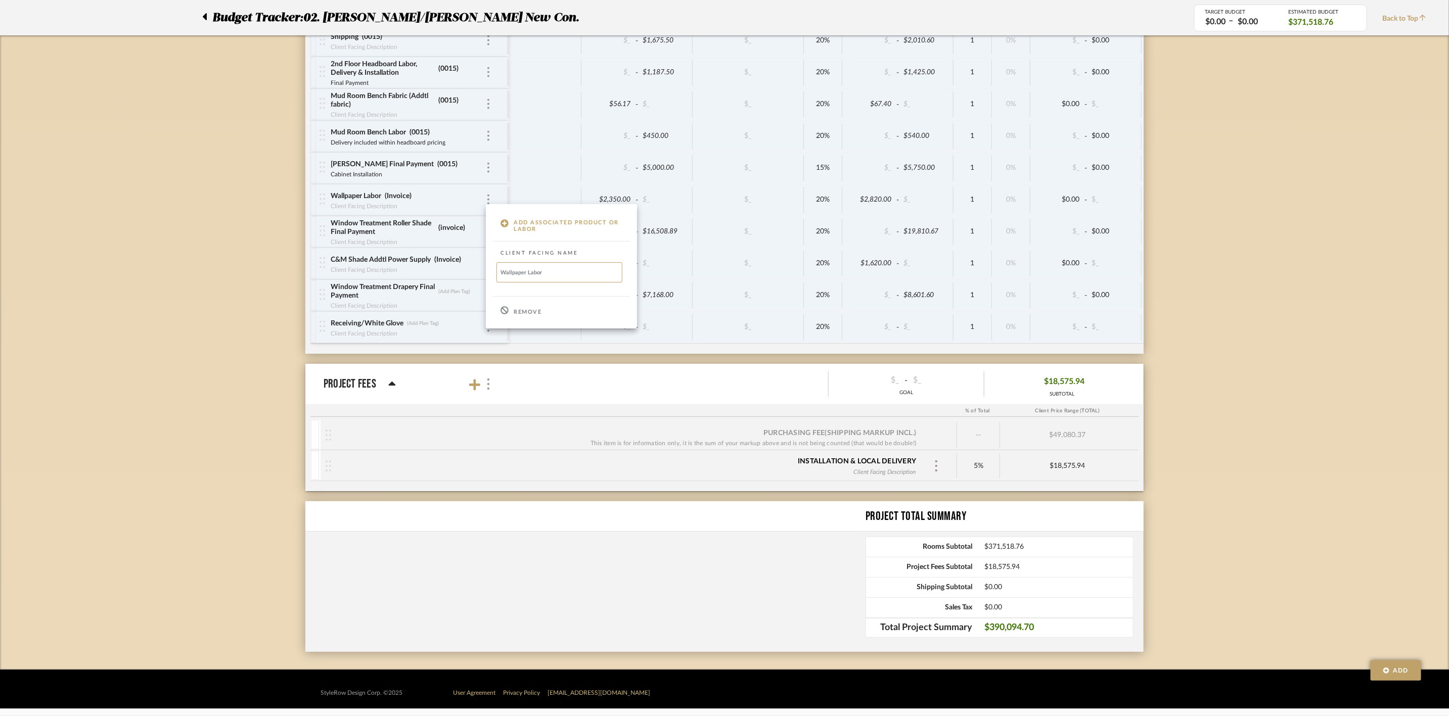
click at [385, 206] on div at bounding box center [724, 358] width 1449 height 716
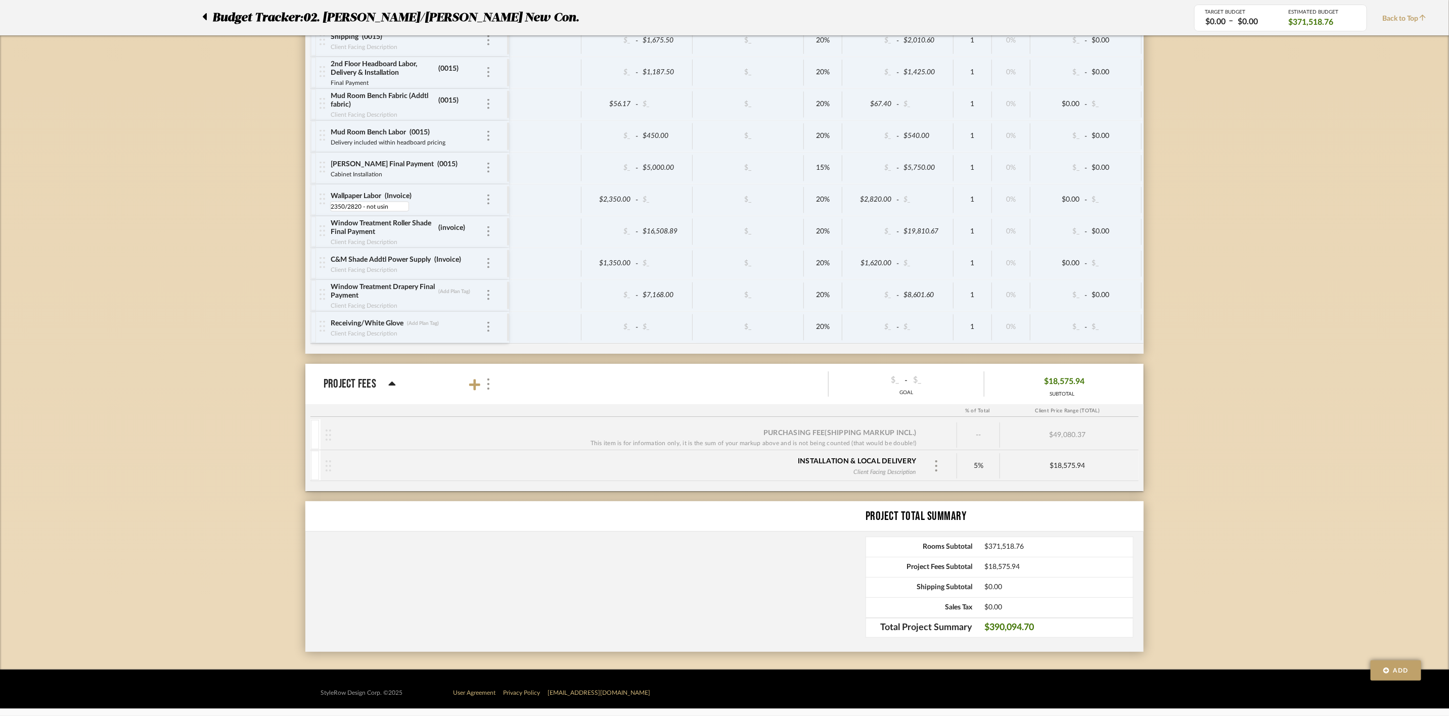
type input "2350/2820 - not using"
type input "I"
type input "0"
type input "i"
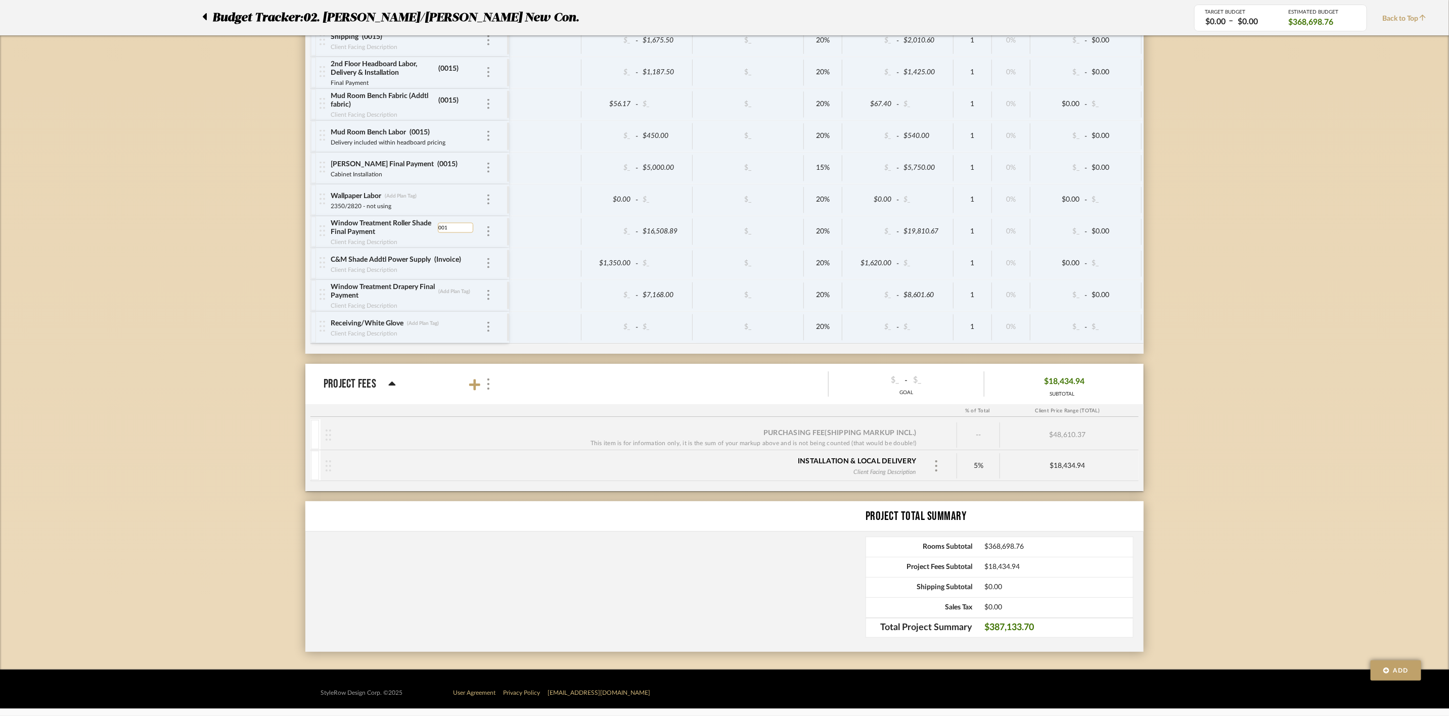
type input "0015"
type input "I"
type input "0015"
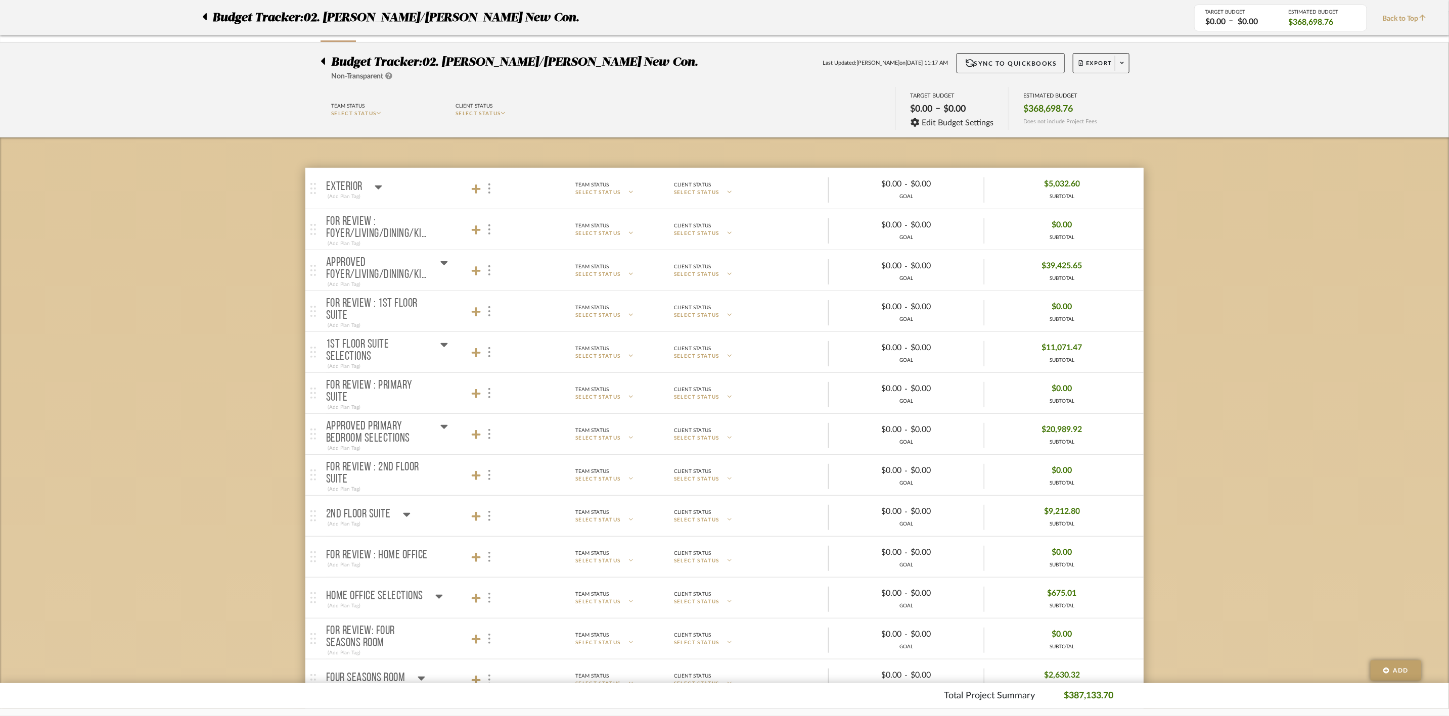
scroll to position [0, 0]
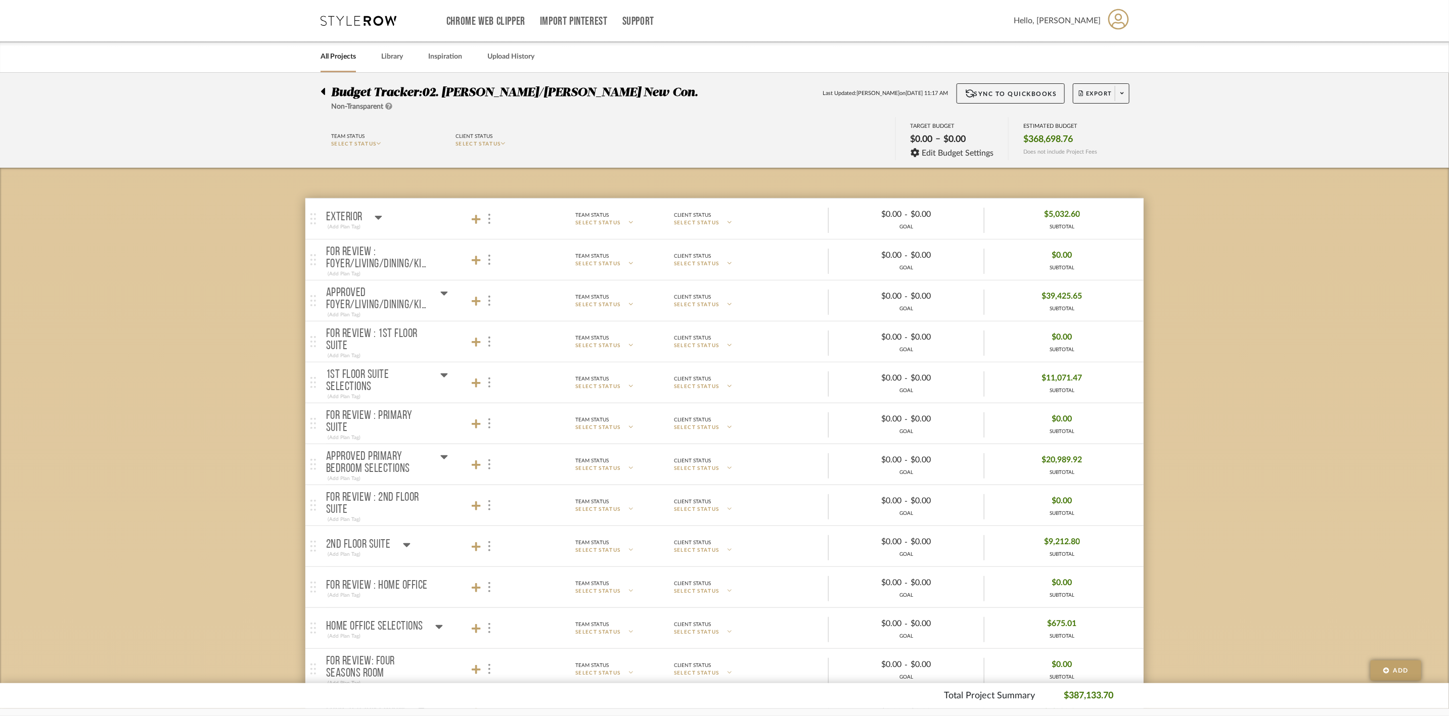
click at [448, 294] on mat-panel-title "APPROVED FOYER/LIVING/DINING/KITCHEN SELECTIONS (Add Plan Tag)" at bounding box center [415, 301] width 178 height 37
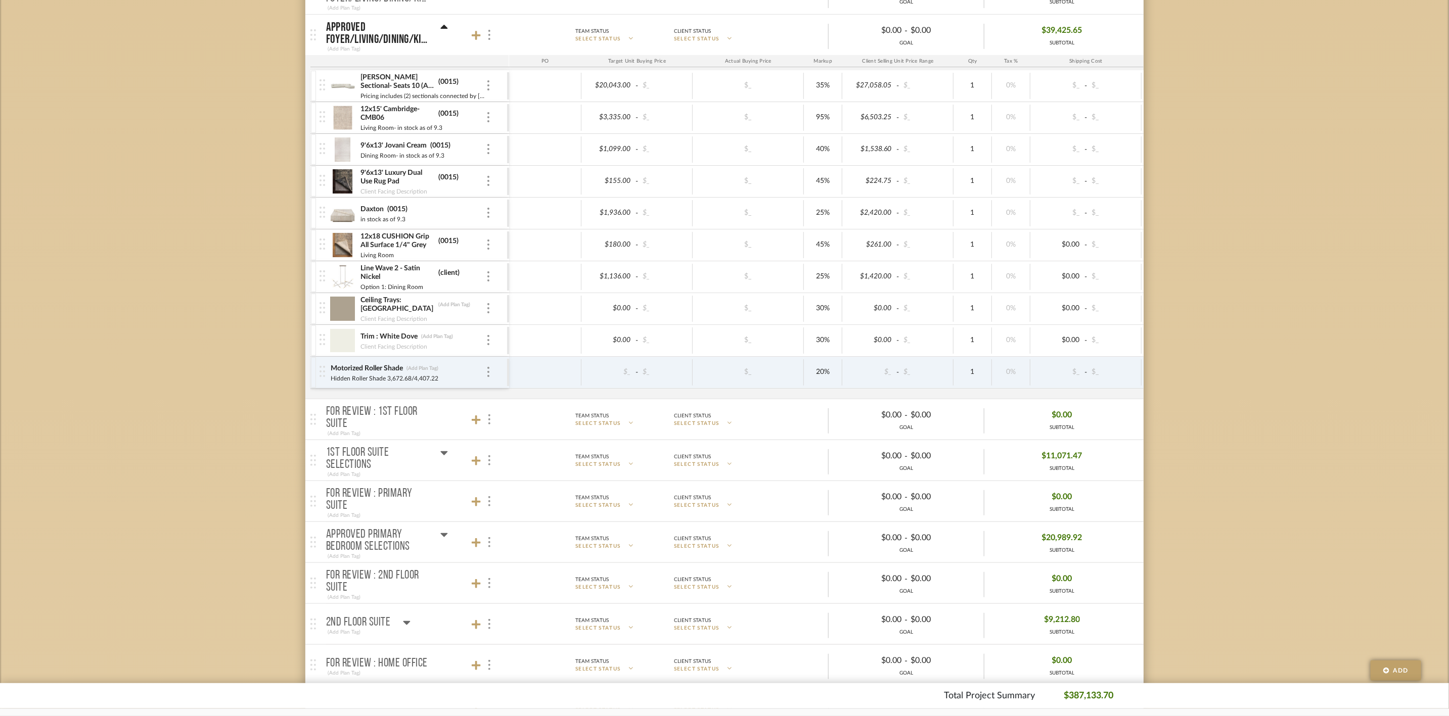
scroll to position [379, 0]
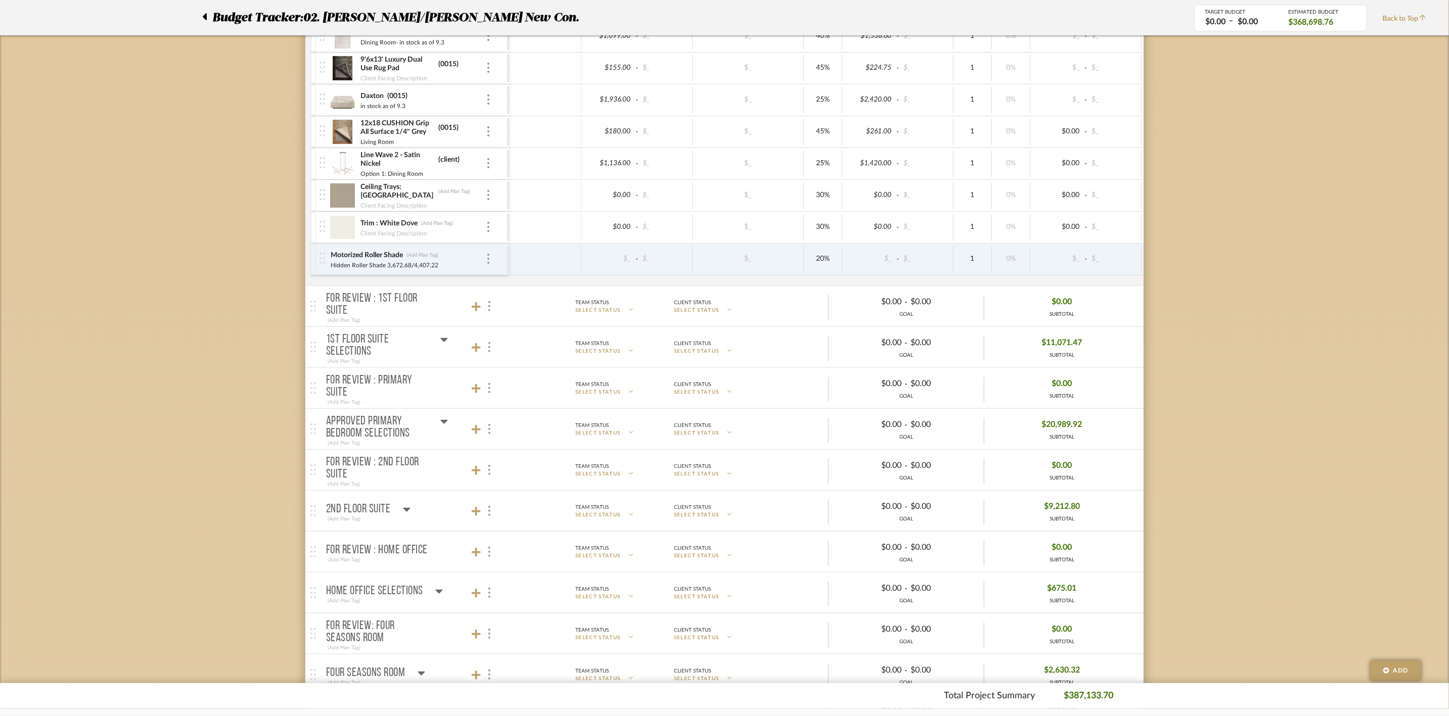
click at [441, 423] on icon at bounding box center [444, 422] width 8 height 12
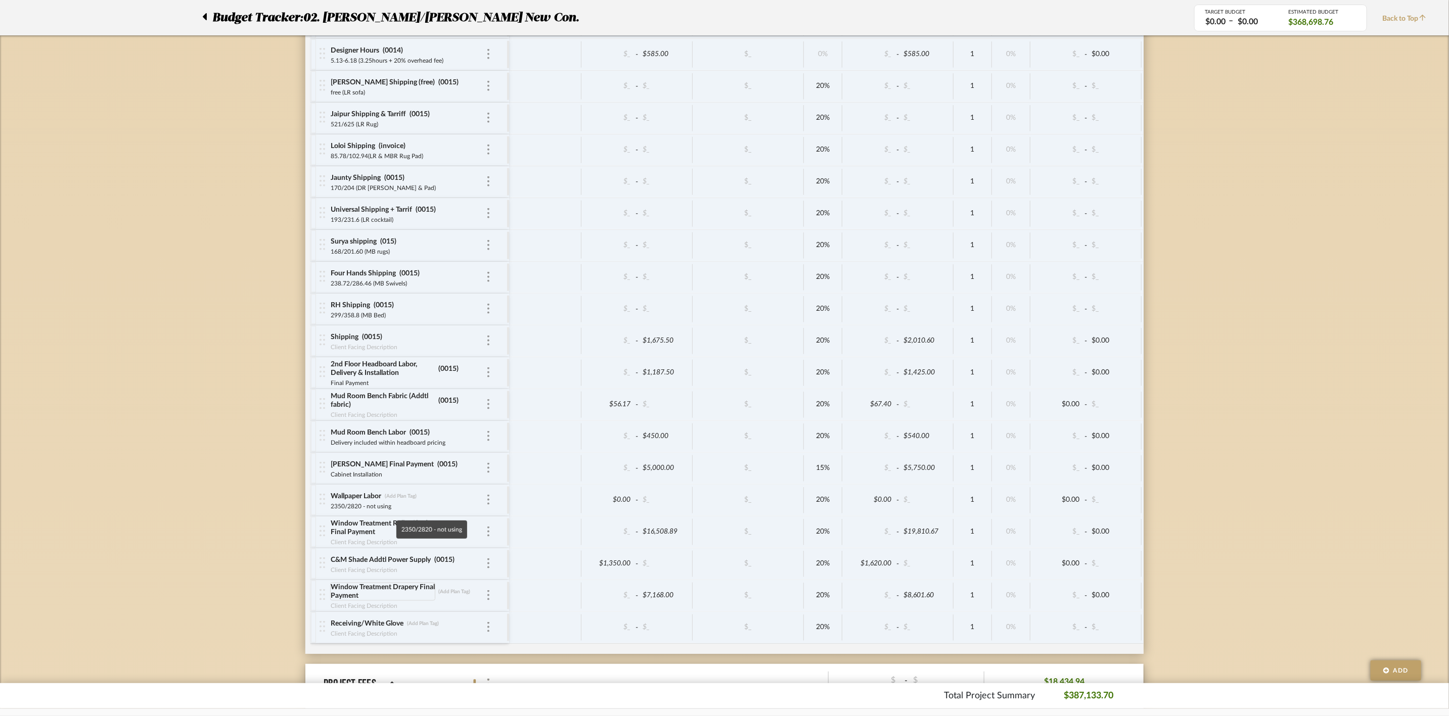
scroll to position [3261, 0]
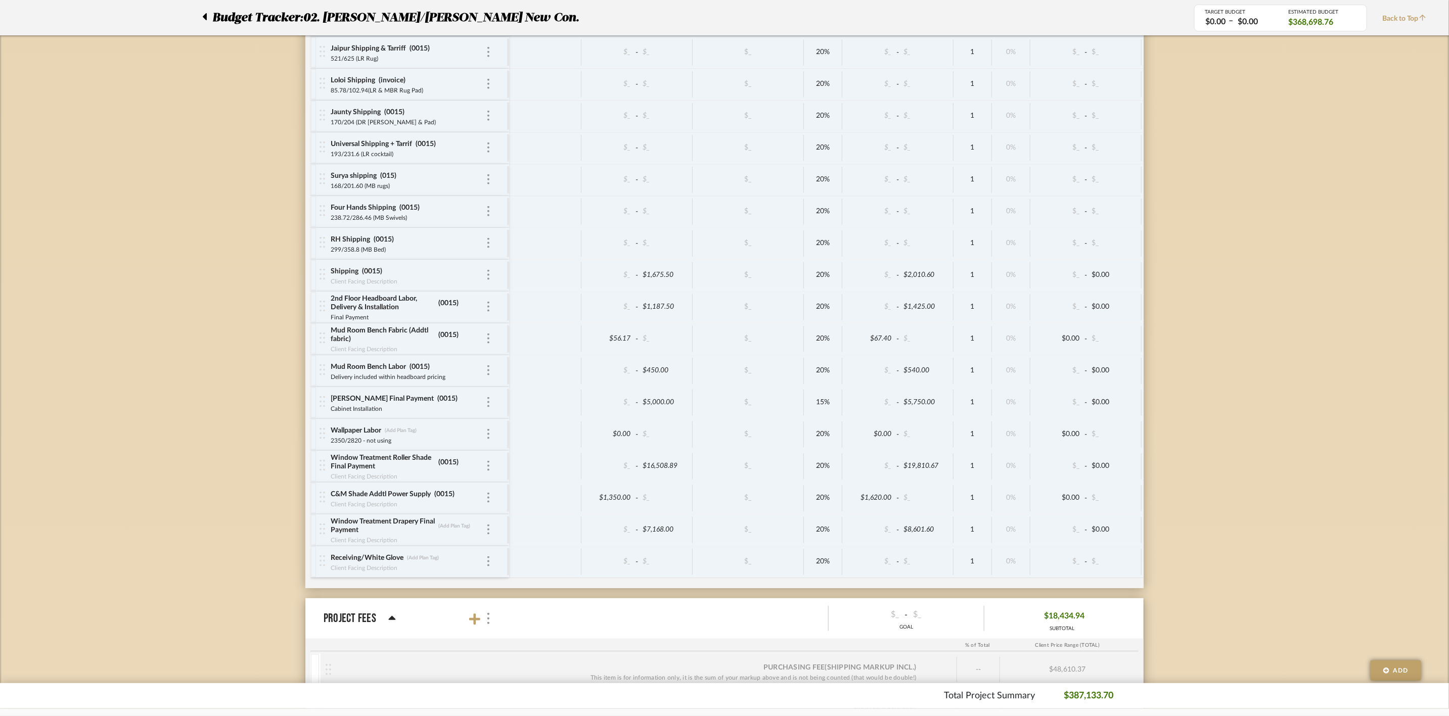
scroll to position [3412, 0]
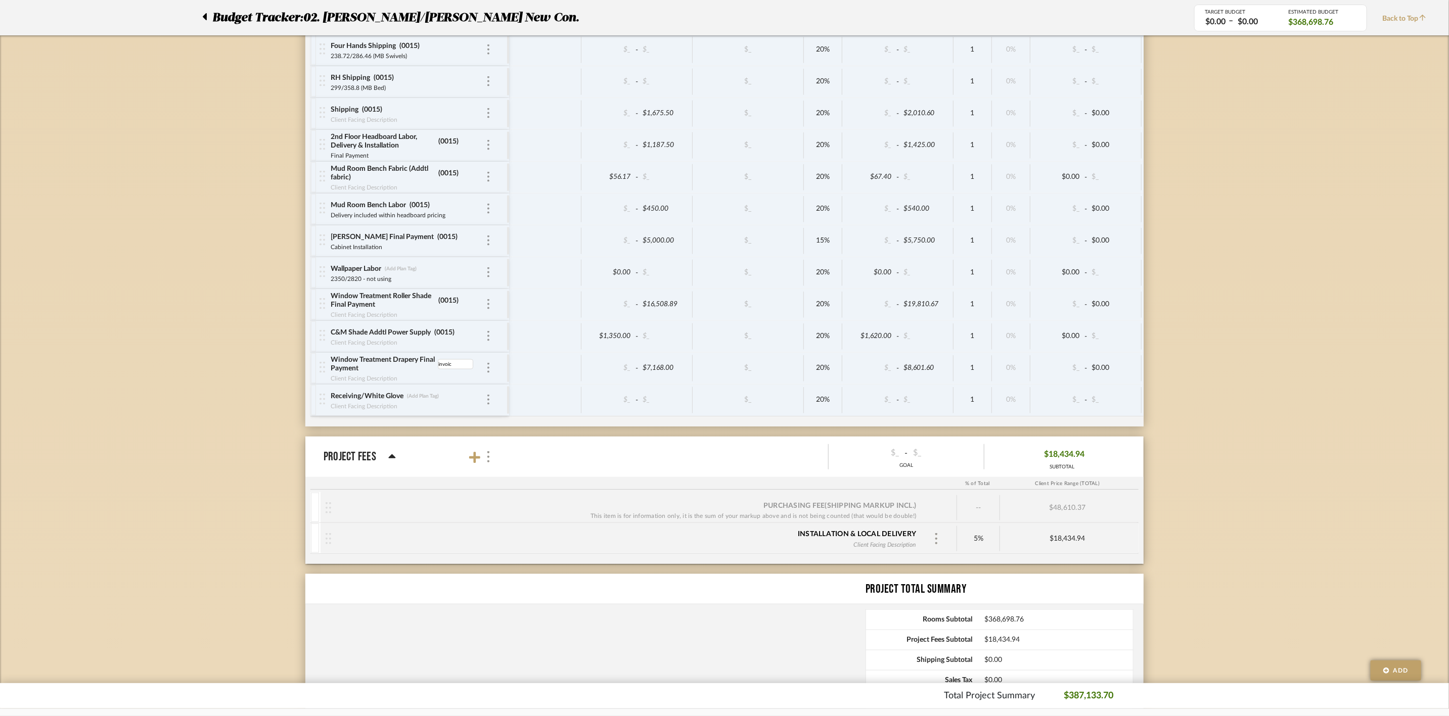
type input "invoice"
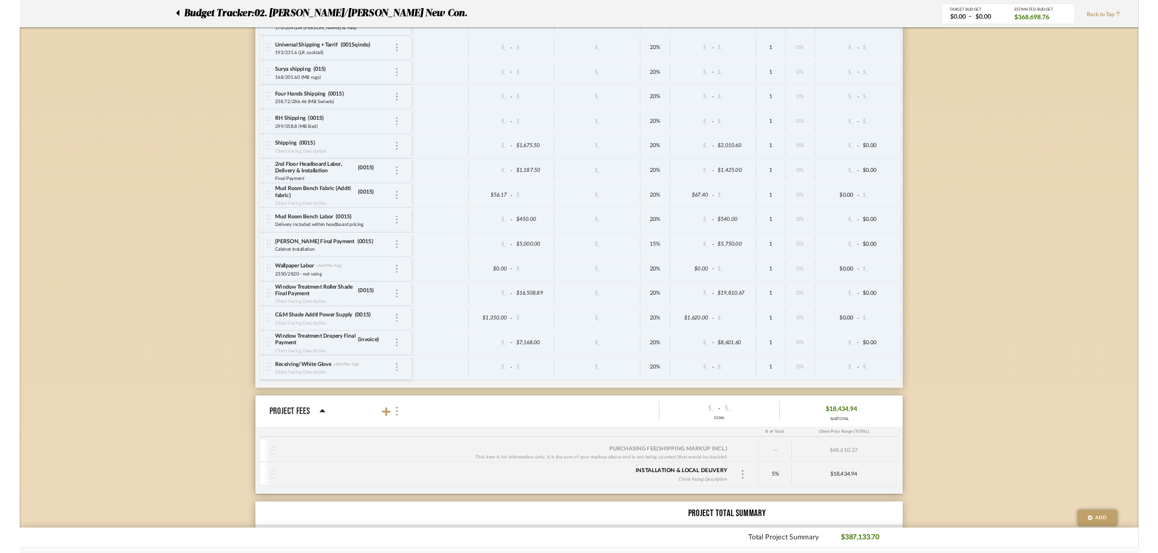
scroll to position [3311, 0]
